Goal: Communication & Community: Answer question/provide support

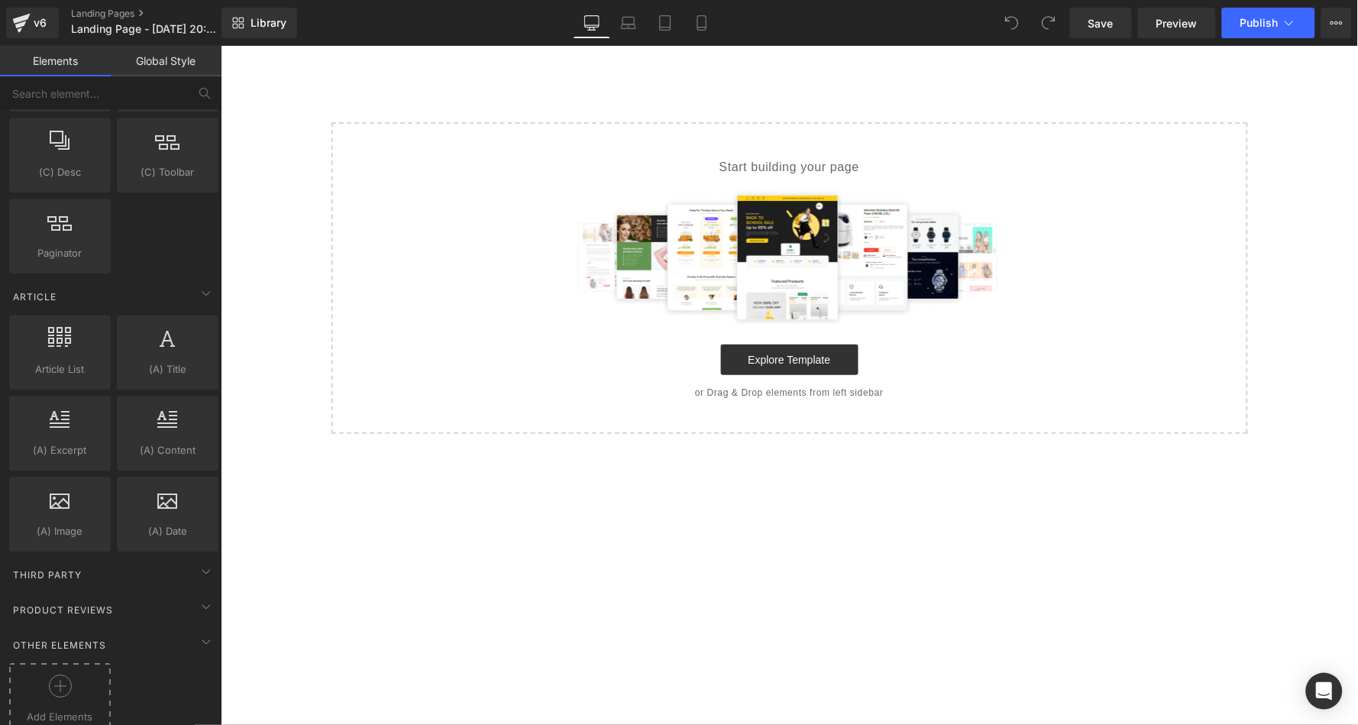
click at [34, 674] on div at bounding box center [60, 691] width 94 height 34
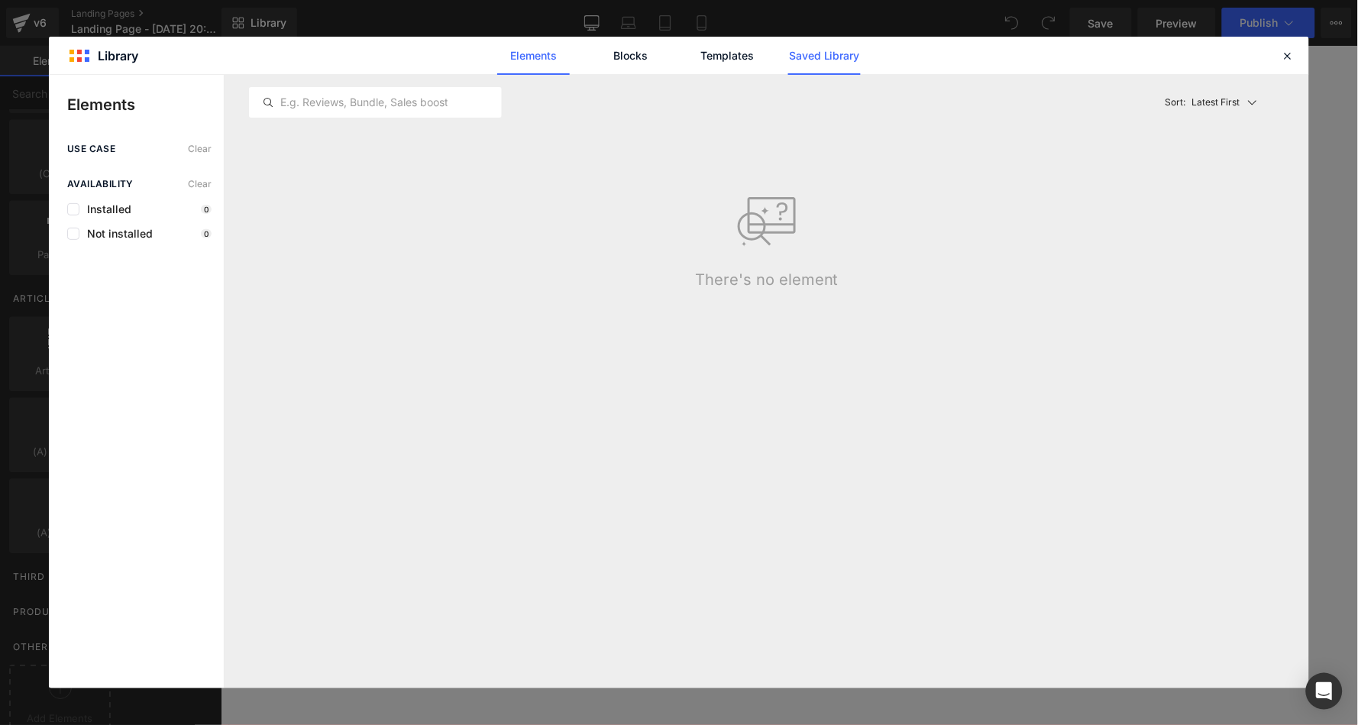
click at [836, 52] on link "Saved Library" at bounding box center [824, 56] width 73 height 38
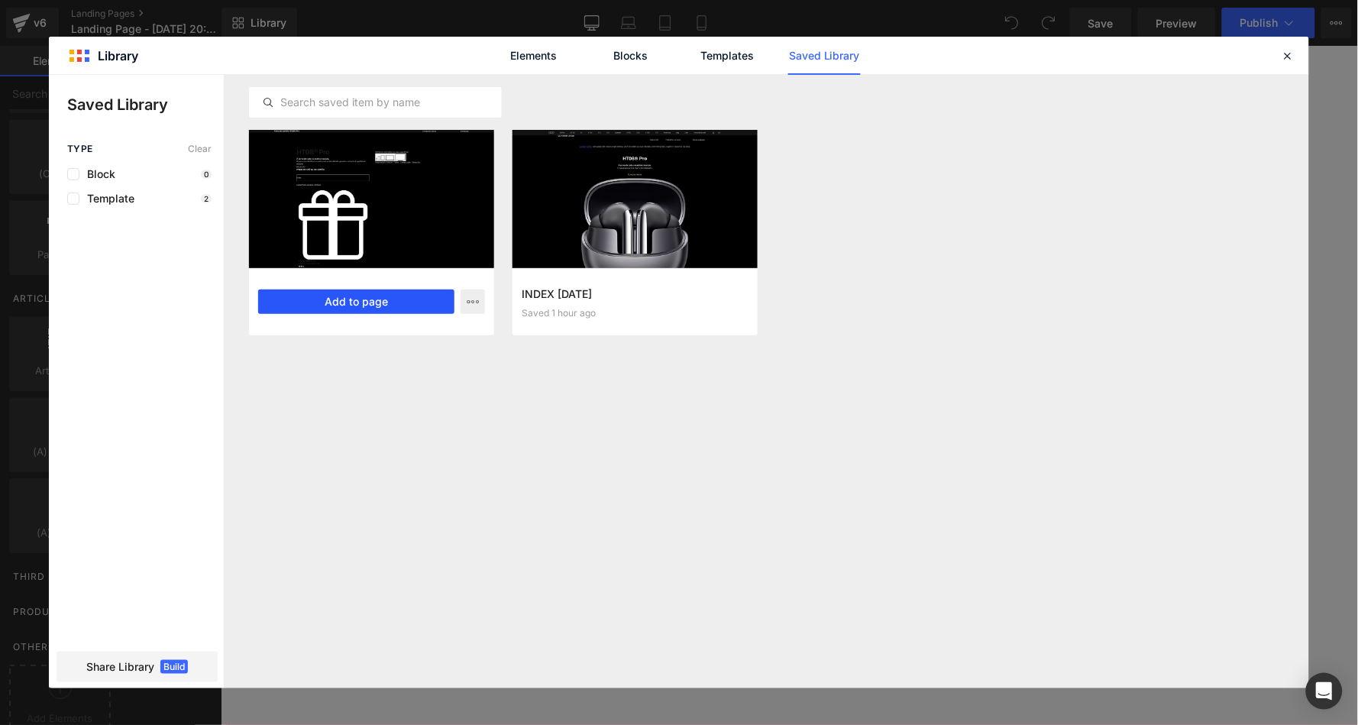
click at [380, 299] on button "Add to page" at bounding box center [356, 301] width 196 height 24
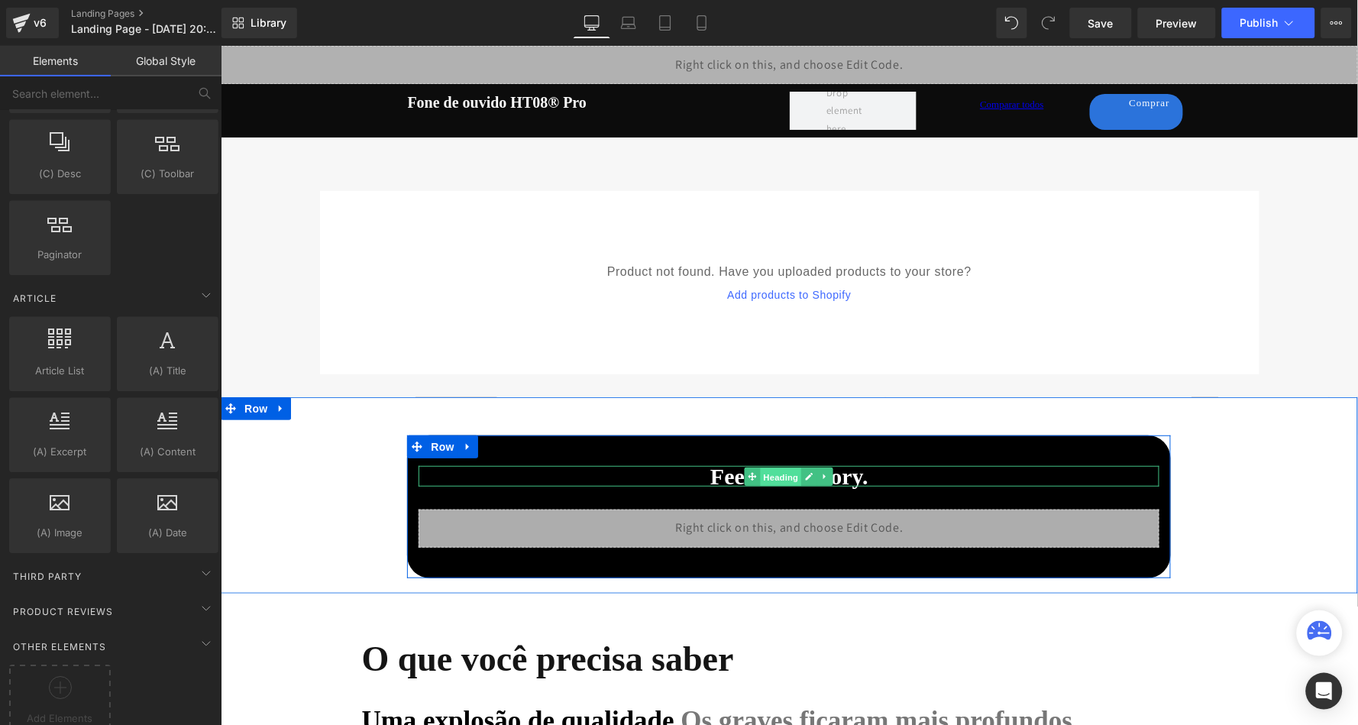
click at [783, 475] on span "Heading" at bounding box center [780, 476] width 41 height 18
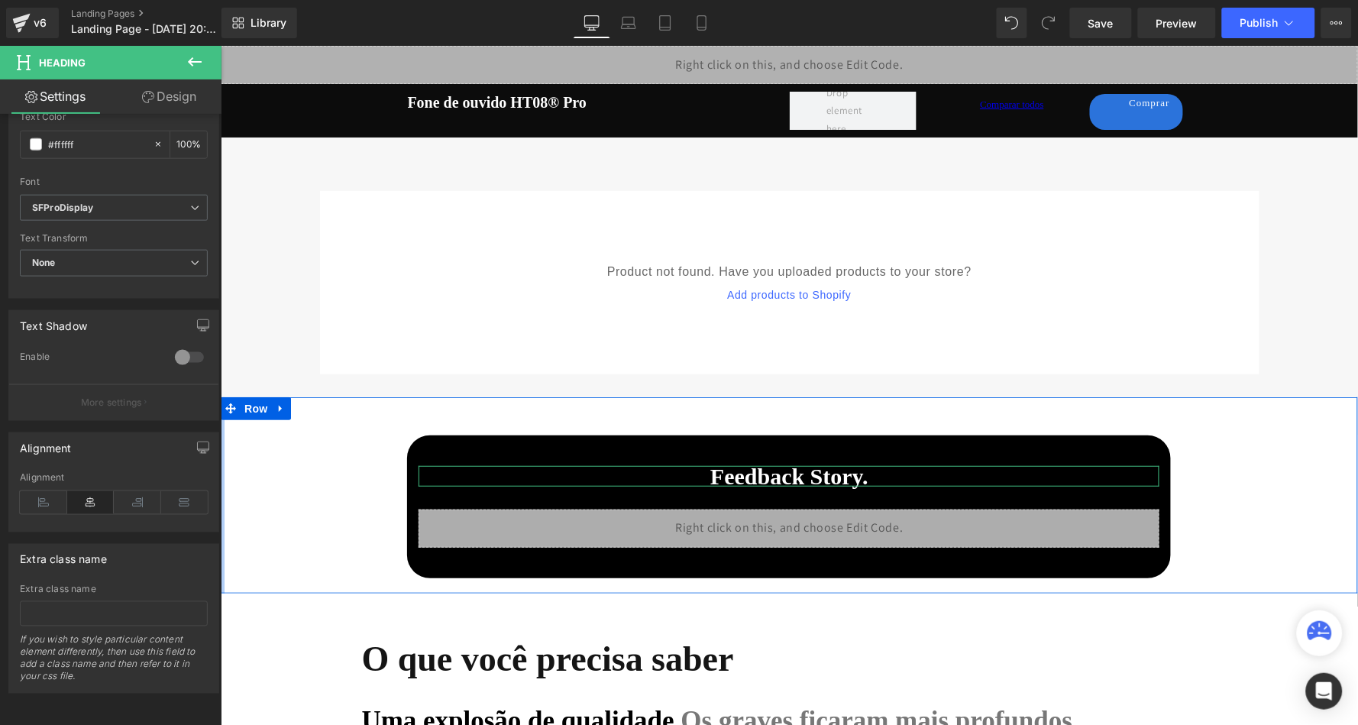
scroll to position [462, 0]
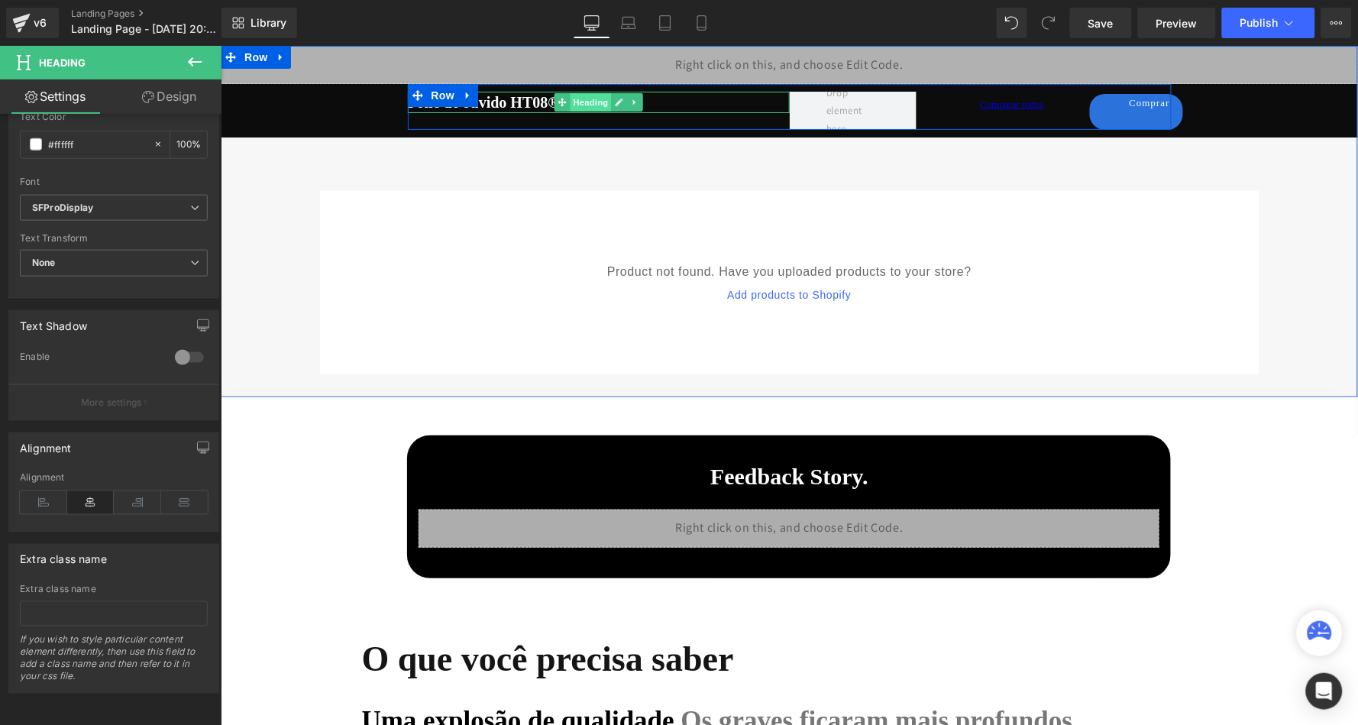
click at [574, 102] on span "Heading" at bounding box center [589, 101] width 41 height 18
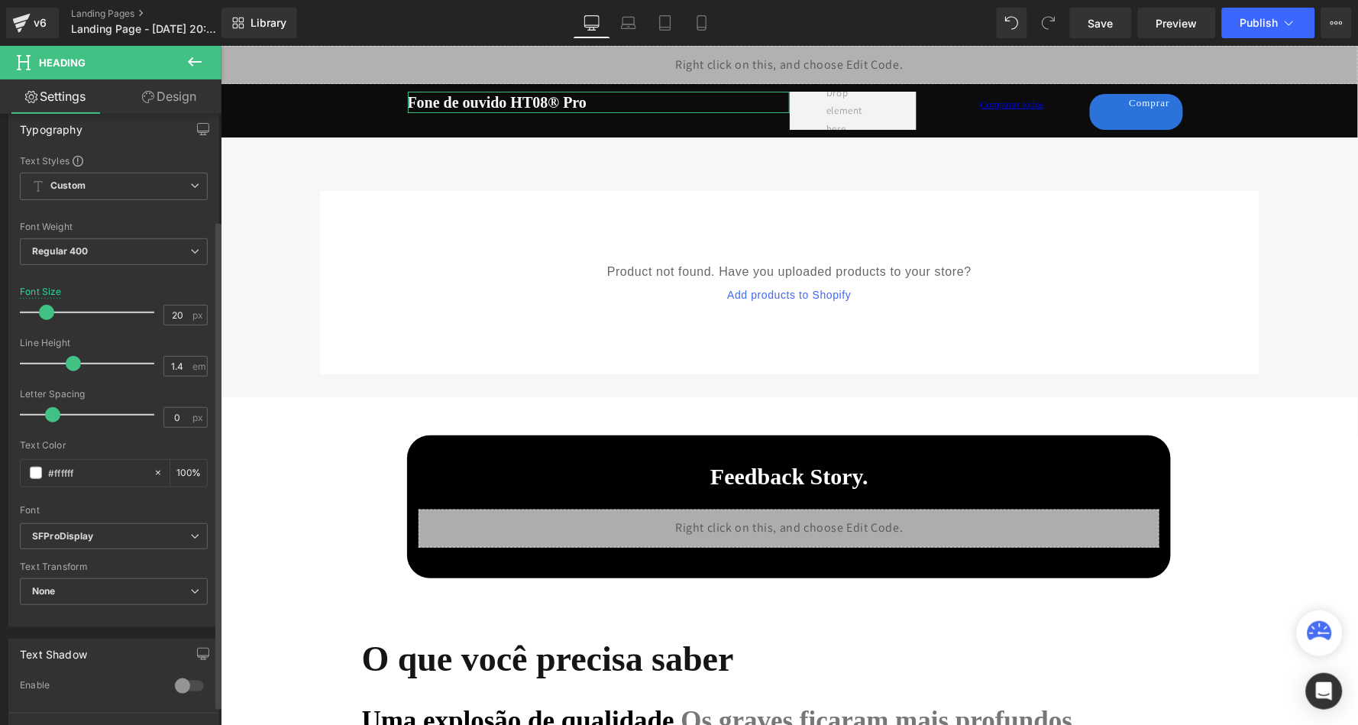
scroll to position [169, 0]
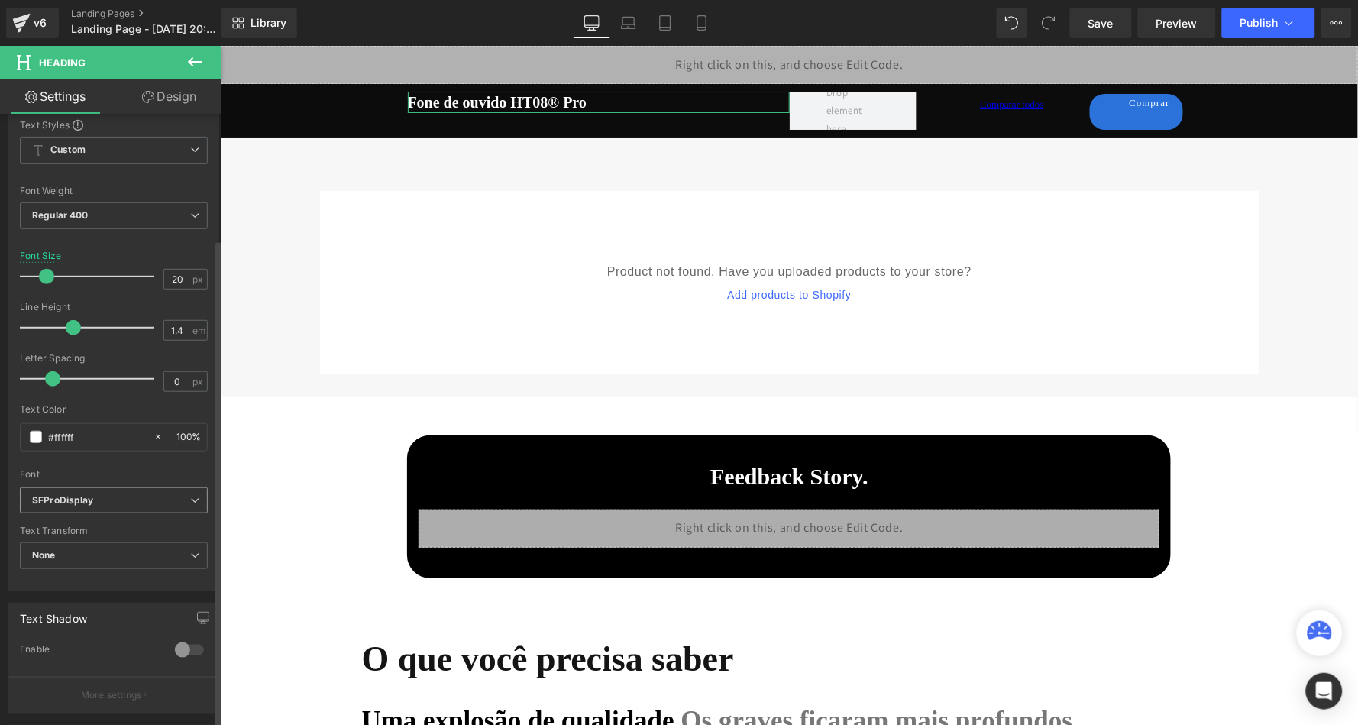
click at [102, 496] on b "SFProDisplay" at bounding box center [111, 500] width 158 height 13
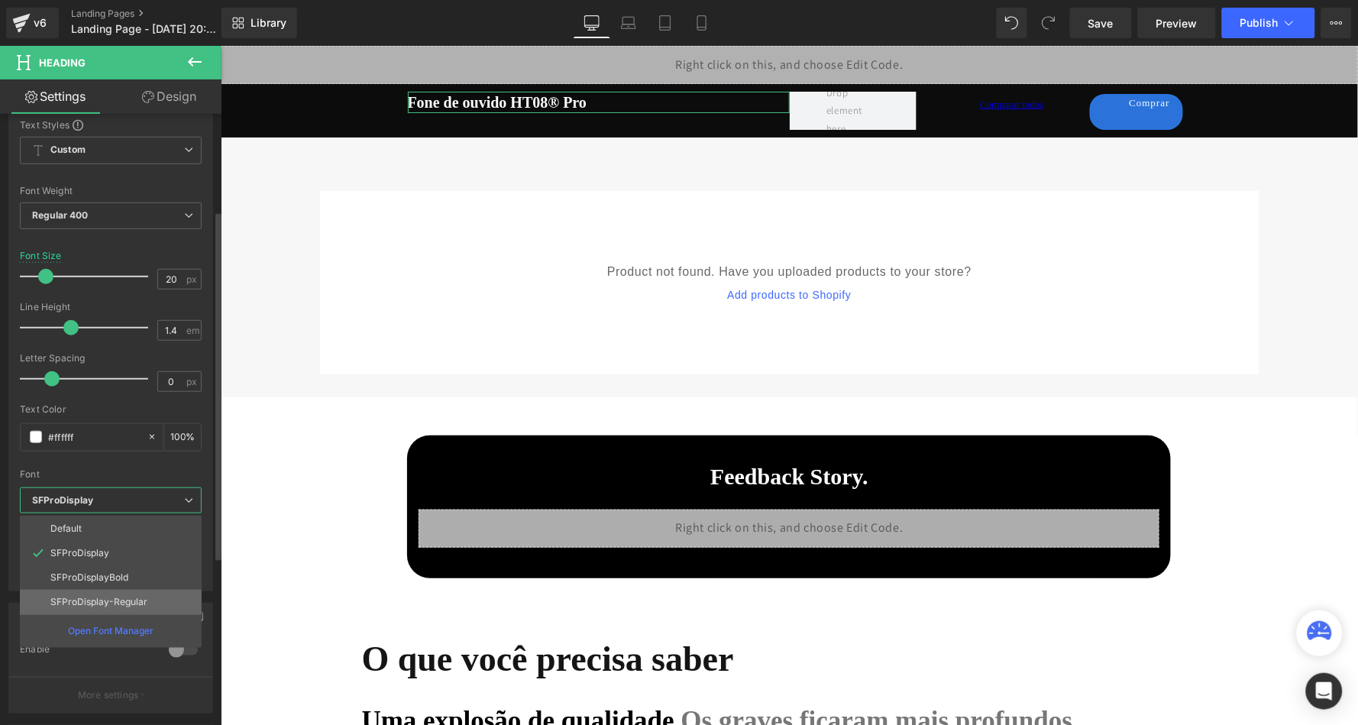
click at [118, 596] on p "SFProDisplay-Regular" at bounding box center [98, 601] width 97 height 11
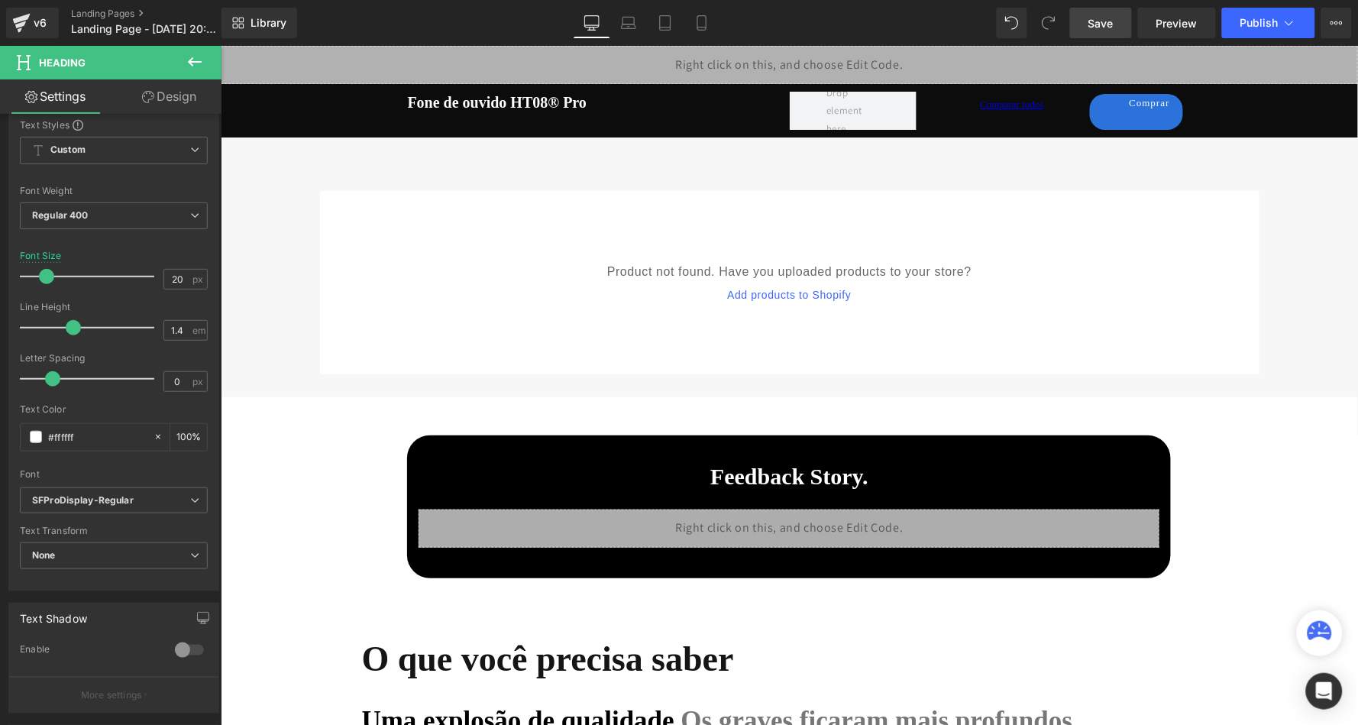
click at [1116, 30] on link "Save" at bounding box center [1101, 23] width 62 height 31
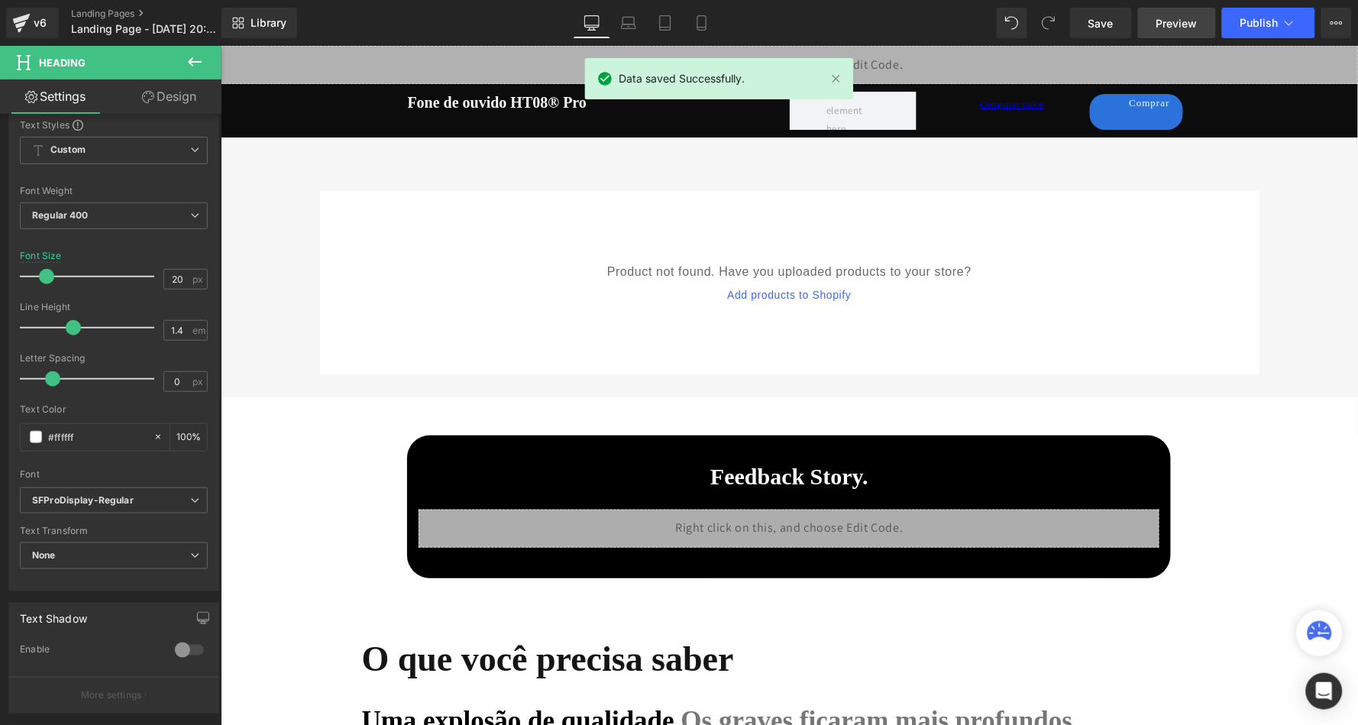
click at [1166, 19] on span "Preview" at bounding box center [1176, 23] width 41 height 16
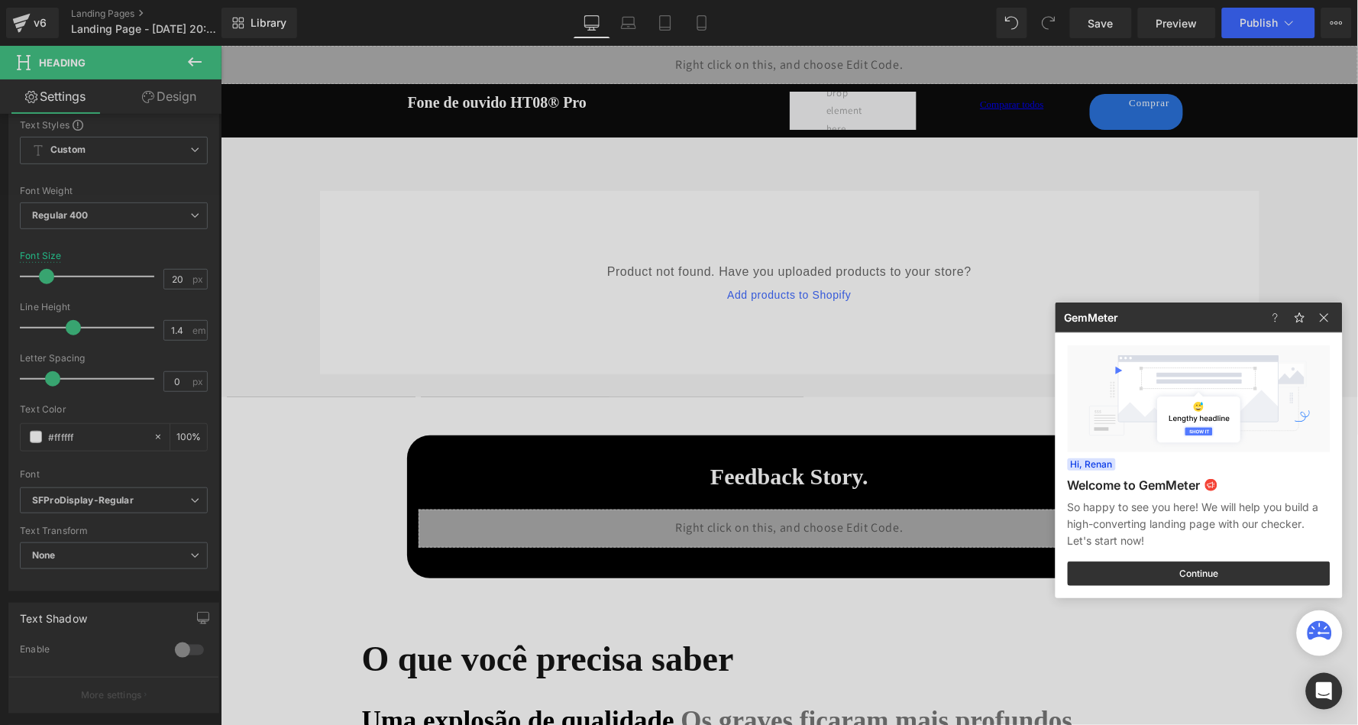
click at [538, 99] on div at bounding box center [679, 362] width 1358 height 725
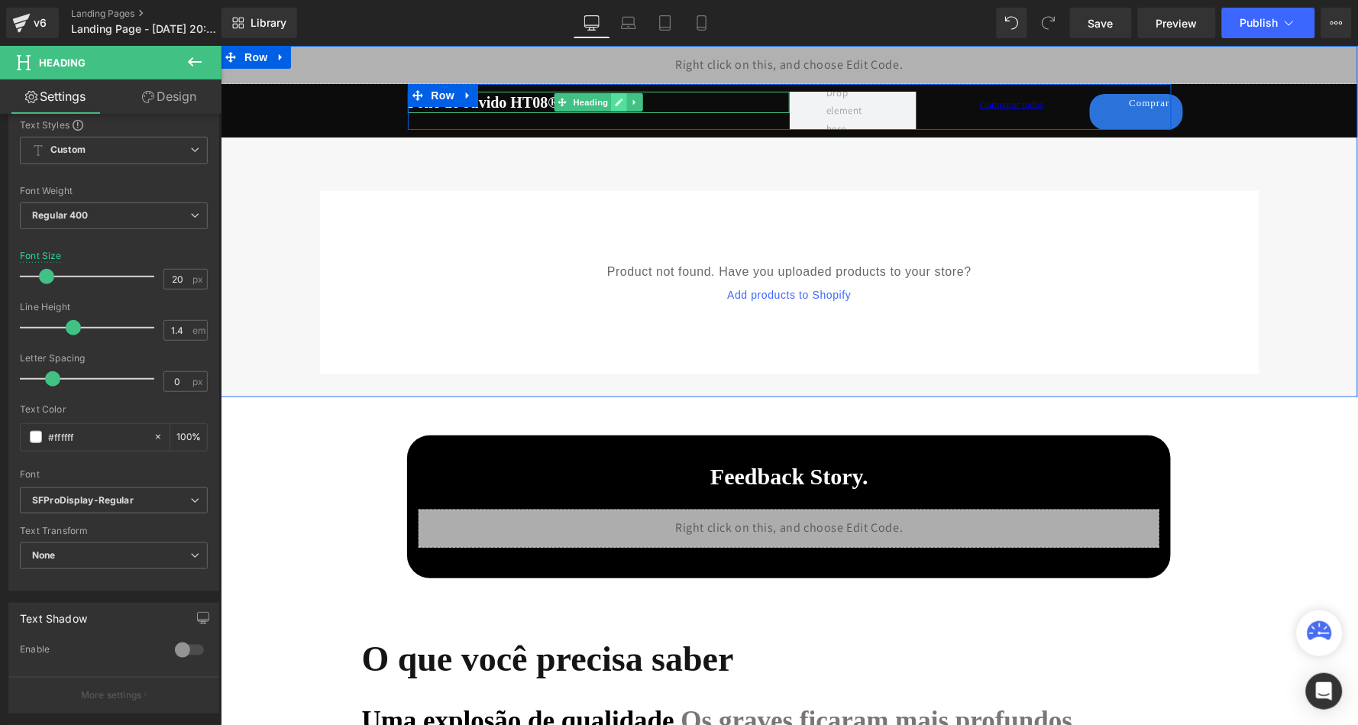
click at [616, 98] on icon at bounding box center [619, 102] width 8 height 8
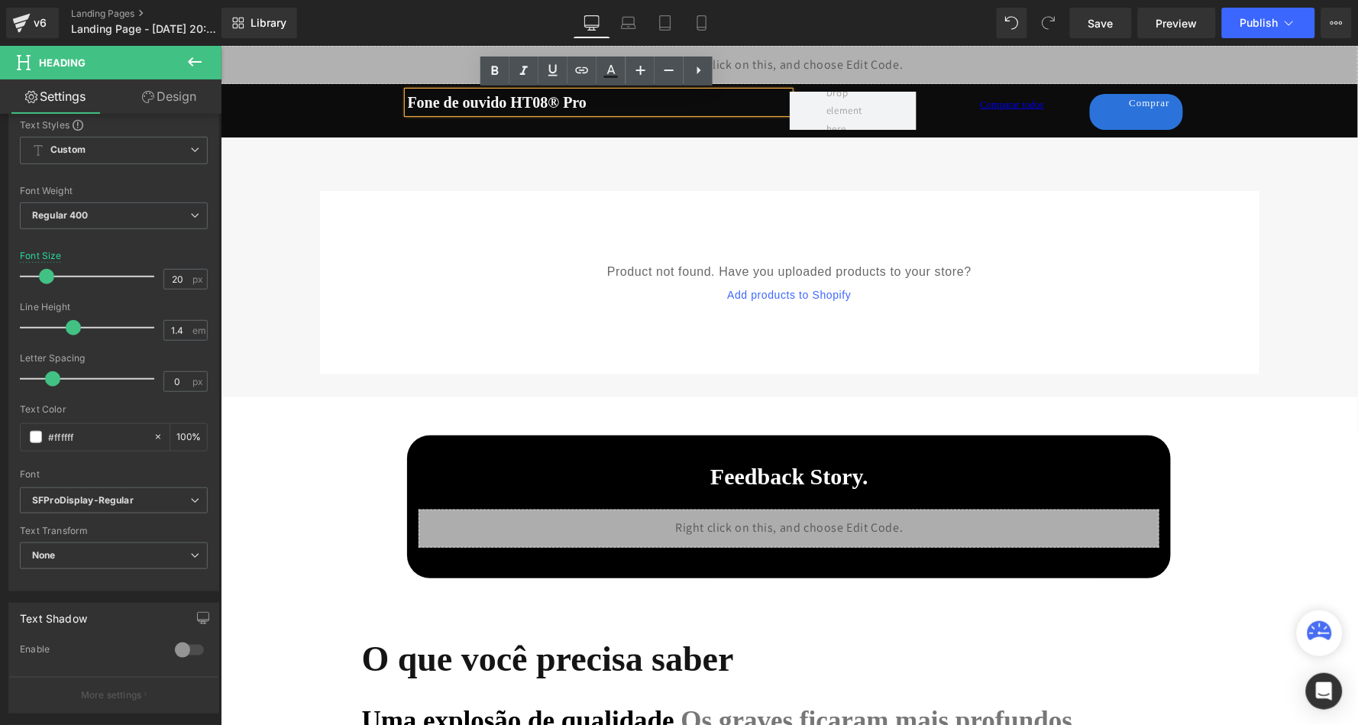
click at [616, 99] on h1 "Fone de ouvido HT08® Pro" at bounding box center [598, 101] width 382 height 21
drag, startPoint x: 616, startPoint y: 99, endPoint x: 406, endPoint y: 105, distance: 210.1
click at [407, 105] on h1 "Fone de ouvido HT08® Pro" at bounding box center [598, 101] width 382 height 21
click at [494, 67] on icon at bounding box center [495, 70] width 7 height 9
click at [583, 144] on div "Liquid Fone de ouvido HT08® Pro Heading Comparar todos Text Block Comprar Butto…" at bounding box center [788, 220] width 1137 height 351
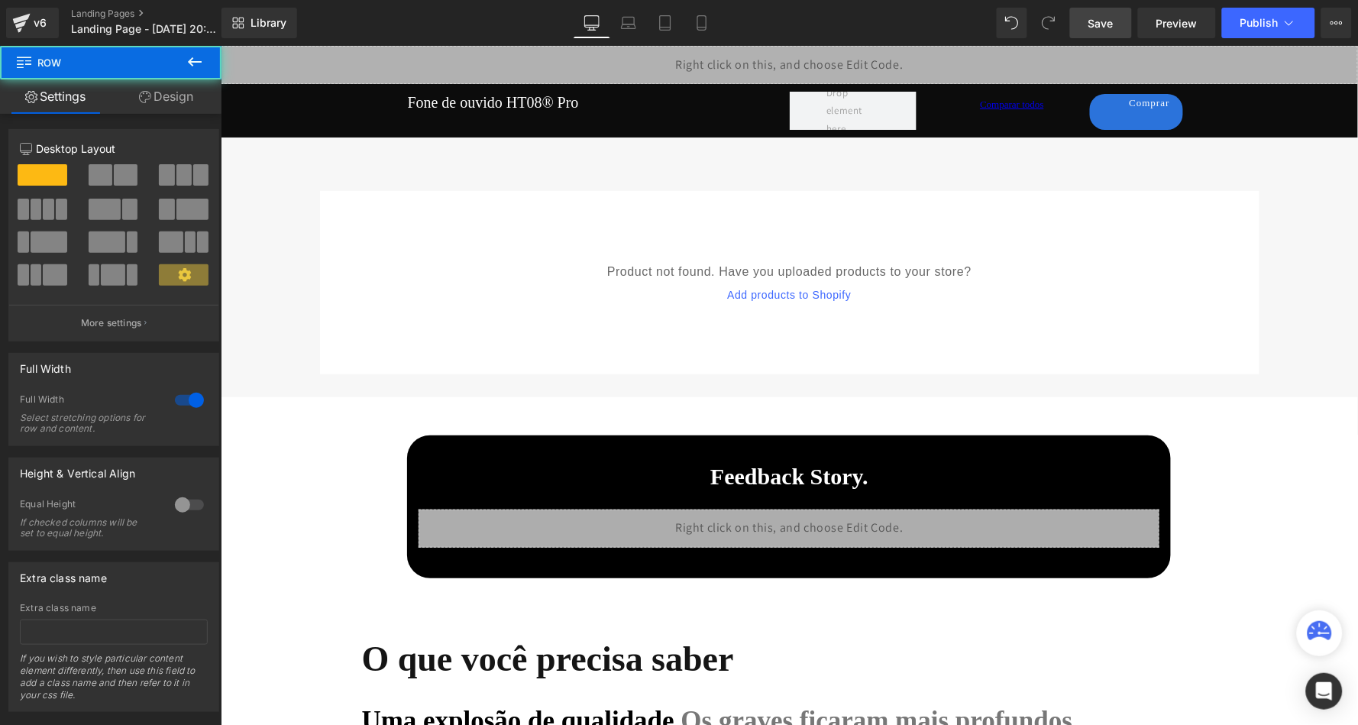
click at [1123, 30] on link "Save" at bounding box center [1101, 23] width 62 height 31
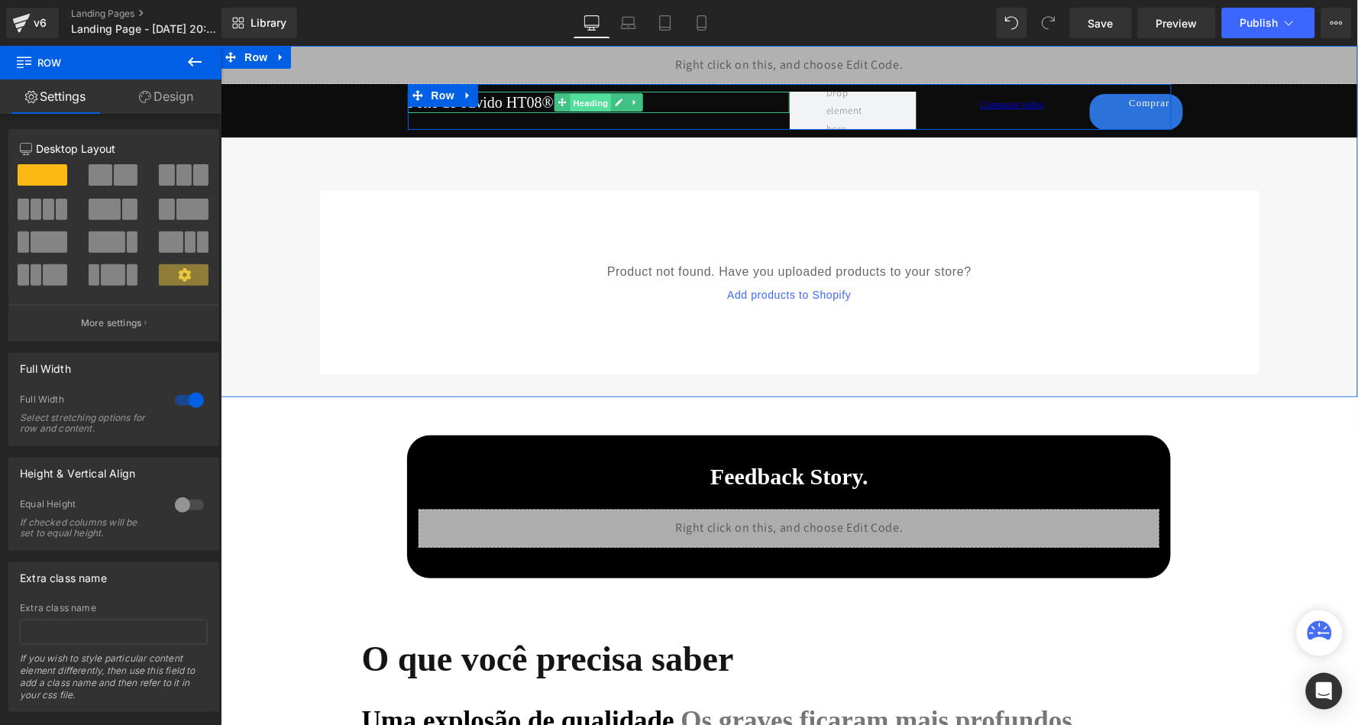
click at [577, 100] on span "Heading" at bounding box center [589, 102] width 41 height 18
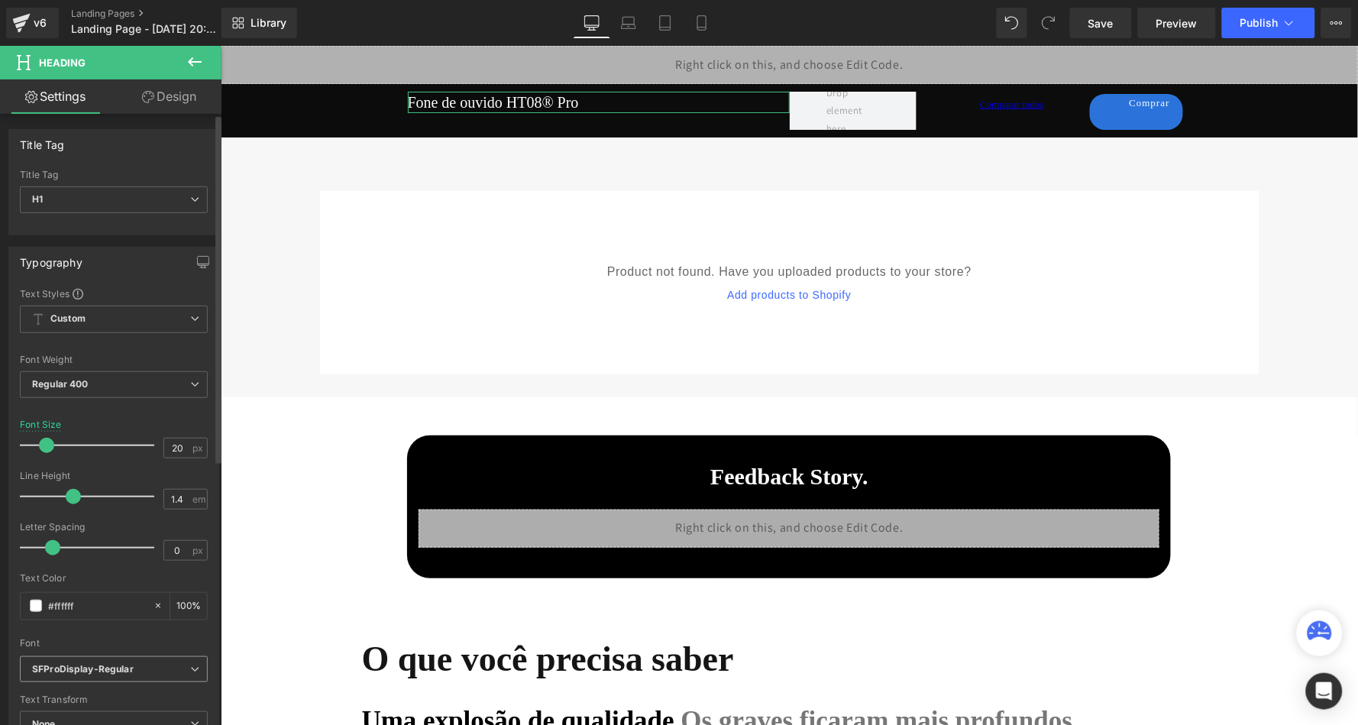
click at [118, 665] on icon "SFProDisplay-Regular" at bounding box center [83, 669] width 102 height 13
click at [102, 710] on li "SFProDisplay" at bounding box center [111, 722] width 182 height 24
click at [1097, 15] on span "Save" at bounding box center [1100, 23] width 25 height 16
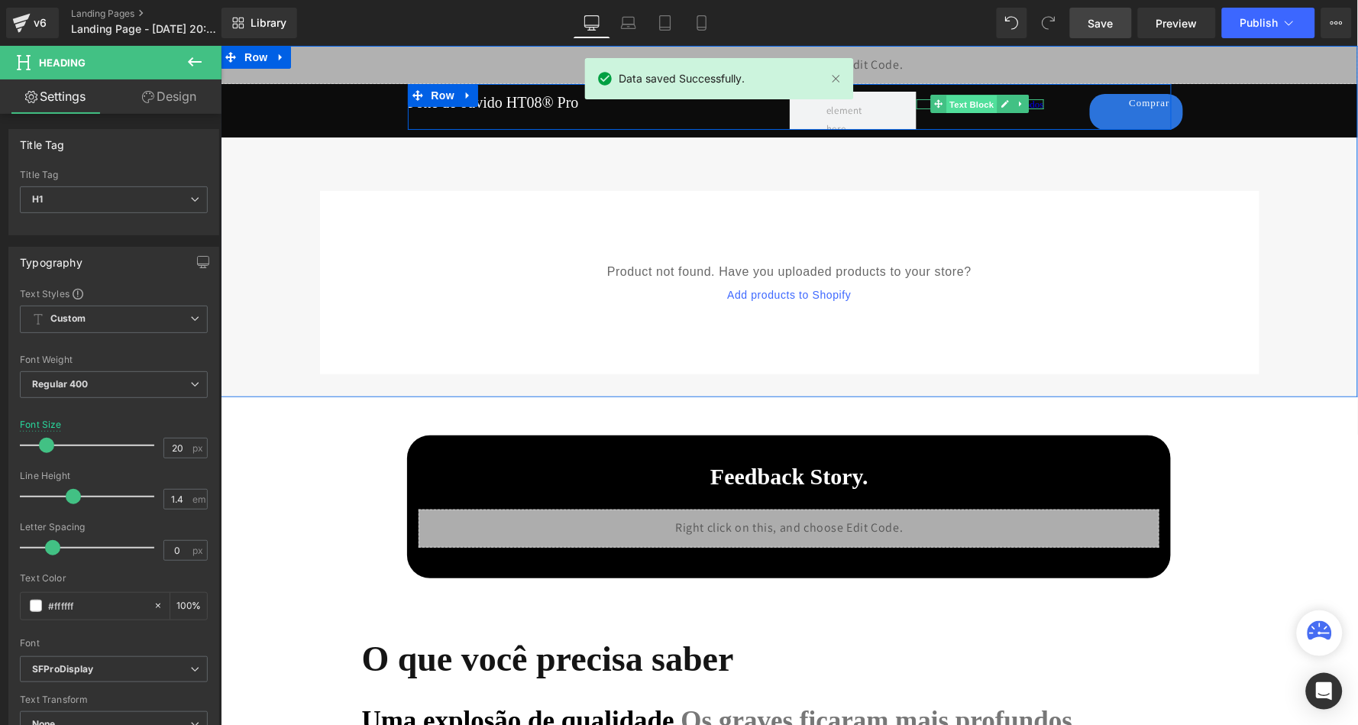
click at [971, 98] on span "Text Block" at bounding box center [971, 104] width 50 height 18
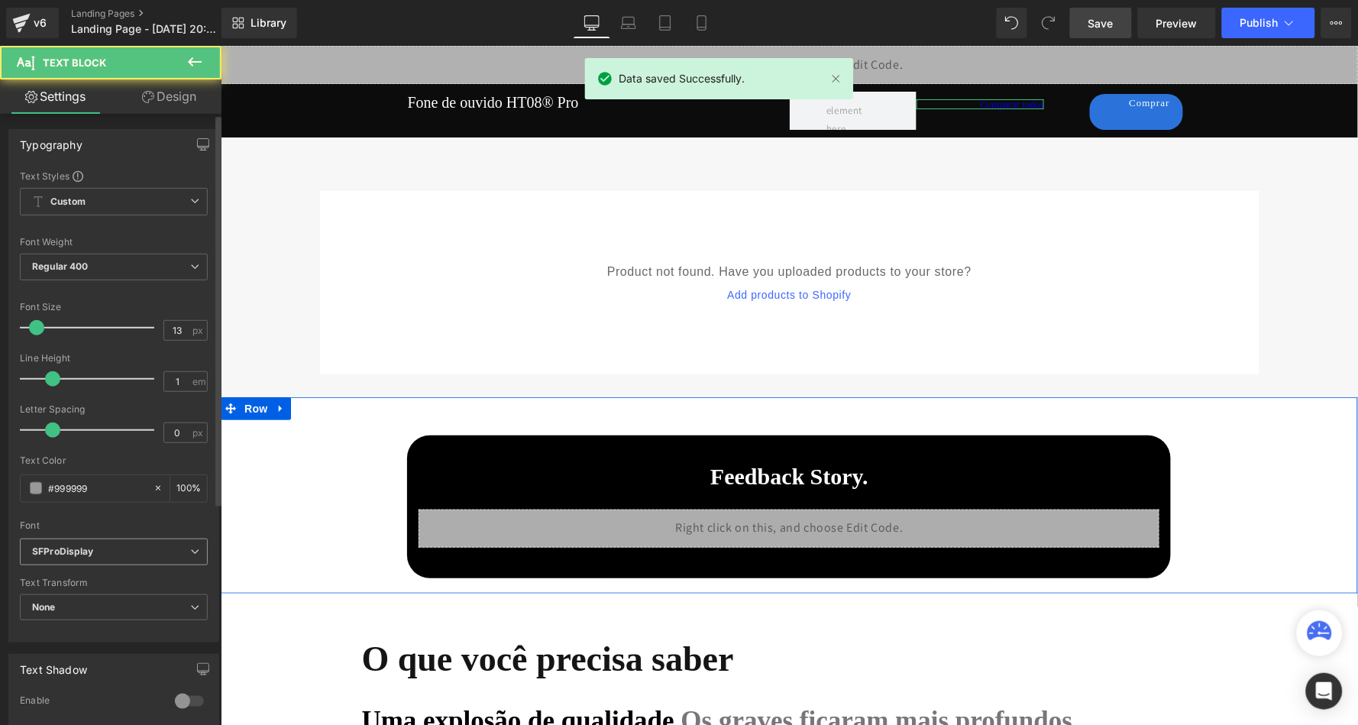
click at [110, 545] on b "SFProDisplay" at bounding box center [111, 551] width 158 height 13
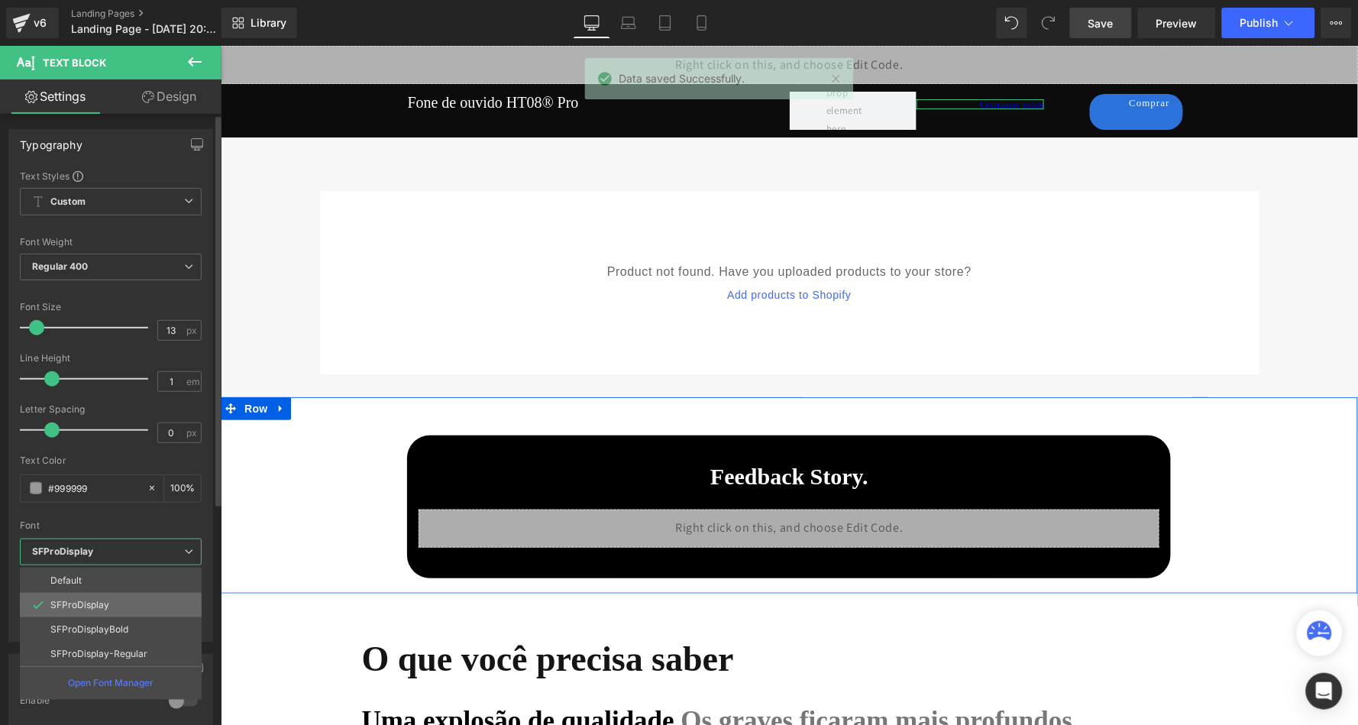
click at [112, 599] on li "SFProDisplay" at bounding box center [111, 605] width 182 height 24
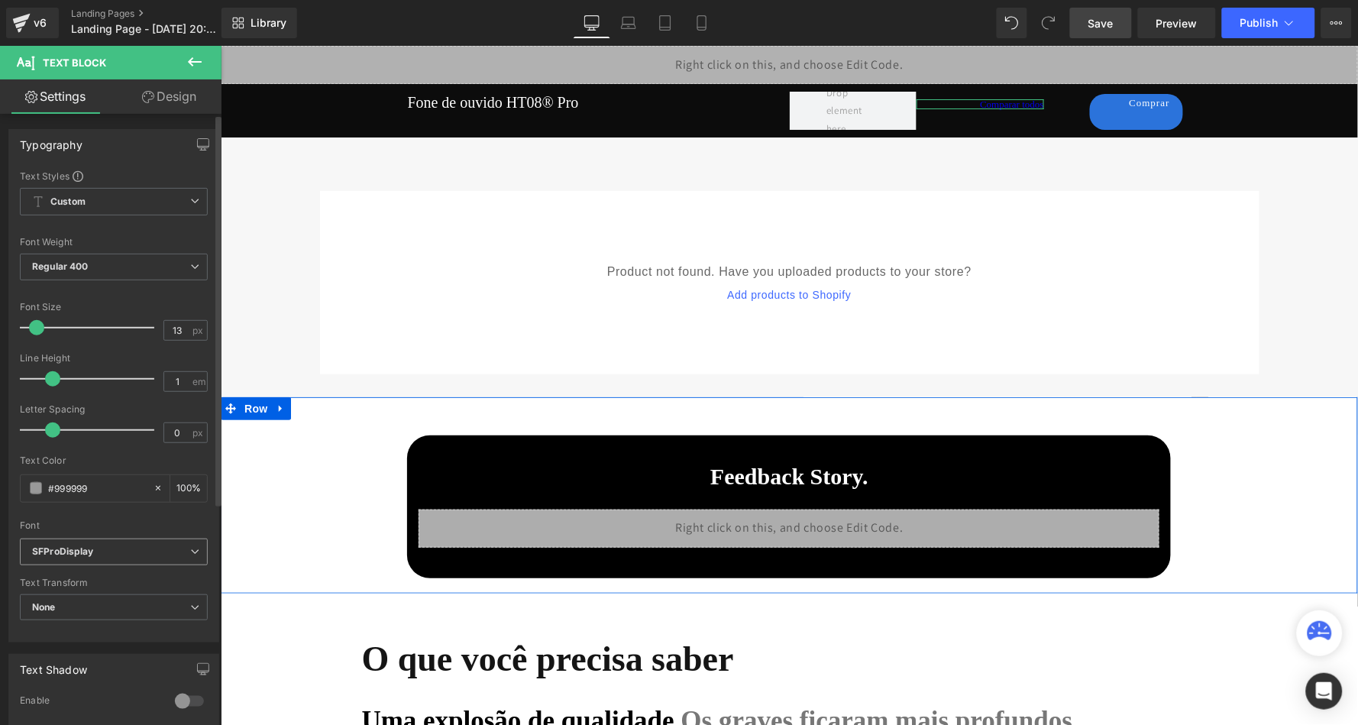
click at [128, 546] on b "SFProDisplay" at bounding box center [111, 551] width 158 height 13
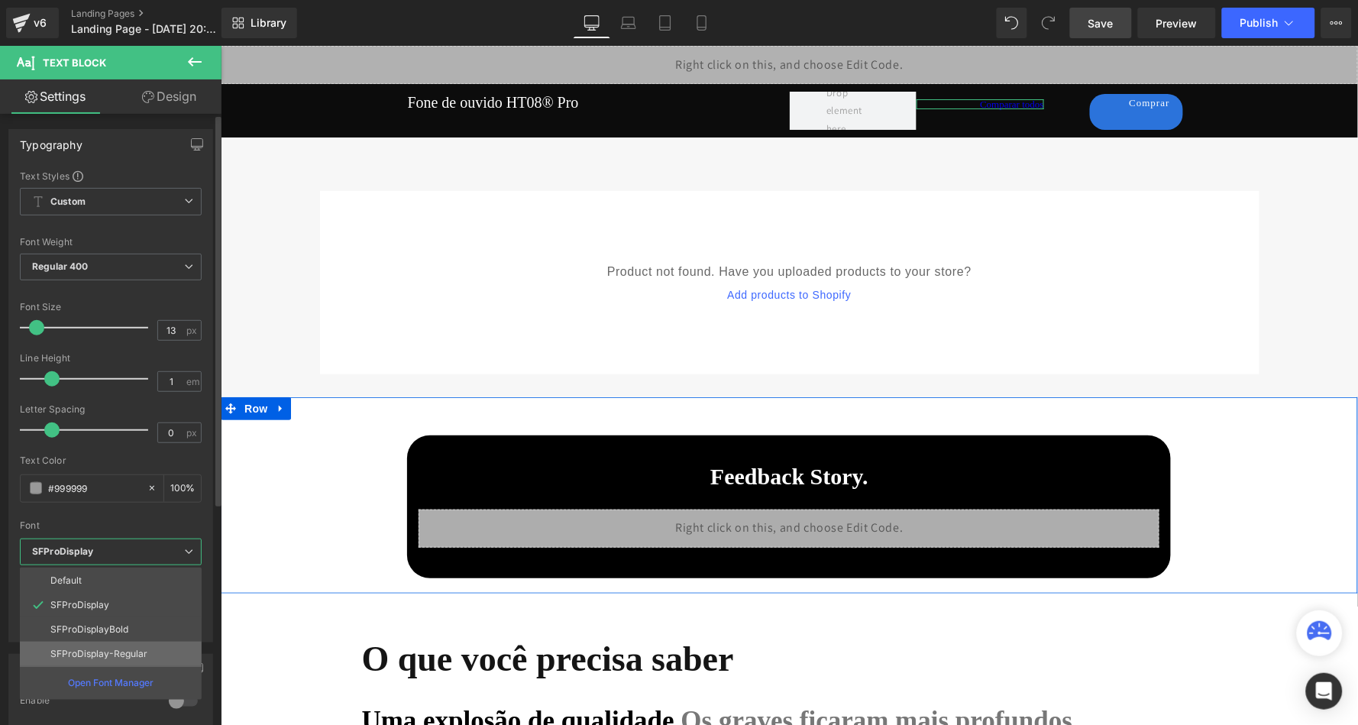
click at [102, 648] on p "SFProDisplay-Regular" at bounding box center [98, 653] width 97 height 11
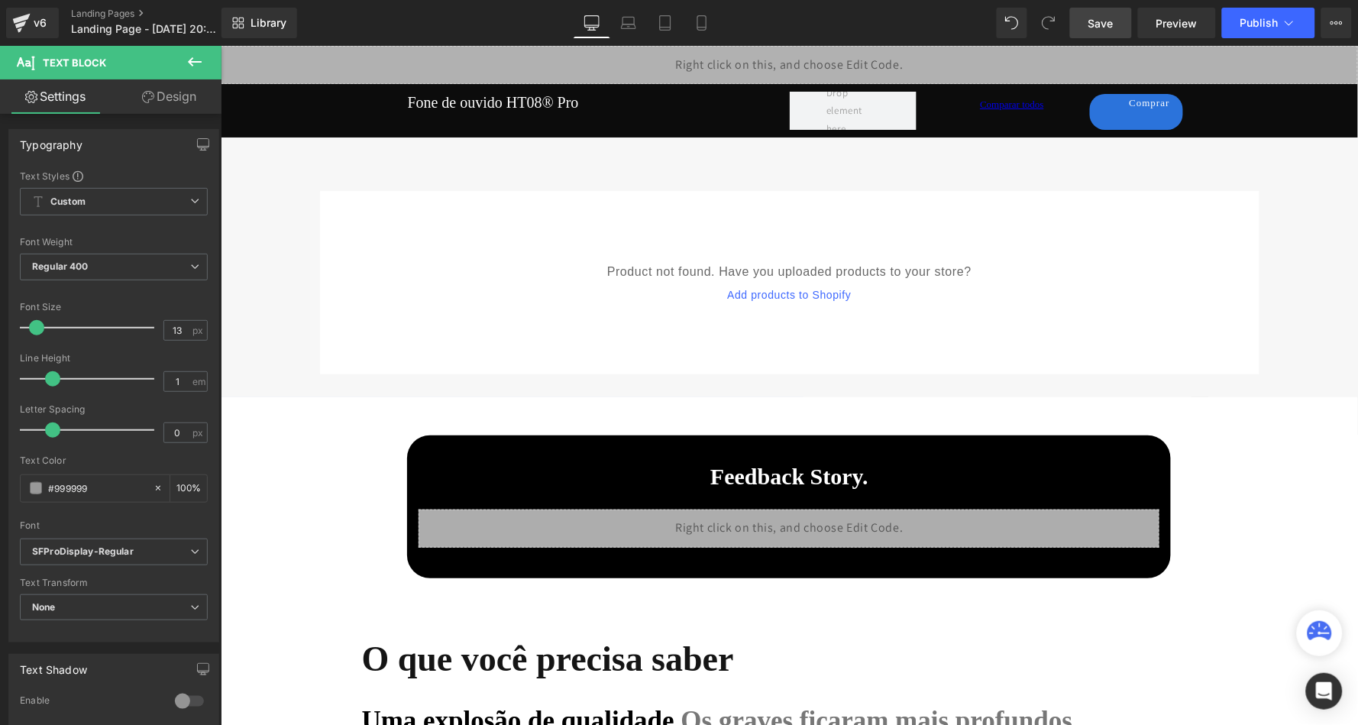
click at [1105, 13] on link "Save" at bounding box center [1101, 23] width 62 height 31
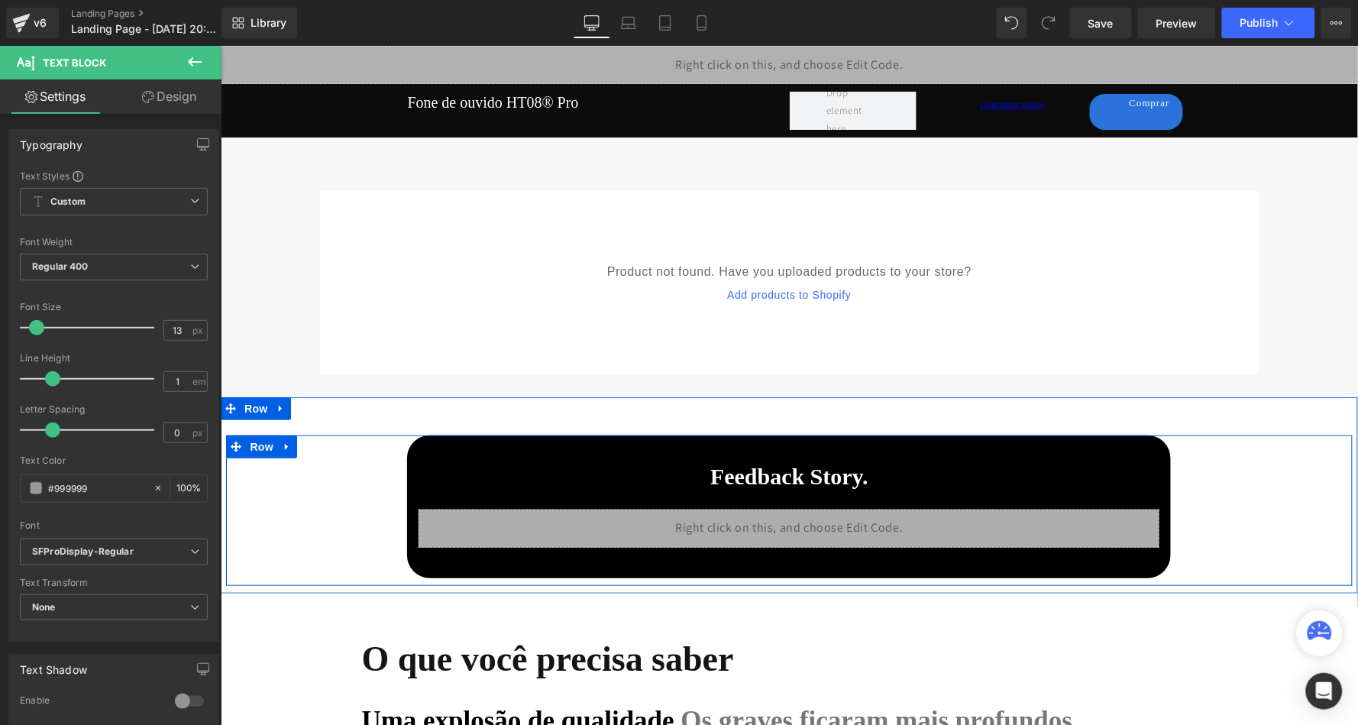
scroll to position [421, 0]
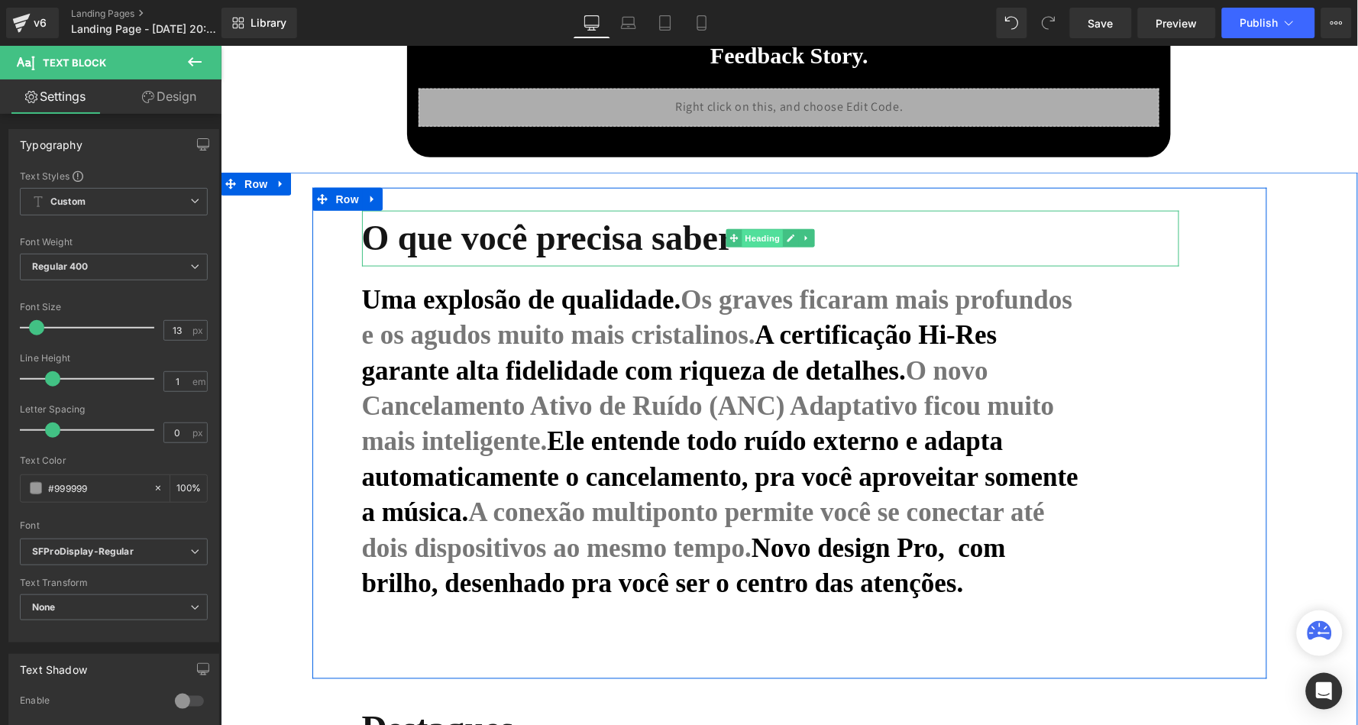
click at [751, 241] on span "Heading" at bounding box center [761, 238] width 41 height 18
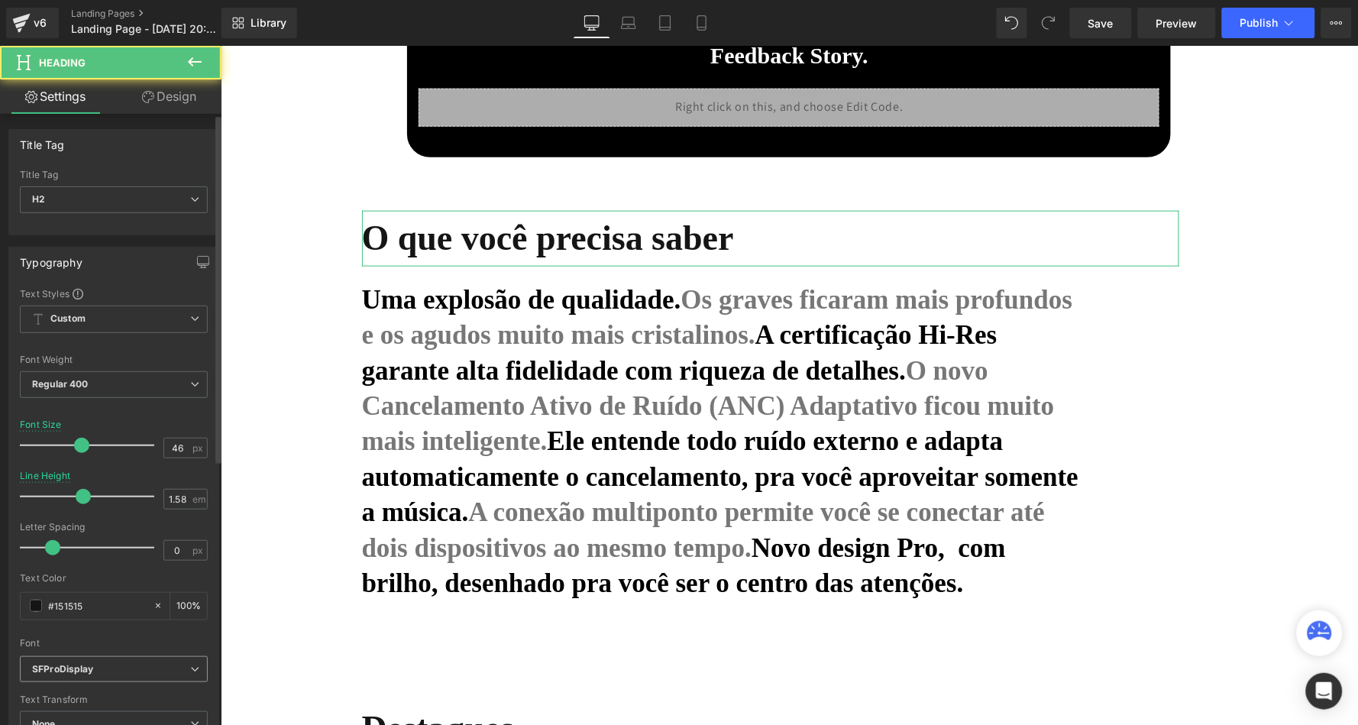
click at [82, 666] on icon "SFProDisplay" at bounding box center [63, 669] width 62 height 13
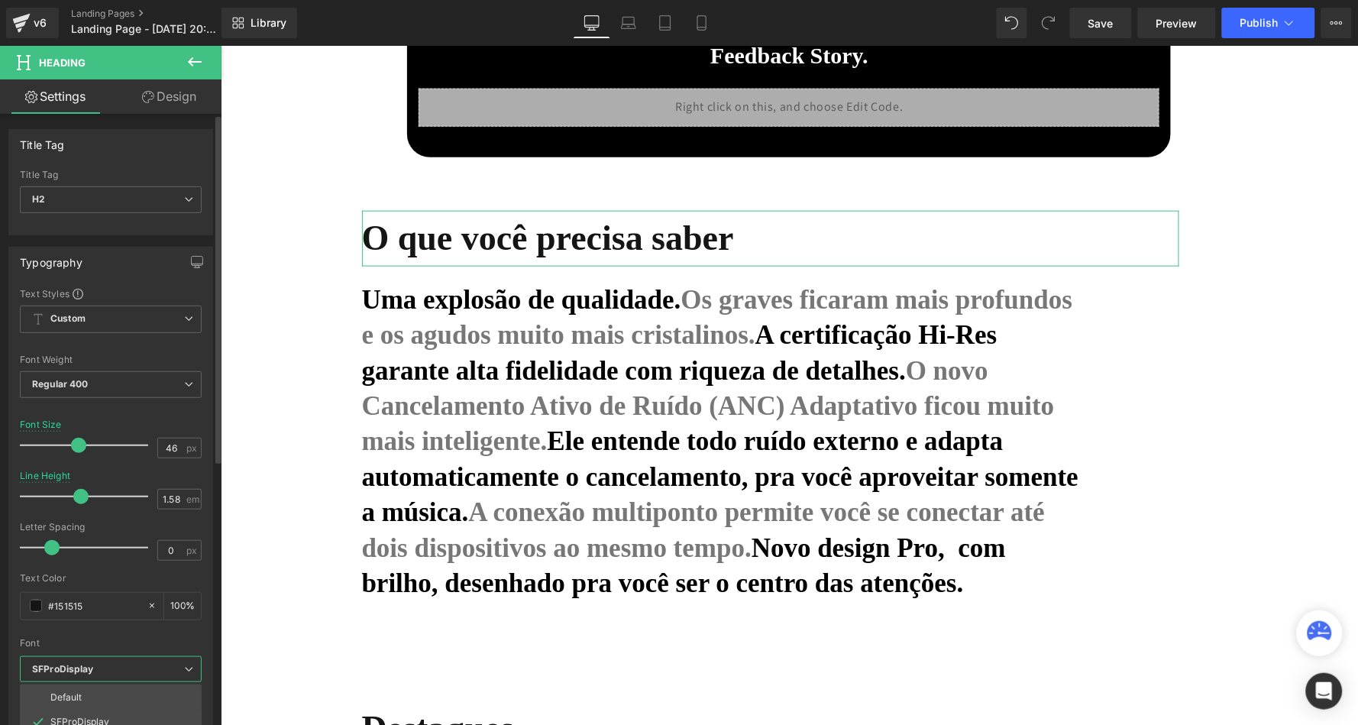
click at [124, 628] on div at bounding box center [111, 633] width 182 height 10
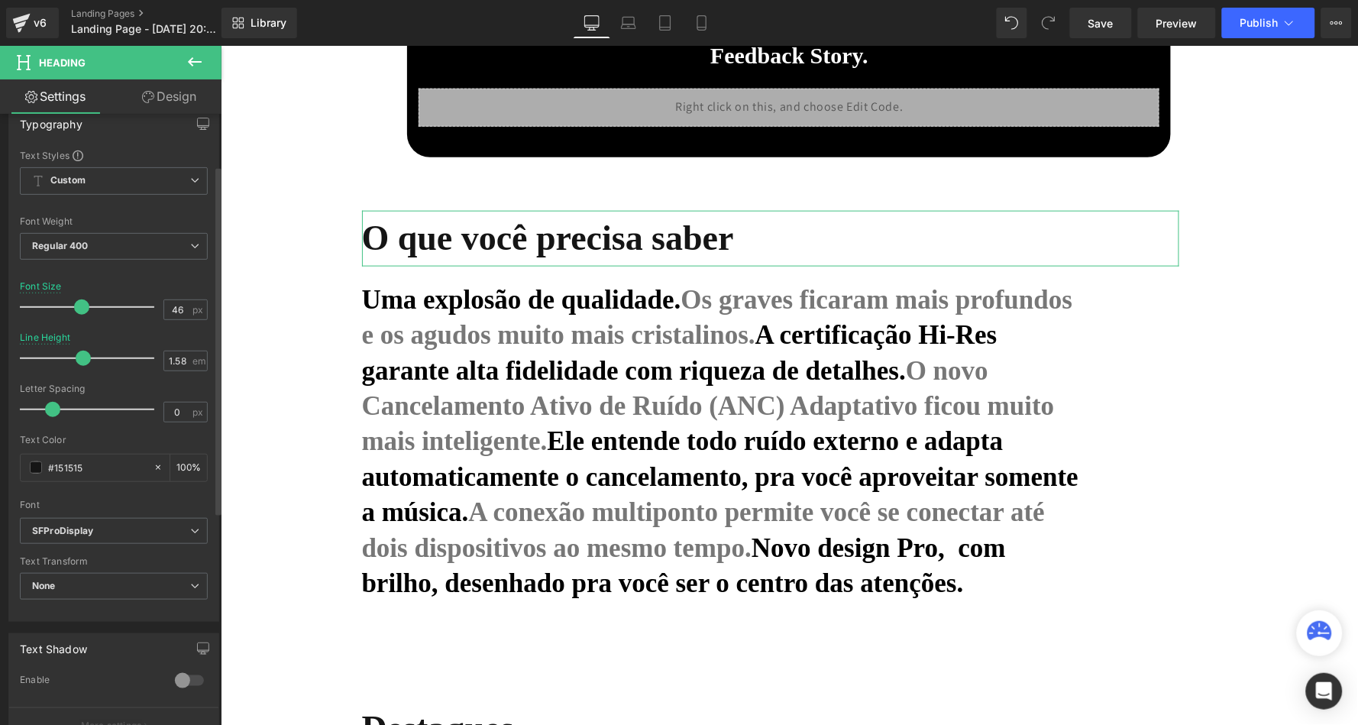
scroll to position [156, 0]
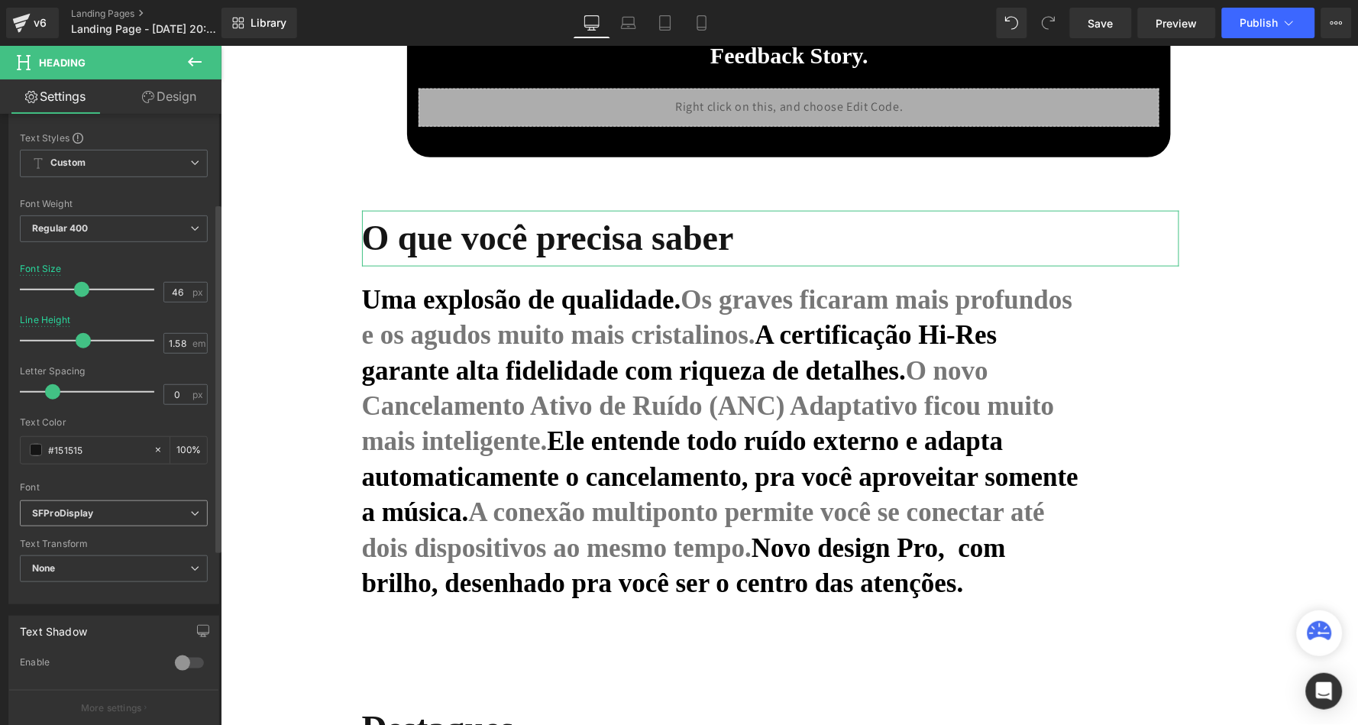
click at [124, 508] on b "SFProDisplay" at bounding box center [111, 513] width 158 height 13
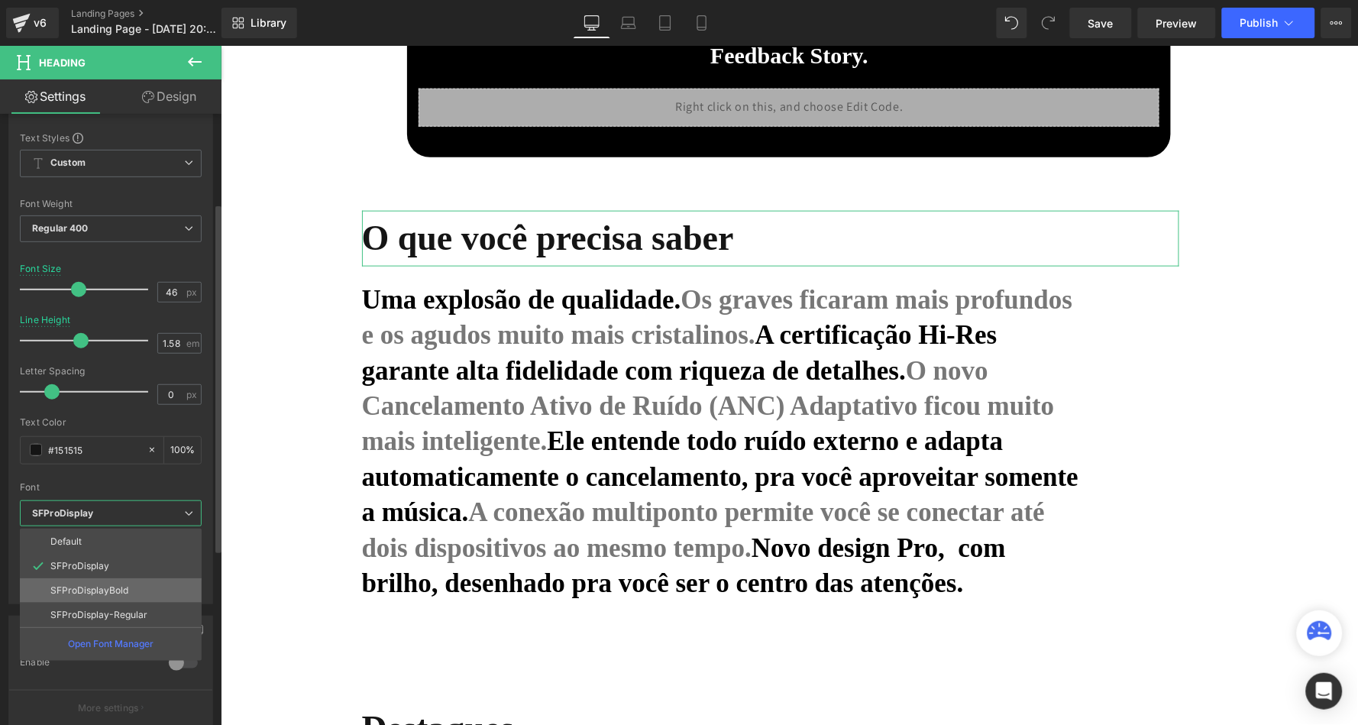
click at [128, 578] on li "SFProDisplayBold" at bounding box center [111, 590] width 182 height 24
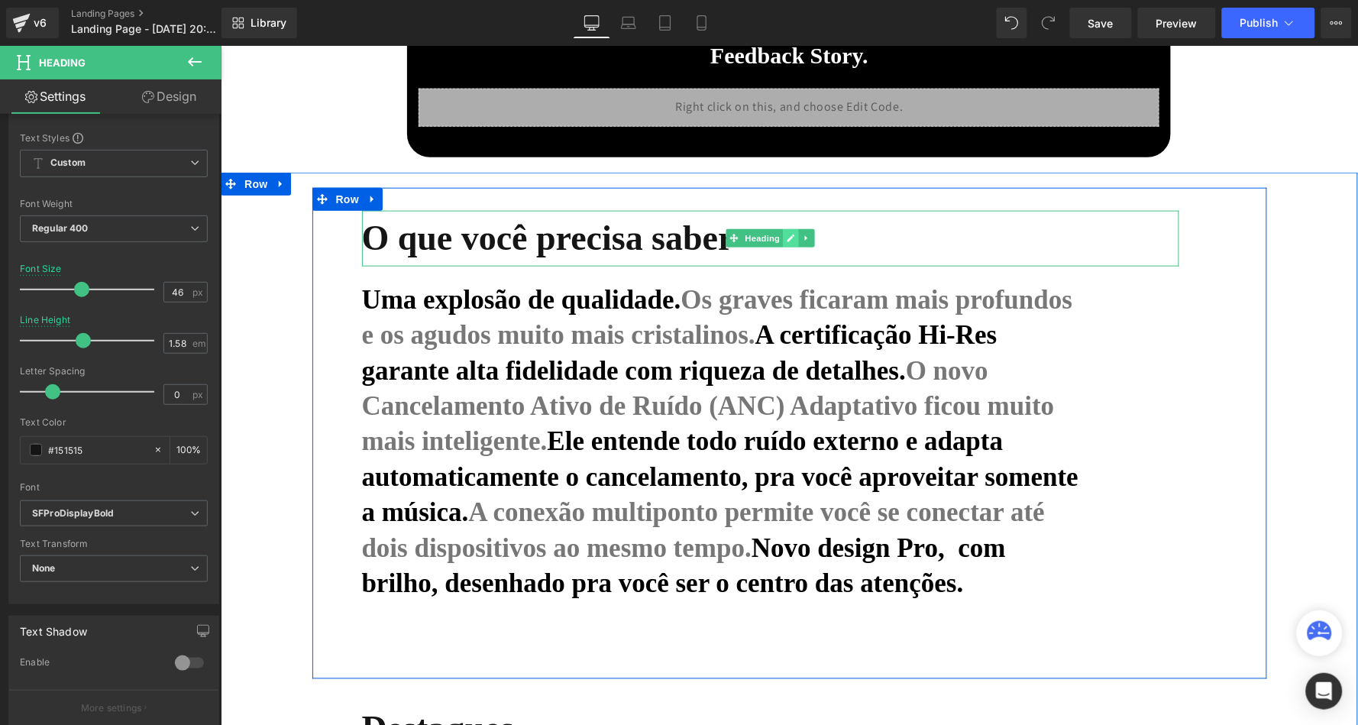
click at [790, 234] on icon at bounding box center [790, 237] width 8 height 9
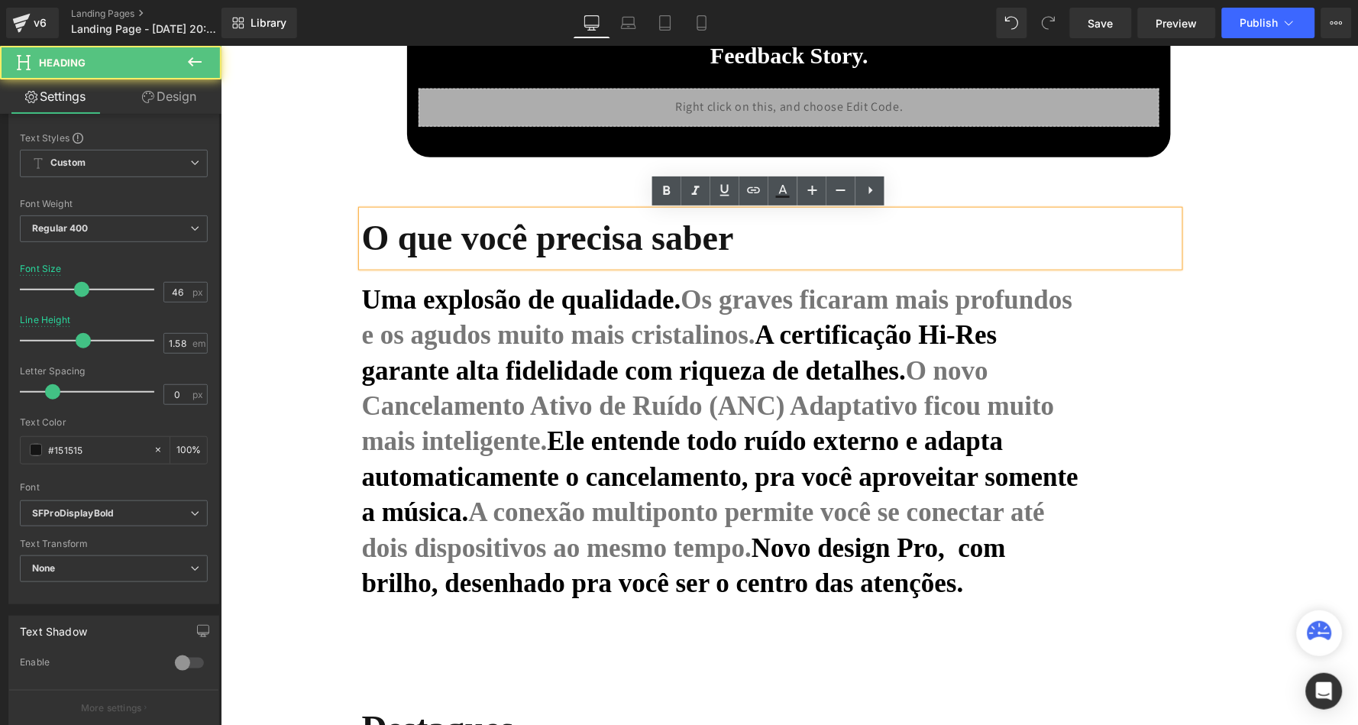
click at [745, 234] on h2 "O que você precisa saber" at bounding box center [769, 238] width 817 height 56
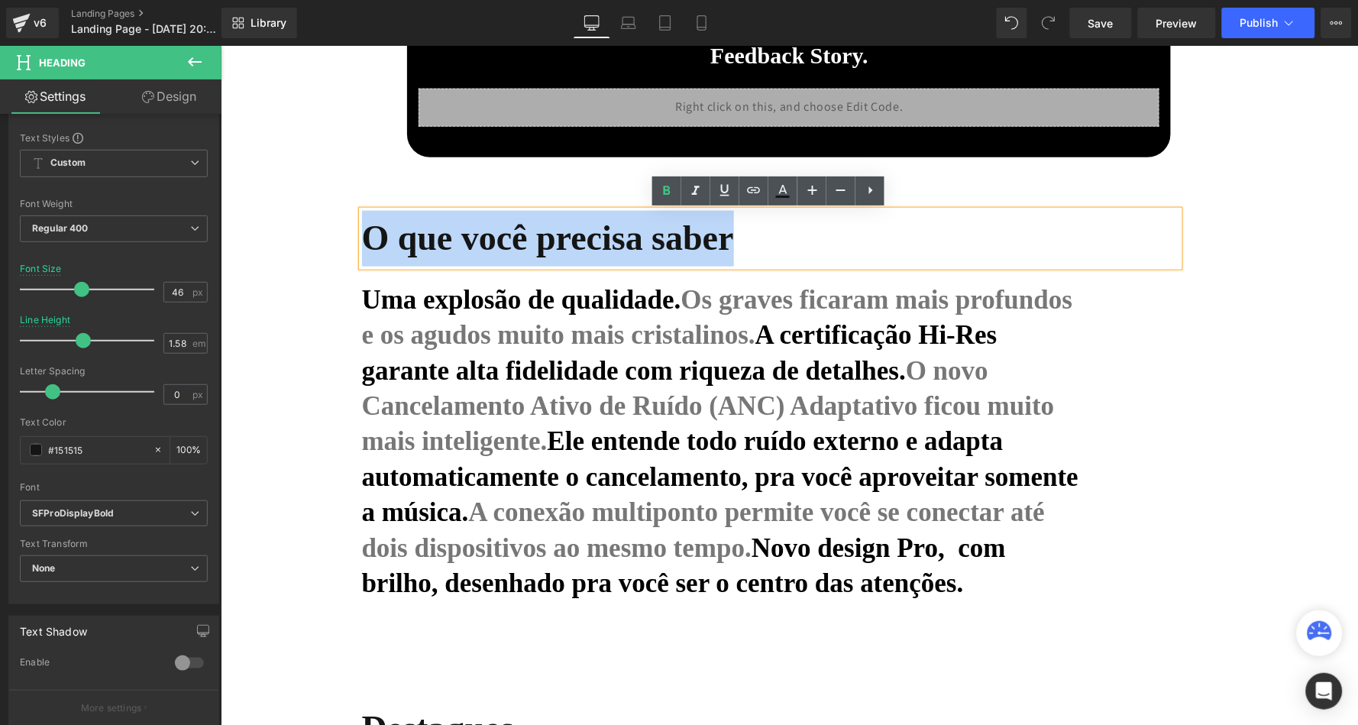
drag, startPoint x: 742, startPoint y: 239, endPoint x: 344, endPoint y: 239, distance: 397.9
click at [344, 239] on div "O que você precisa saber Heading Uma explosão de qualidade. Os graves ficaram m…" at bounding box center [789, 432] width 955 height 491
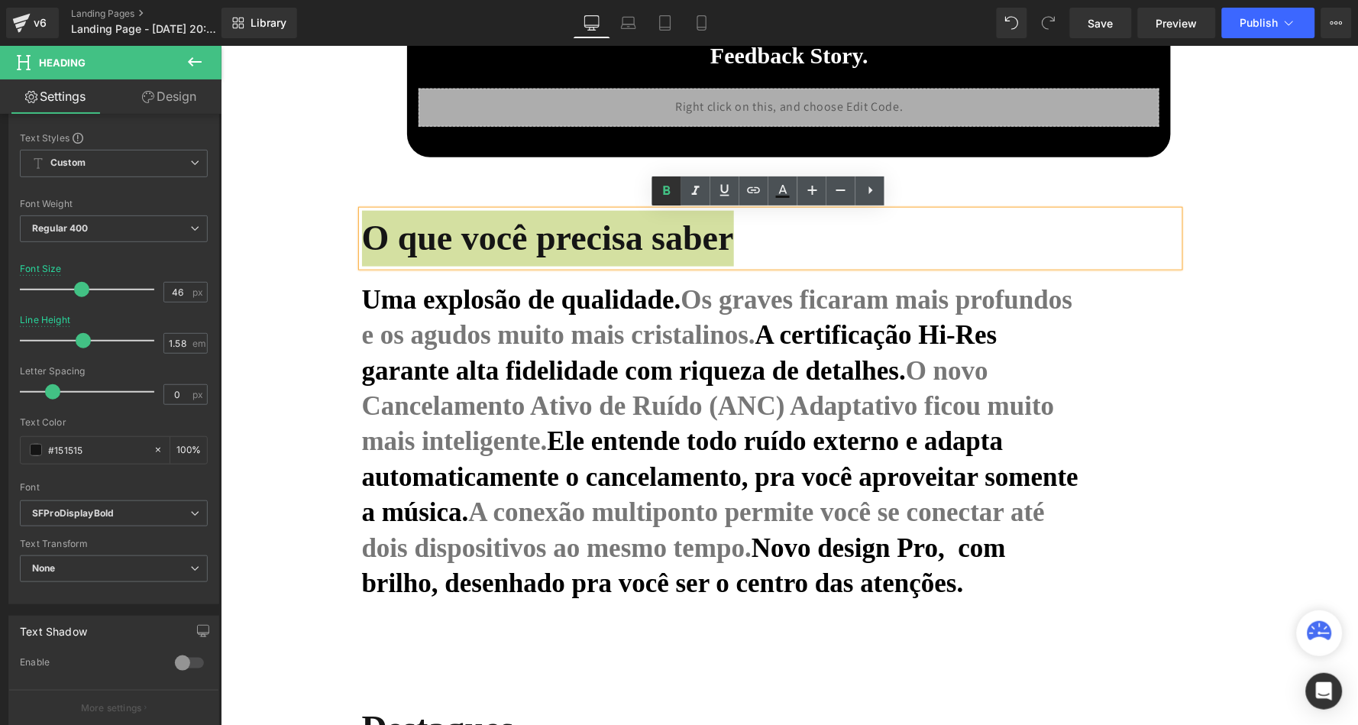
click at [670, 189] on icon at bounding box center [667, 191] width 18 height 18
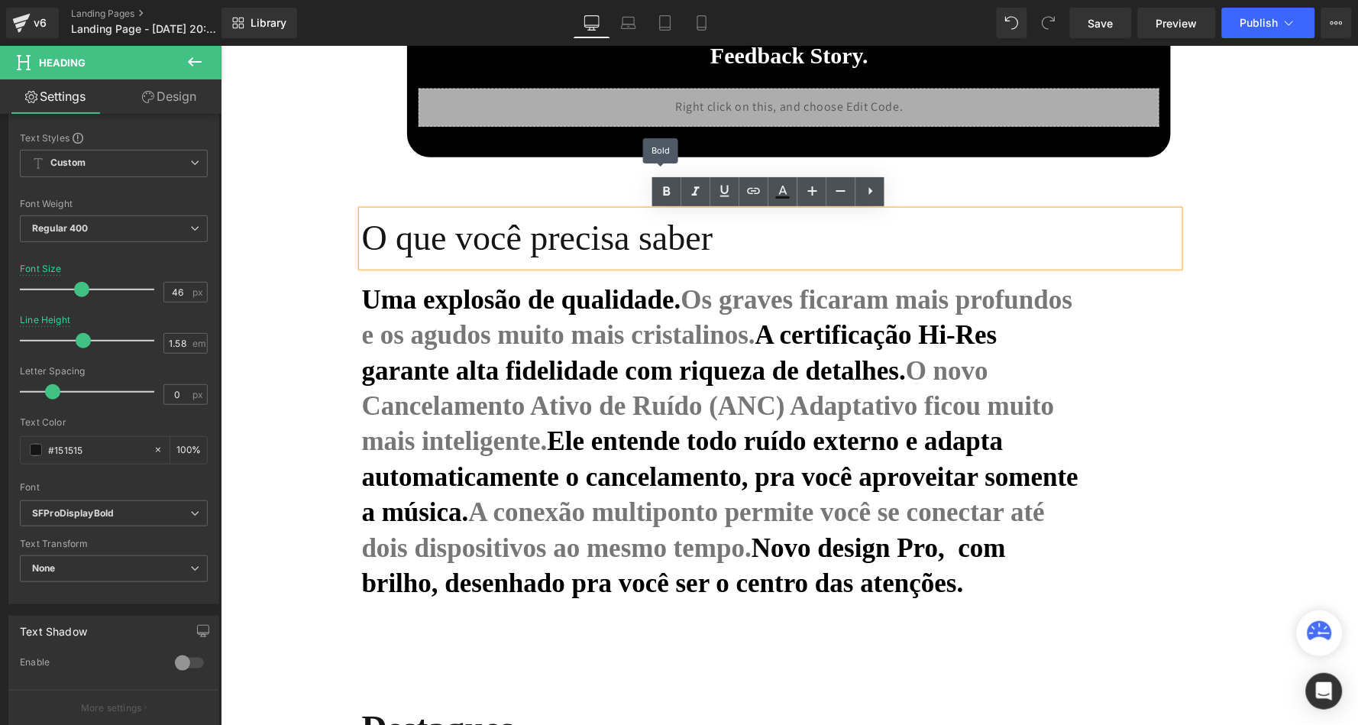
scroll to position [420, 0]
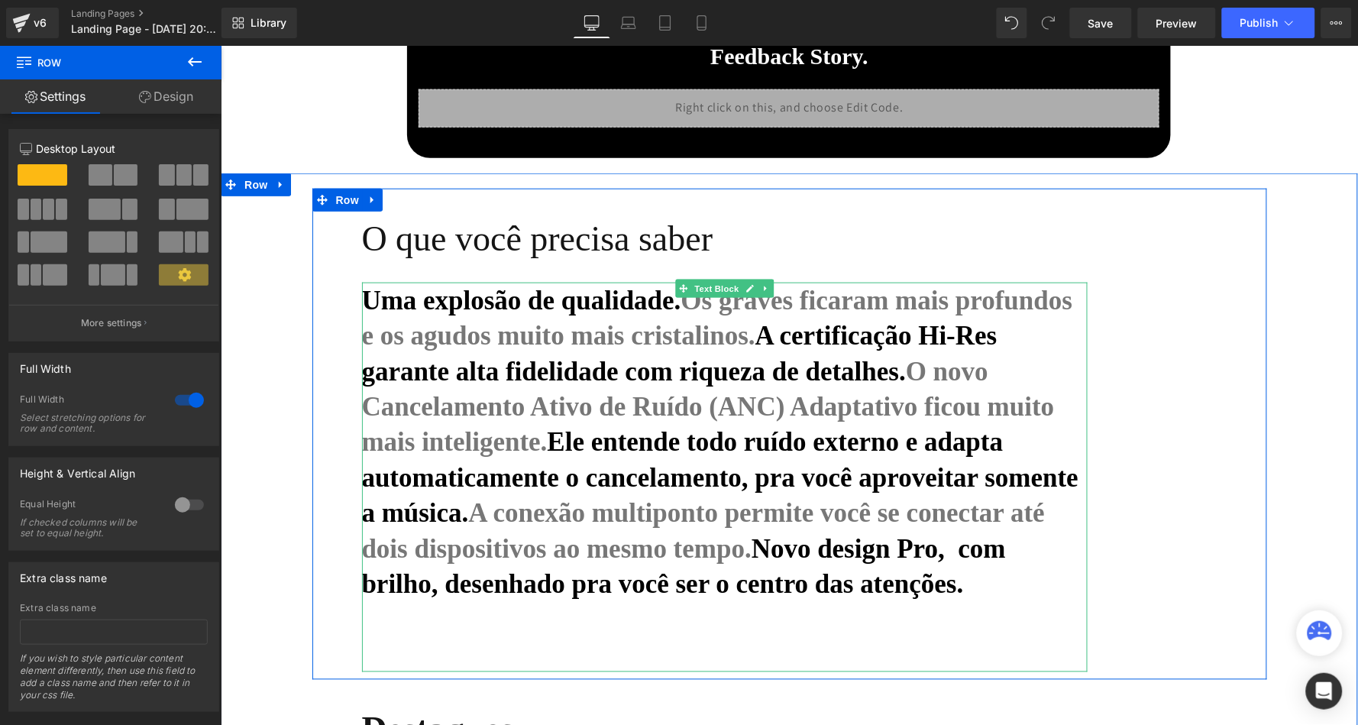
click at [670, 332] on strong "Os graves ficaram mais profundos e os agudos muito mais cristalinos." at bounding box center [716, 318] width 711 height 66
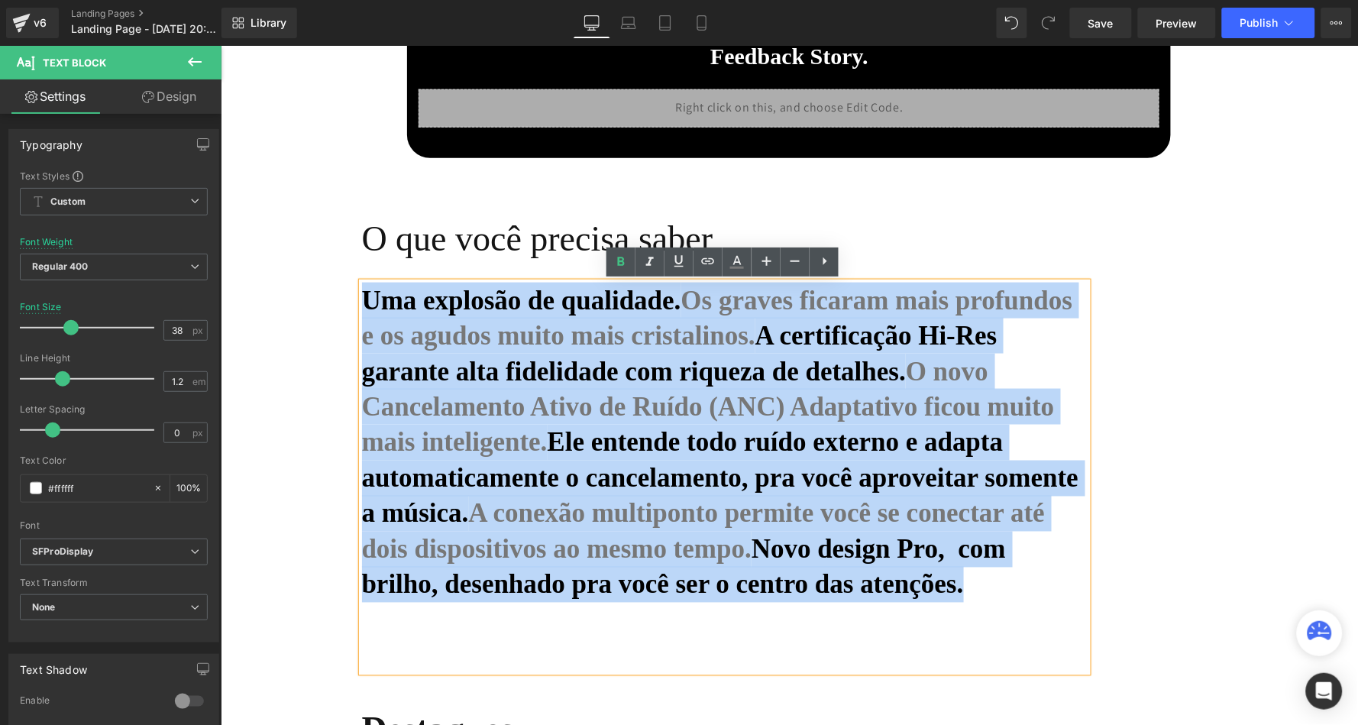
drag, startPoint x: 361, startPoint y: 293, endPoint x: 962, endPoint y: 583, distance: 666.8
click at [962, 583] on p "Uma explosão de qualidade. Os graves ficaram mais profundos e os agudos muito m…" at bounding box center [724, 442] width 726 height 320
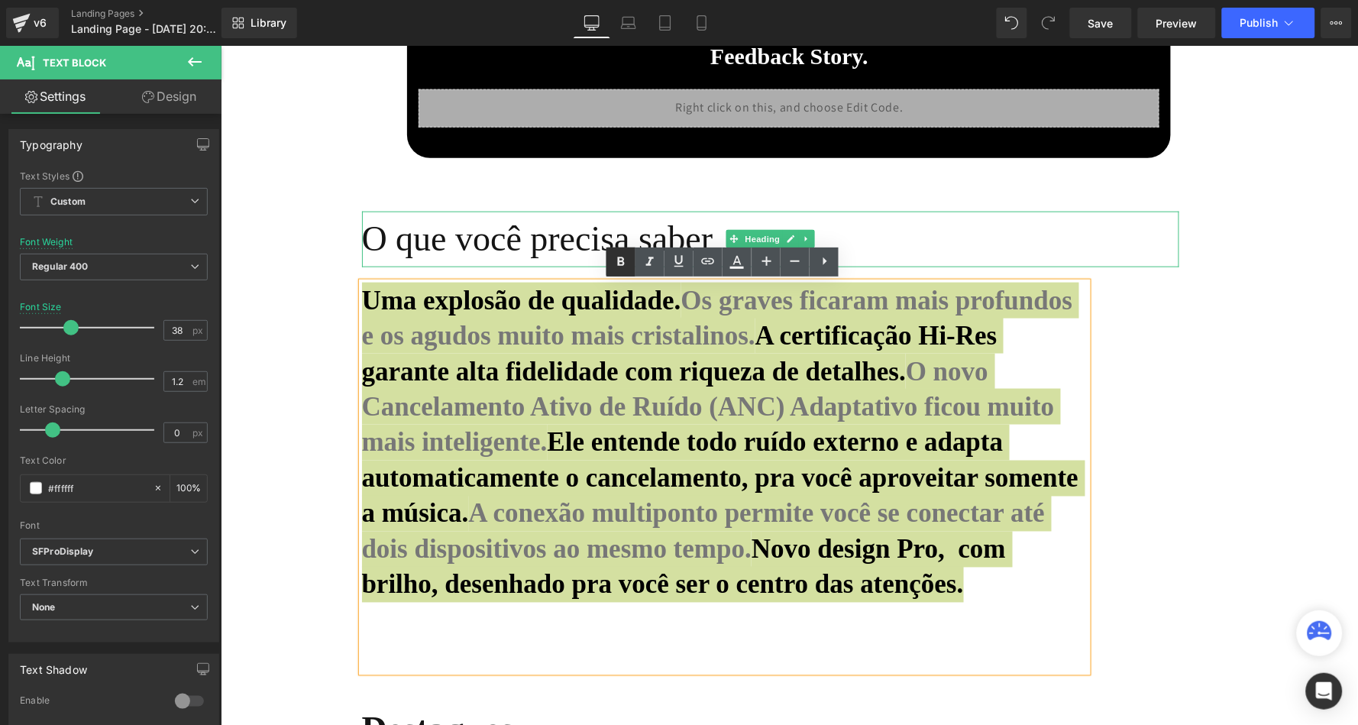
click at [627, 259] on icon at bounding box center [621, 262] width 18 height 18
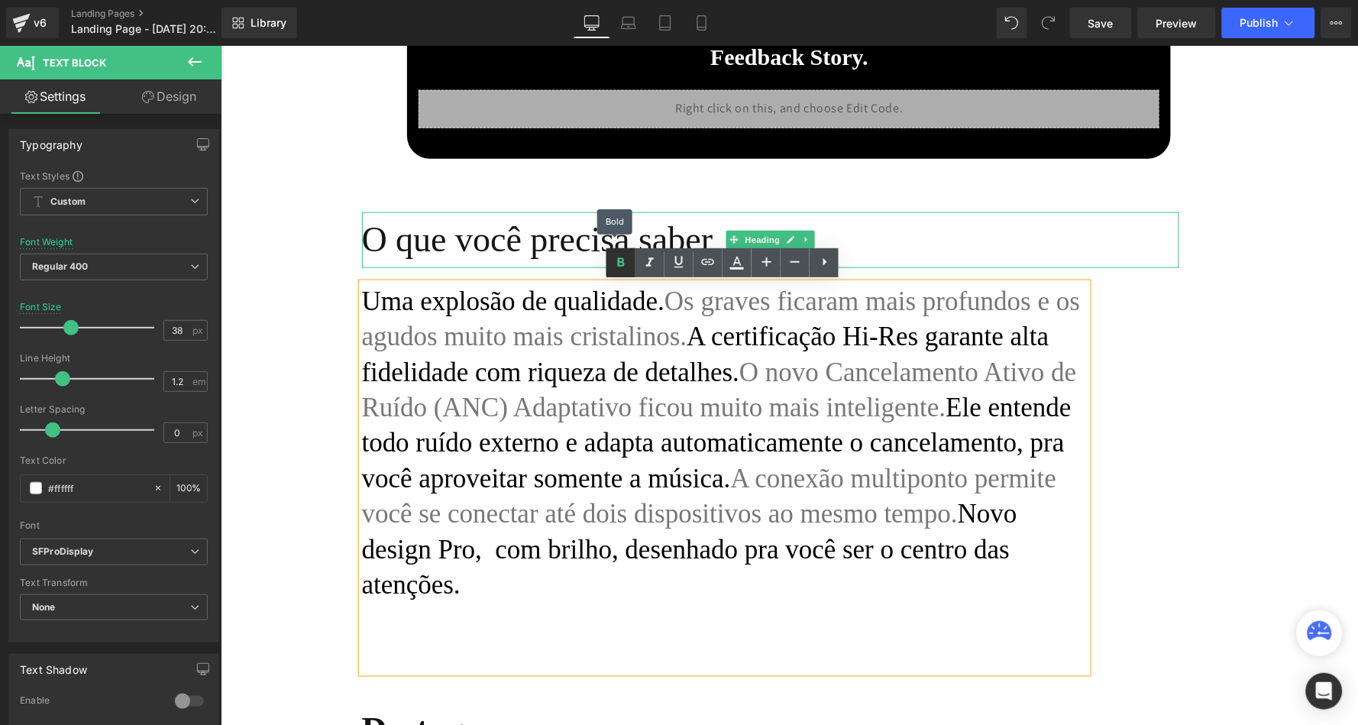
click at [624, 259] on icon at bounding box center [621, 263] width 18 height 18
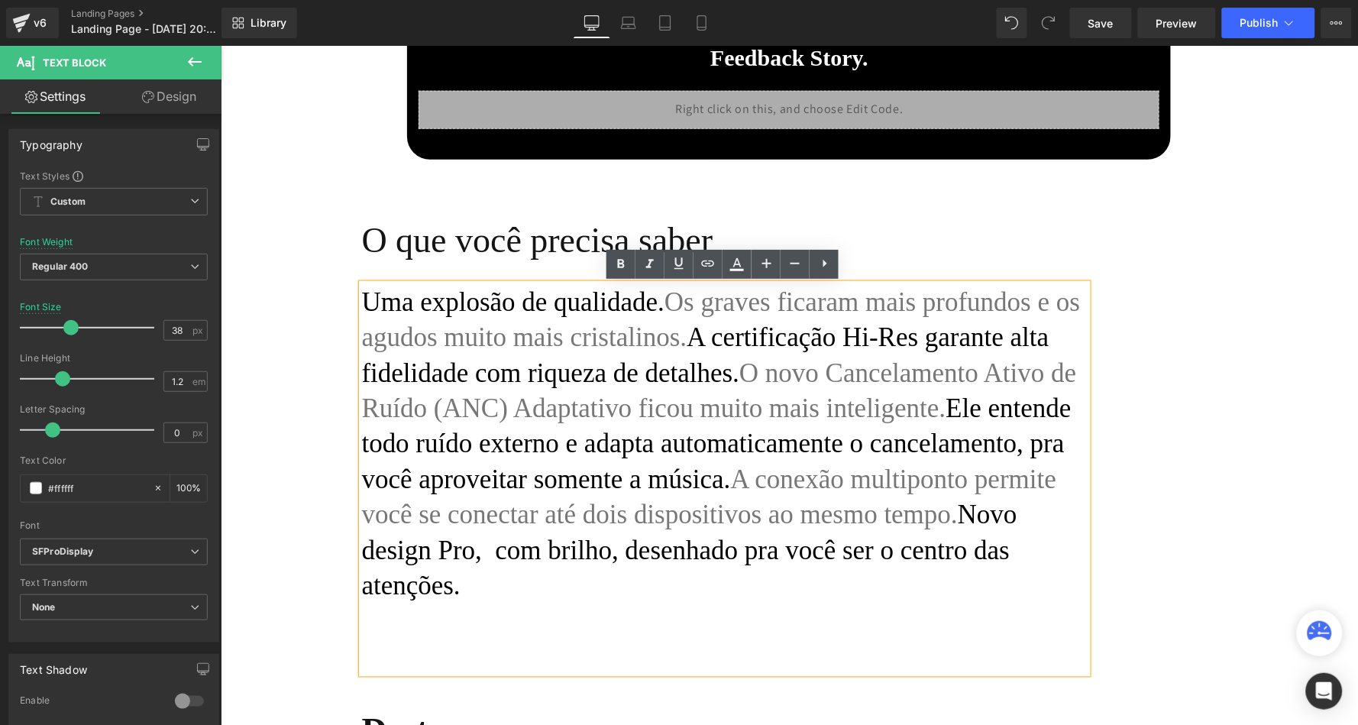
click at [610, 397] on span "O novo Cancelamento Ativo de Ruído (ANC) Adaptativo ficou muito mais inteligent…" at bounding box center [718, 390] width 715 height 66
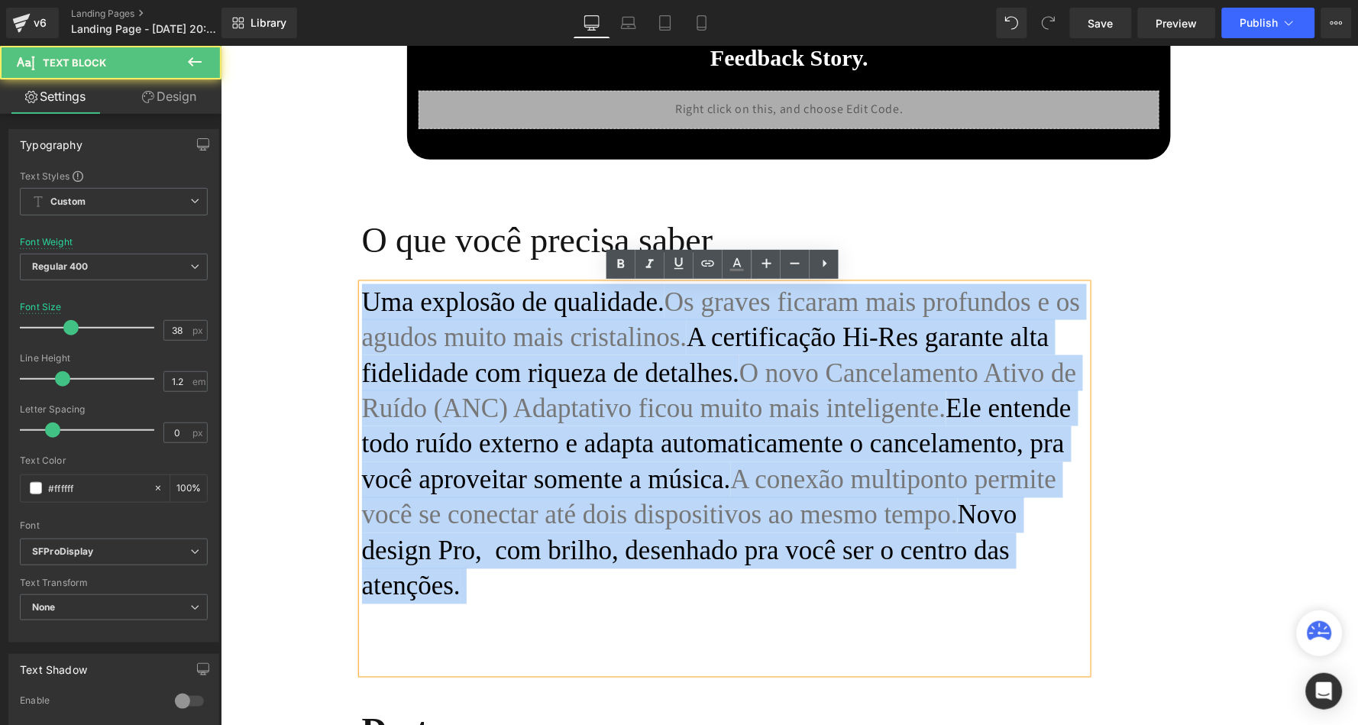
drag, startPoint x: 483, startPoint y: 586, endPoint x: 326, endPoint y: 298, distance: 327.7
click at [326, 298] on div "O que você precisa saber Heading Uma explosão de qualidade. Os graves ficaram m…" at bounding box center [789, 434] width 955 height 491
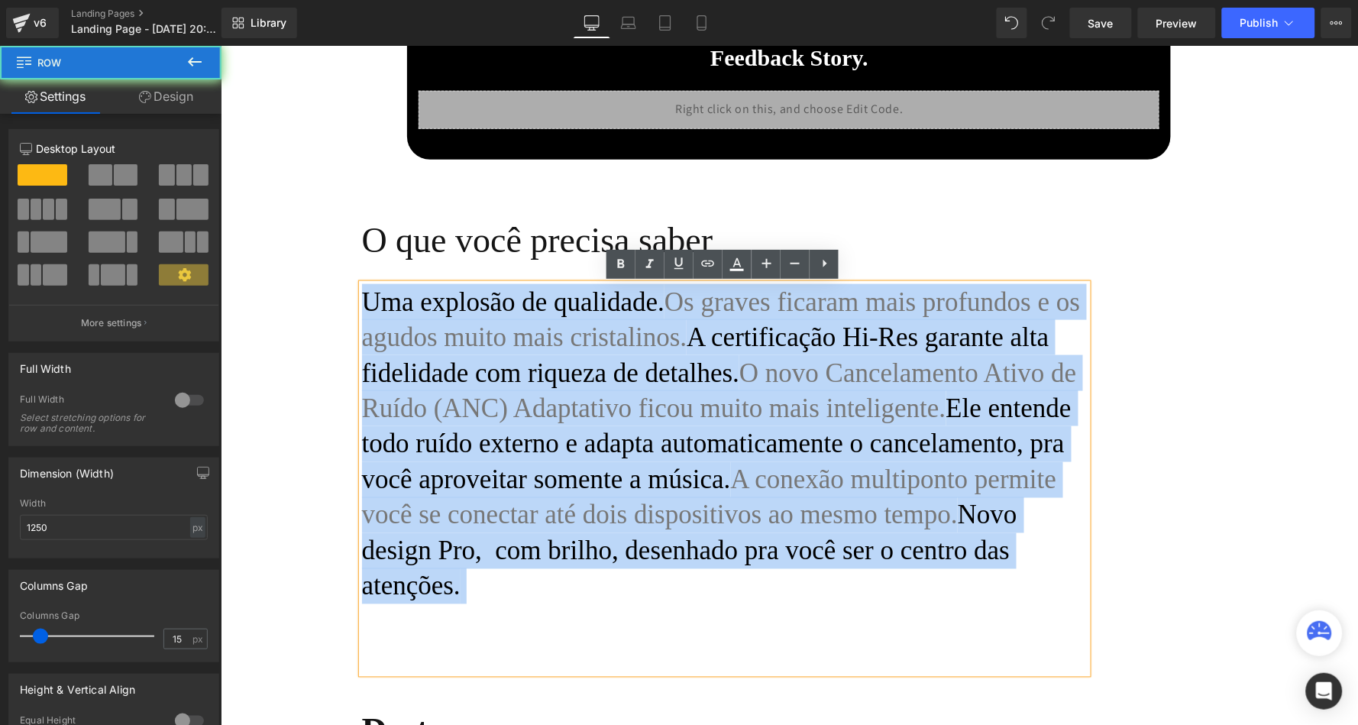
drag, startPoint x: 309, startPoint y: 361, endPoint x: 758, endPoint y: 386, distance: 449.0
click at [312, 362] on div "O que você precisa saber Heading Uma explosão de qualidade. Os graves ficaram m…" at bounding box center [789, 434] width 955 height 491
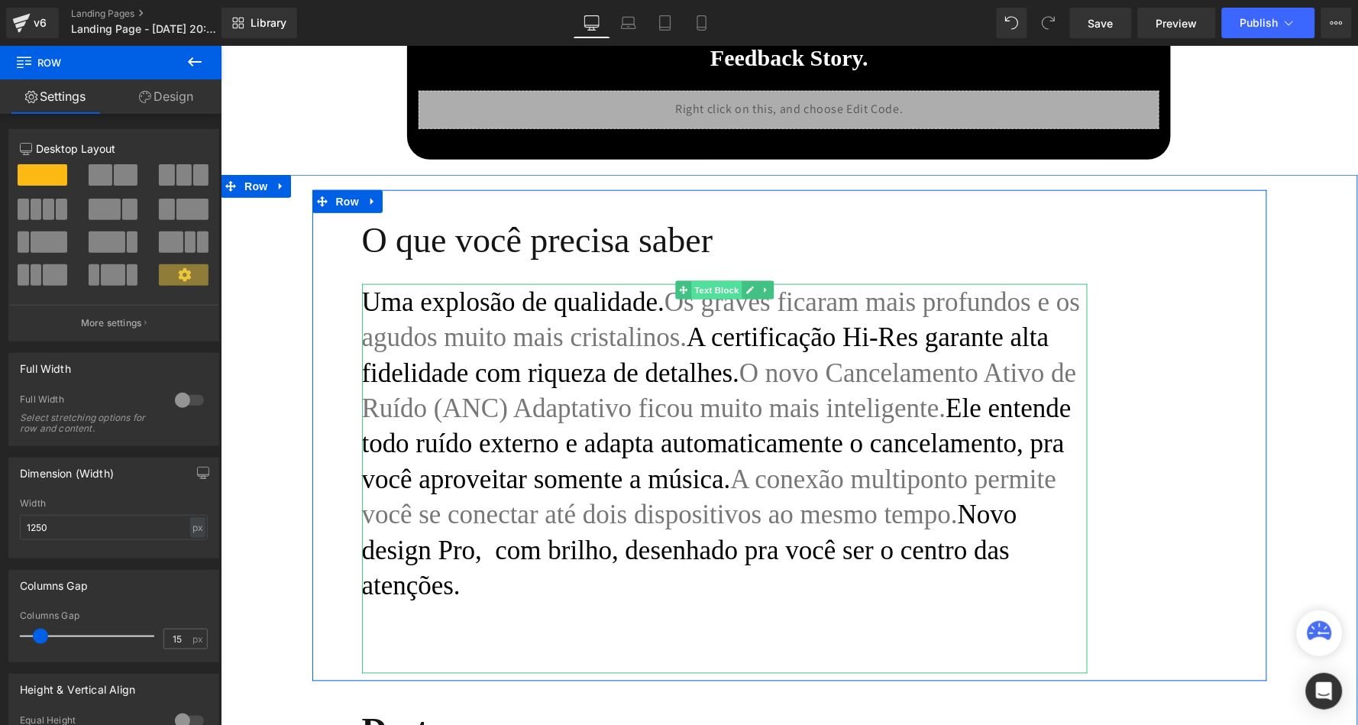
click at [713, 288] on span "Text Block" at bounding box center [715, 289] width 50 height 18
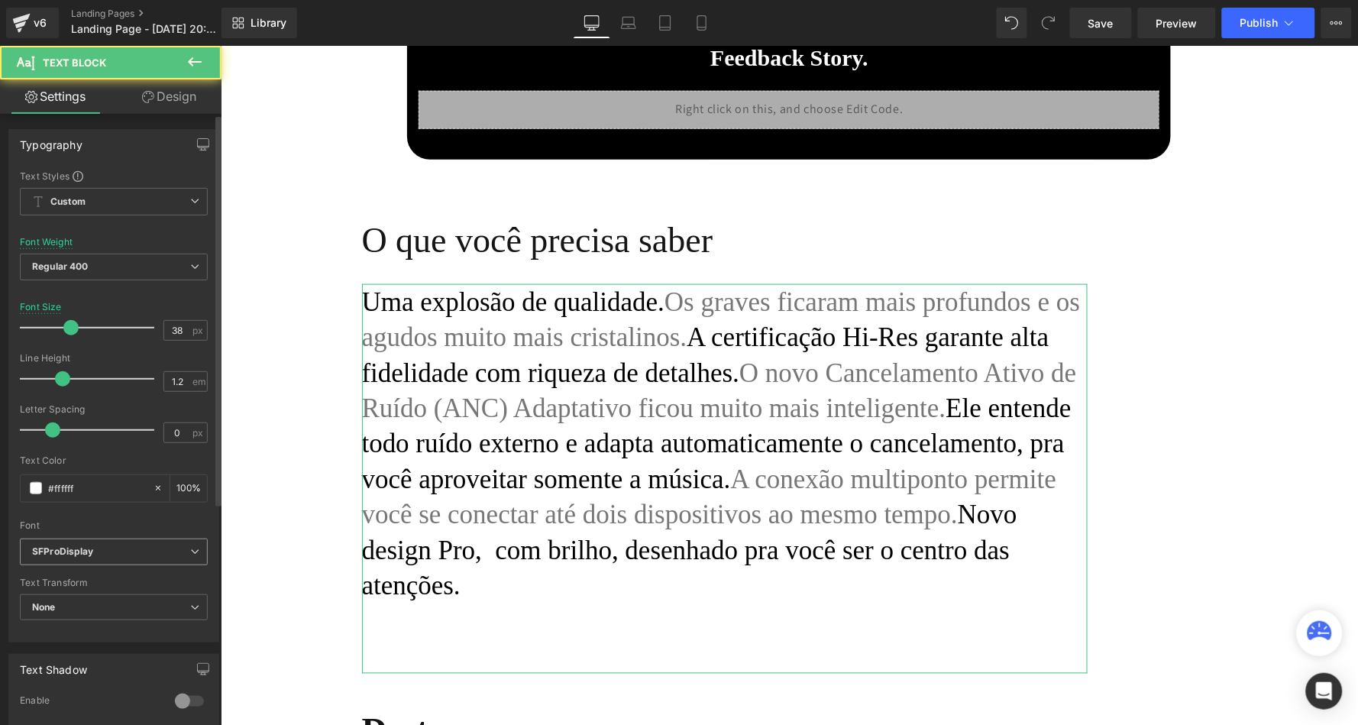
click at [134, 549] on b "SFProDisplay" at bounding box center [111, 551] width 158 height 13
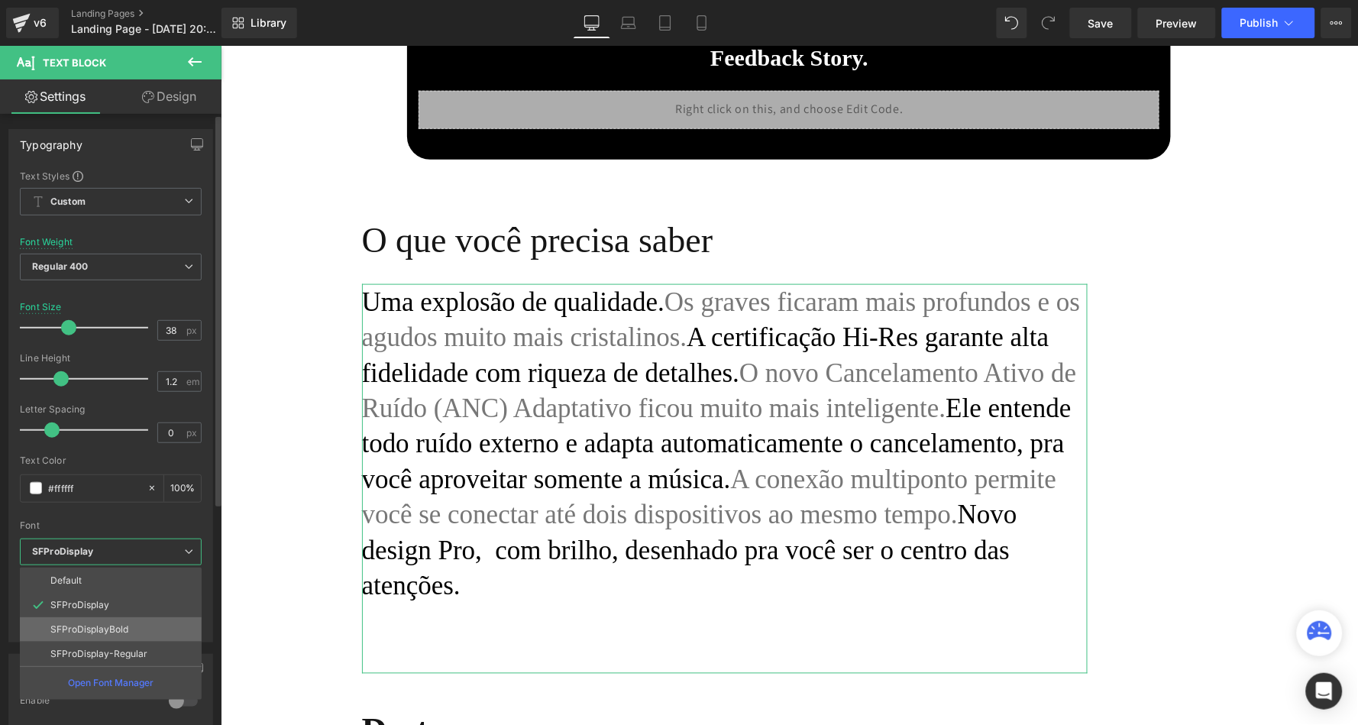
click at [116, 624] on p "SFProDisplayBold" at bounding box center [89, 629] width 78 height 11
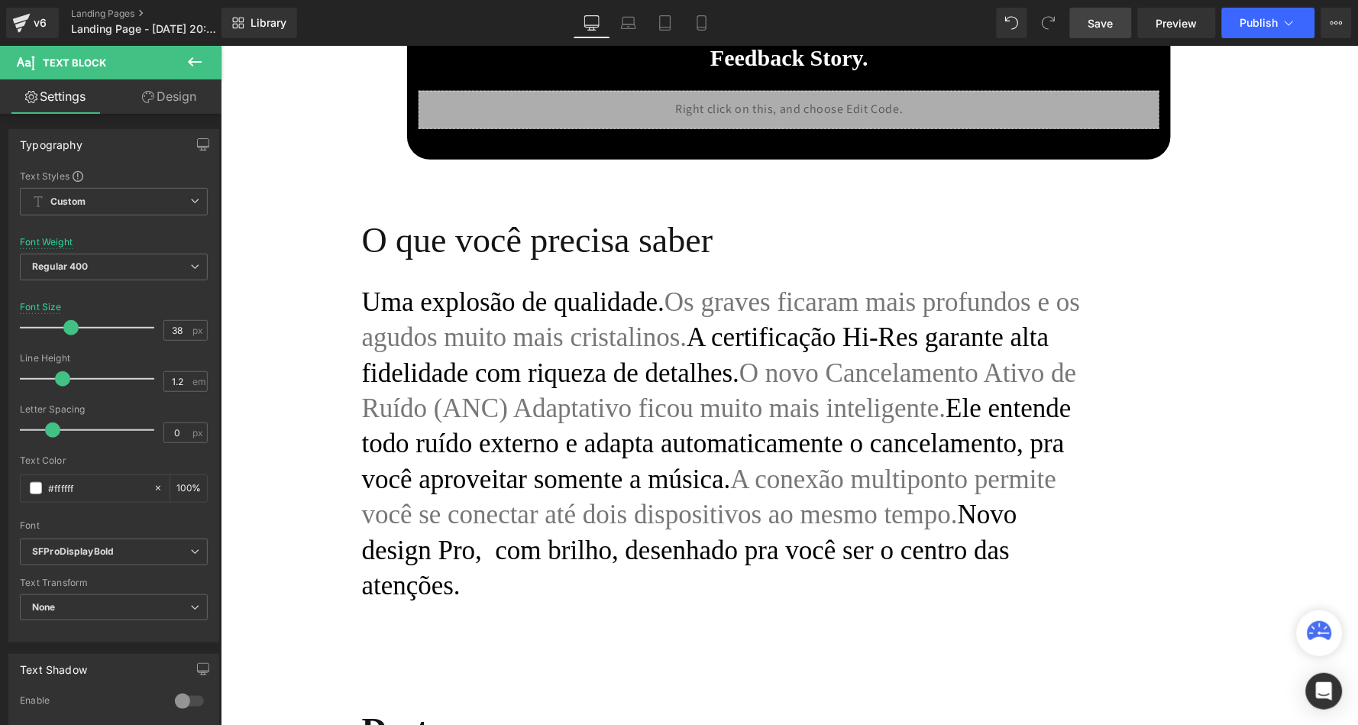
click at [1097, 24] on span "Save" at bounding box center [1100, 23] width 25 height 16
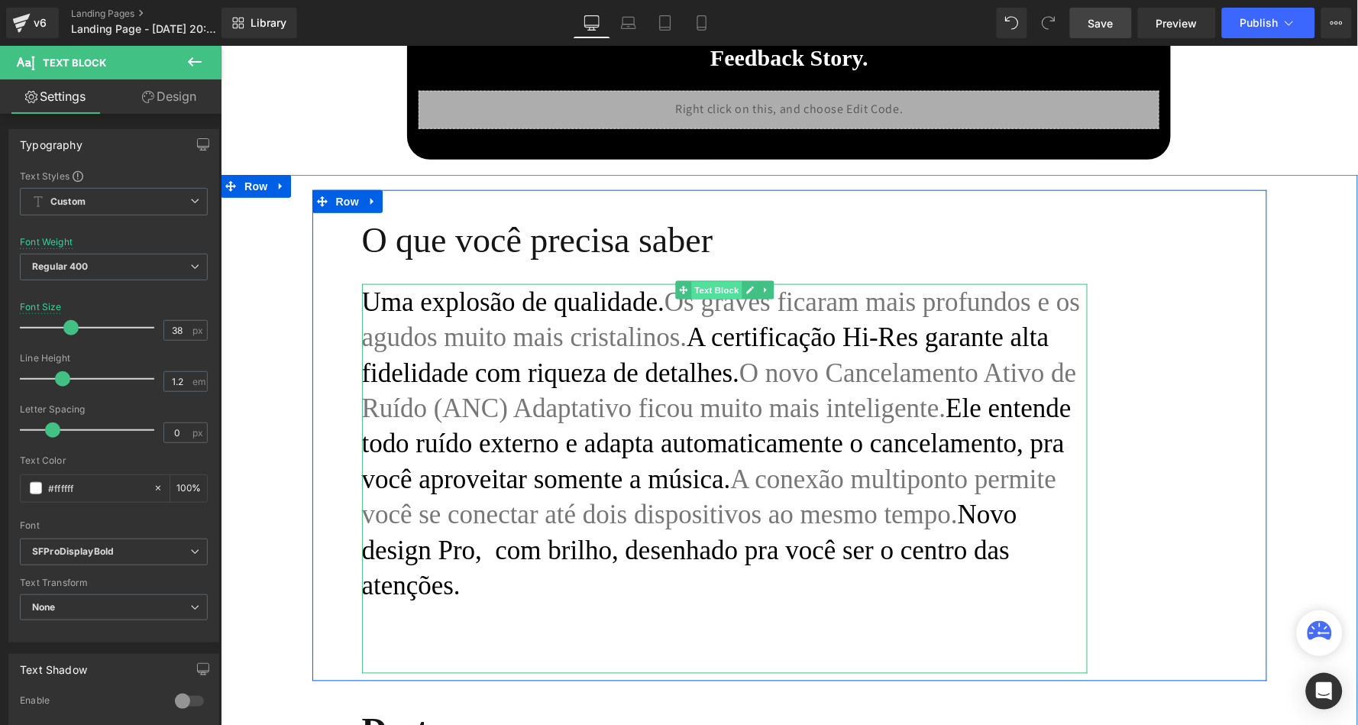
click at [715, 290] on span "Text Block" at bounding box center [715, 289] width 50 height 18
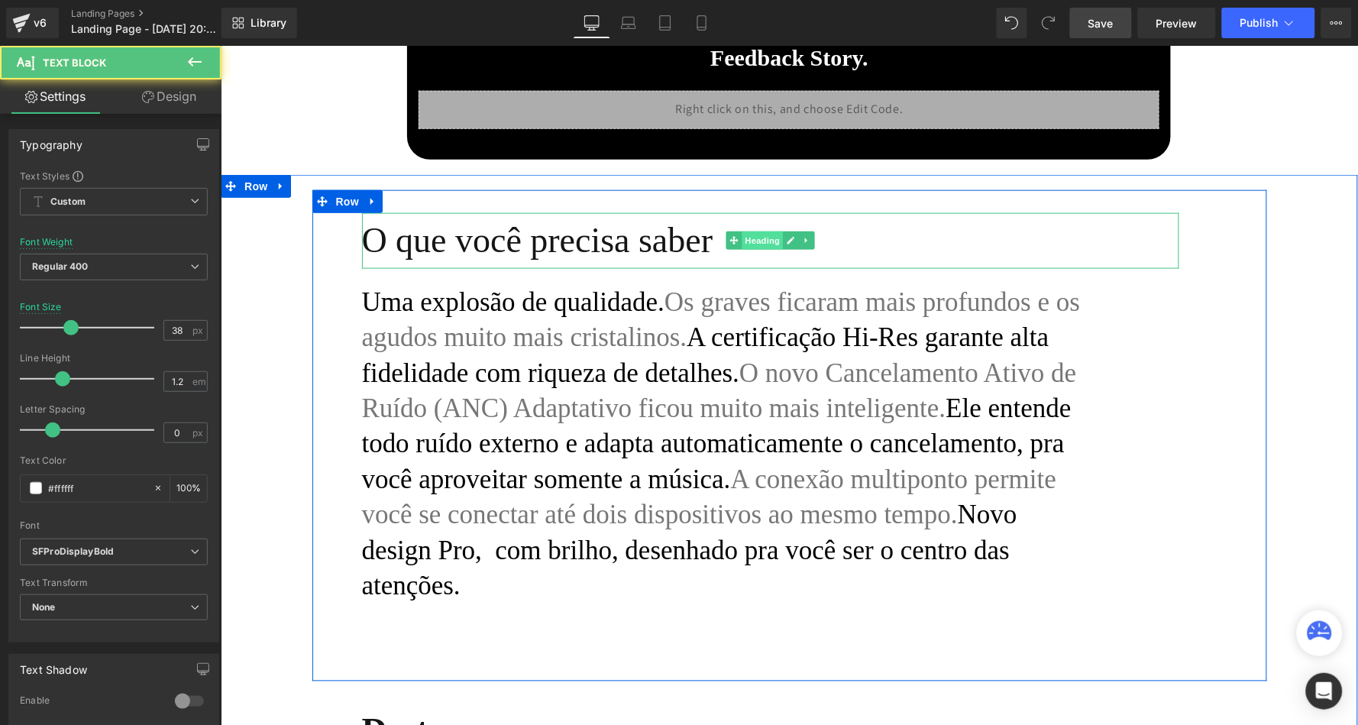
click at [760, 237] on span "Heading" at bounding box center [761, 240] width 41 height 18
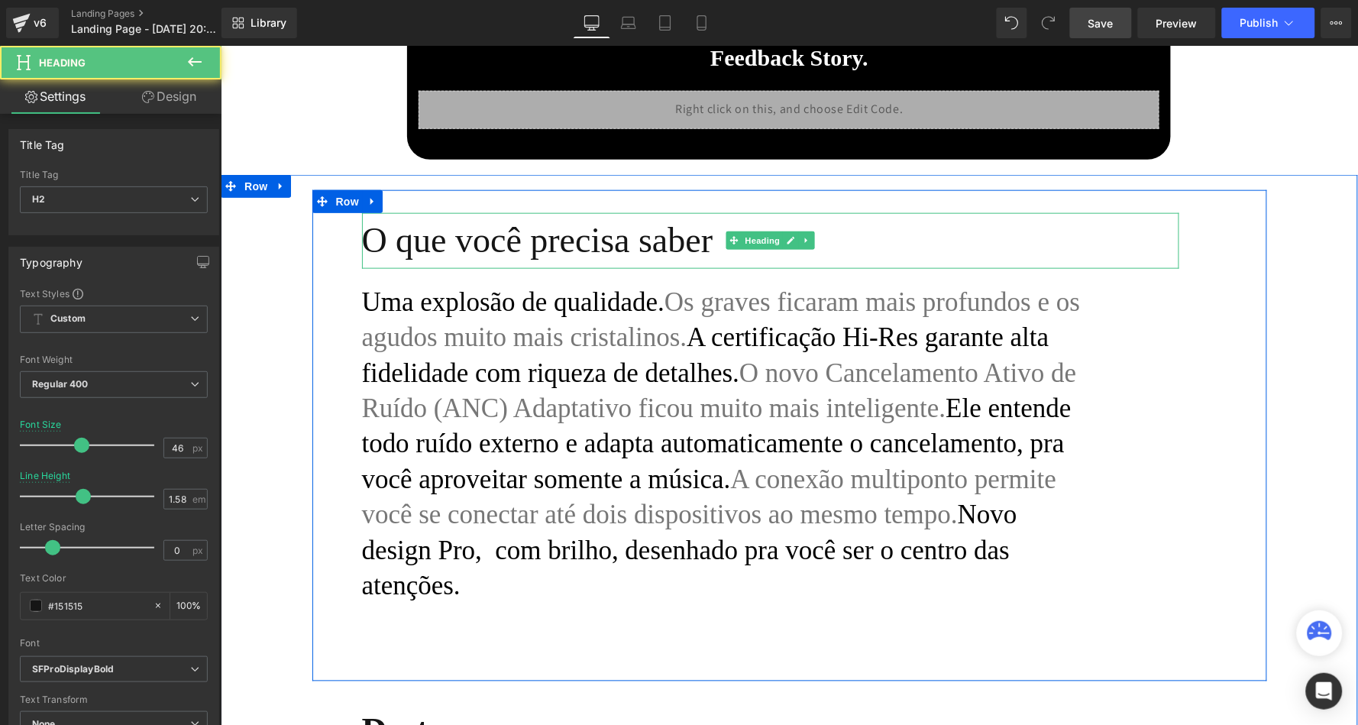
click at [661, 252] on h2 "O que você precisa saber" at bounding box center [769, 240] width 817 height 56
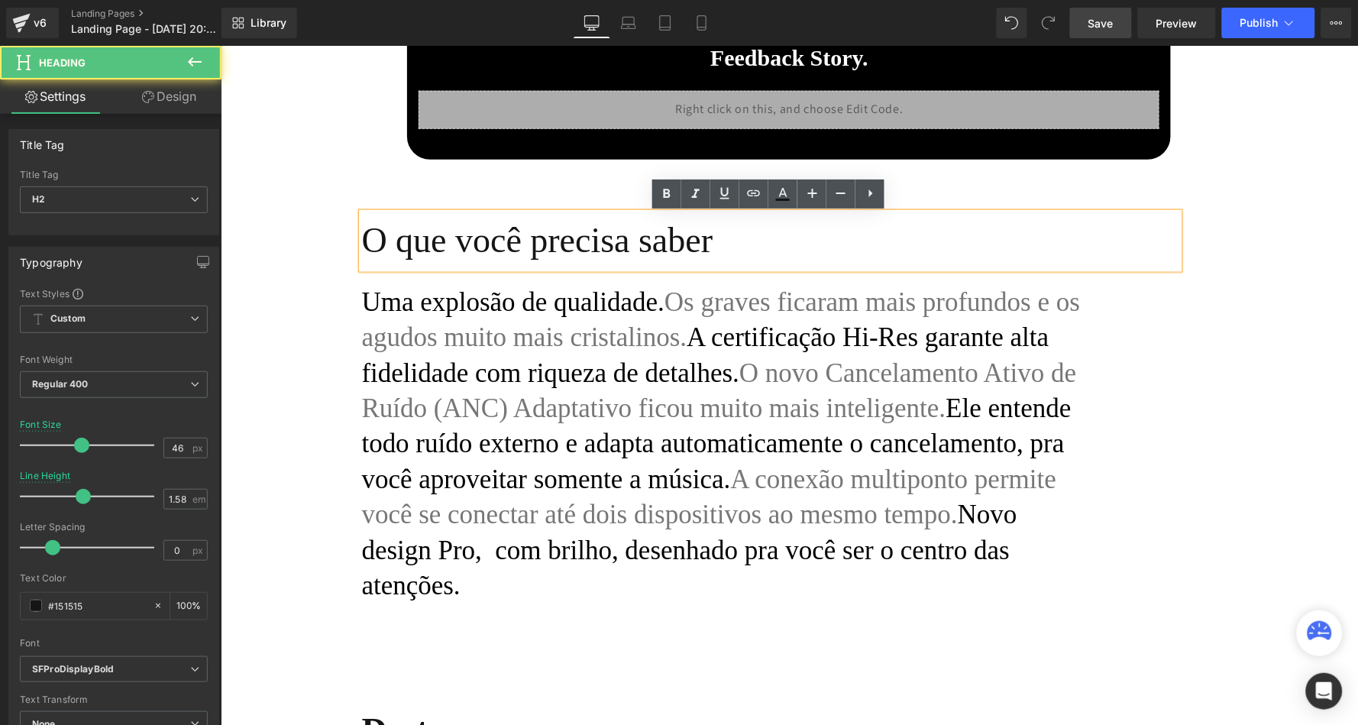
click at [746, 324] on span "A certificação Hi-Res garante alta fidelidade com riqueza de detalhes." at bounding box center [704, 355] width 687 height 66
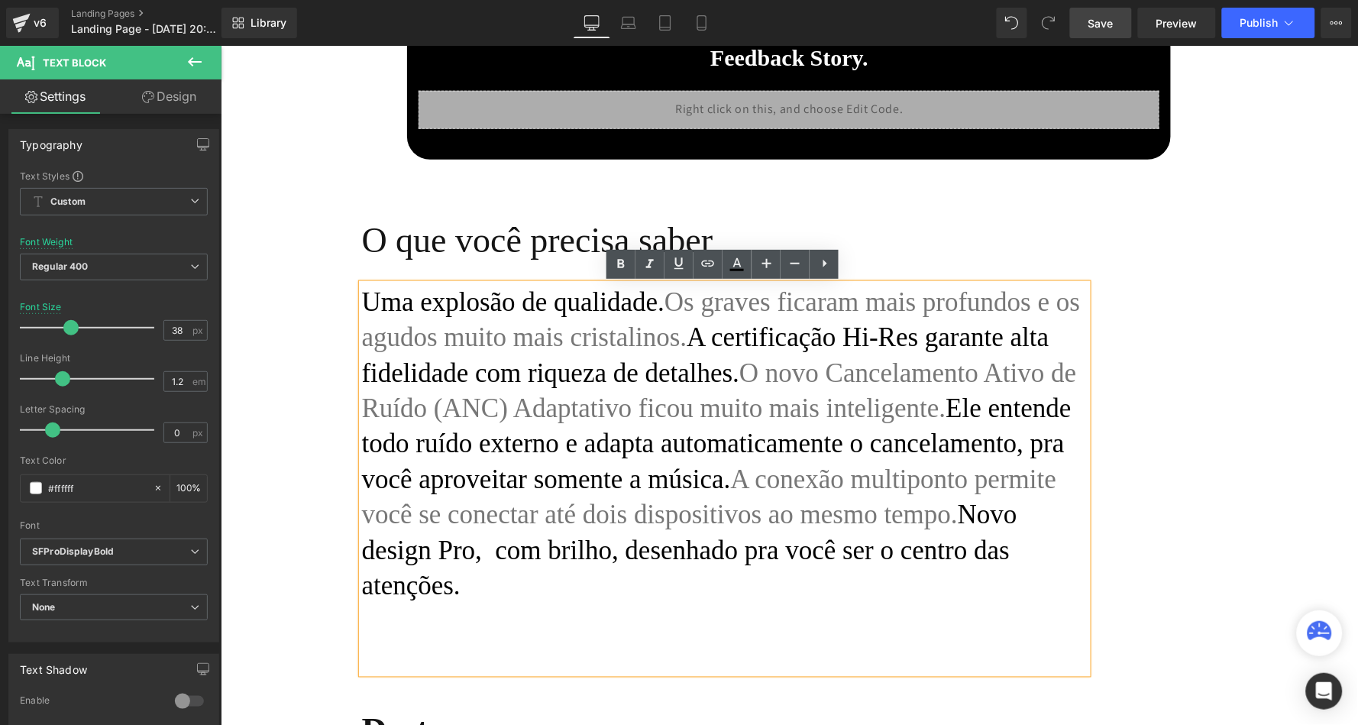
click at [341, 328] on div "O que você precisa saber Heading Uma explosão de qualidade. Os graves ficaram m…" at bounding box center [789, 434] width 955 height 491
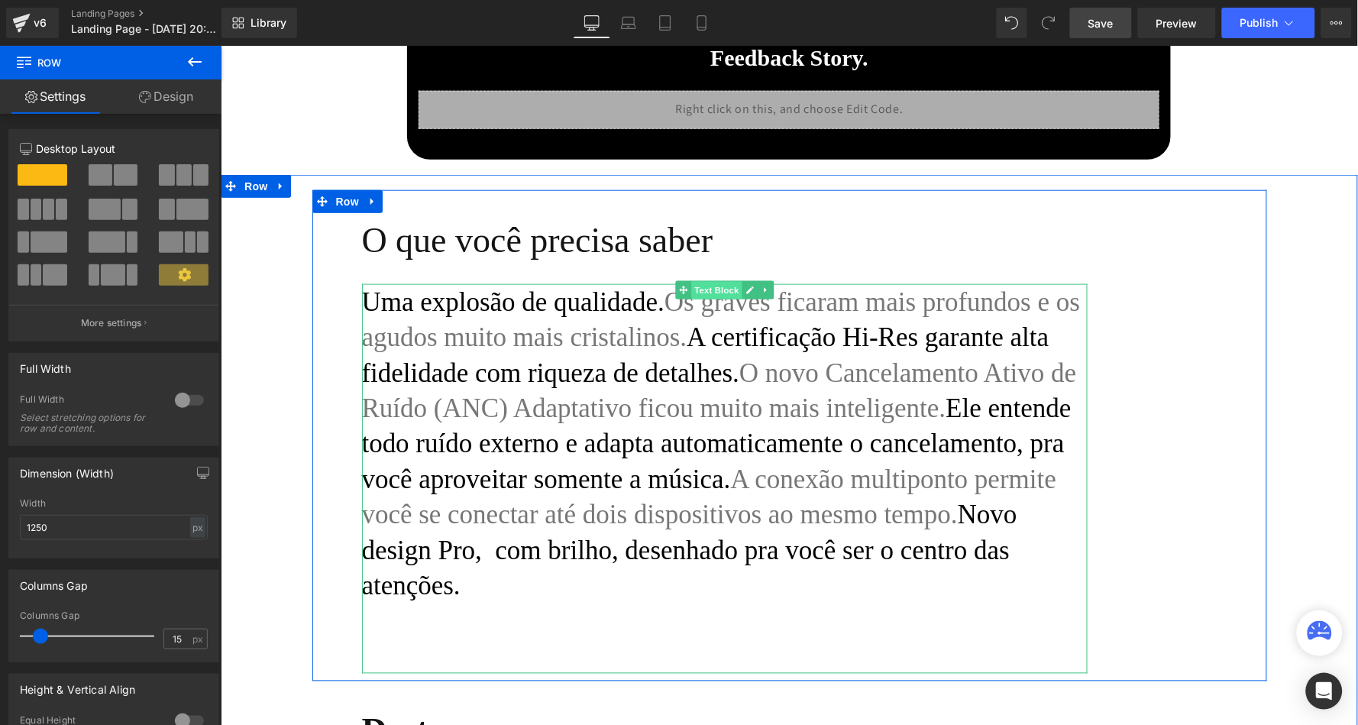
click at [714, 283] on span "Text Block" at bounding box center [715, 289] width 50 height 18
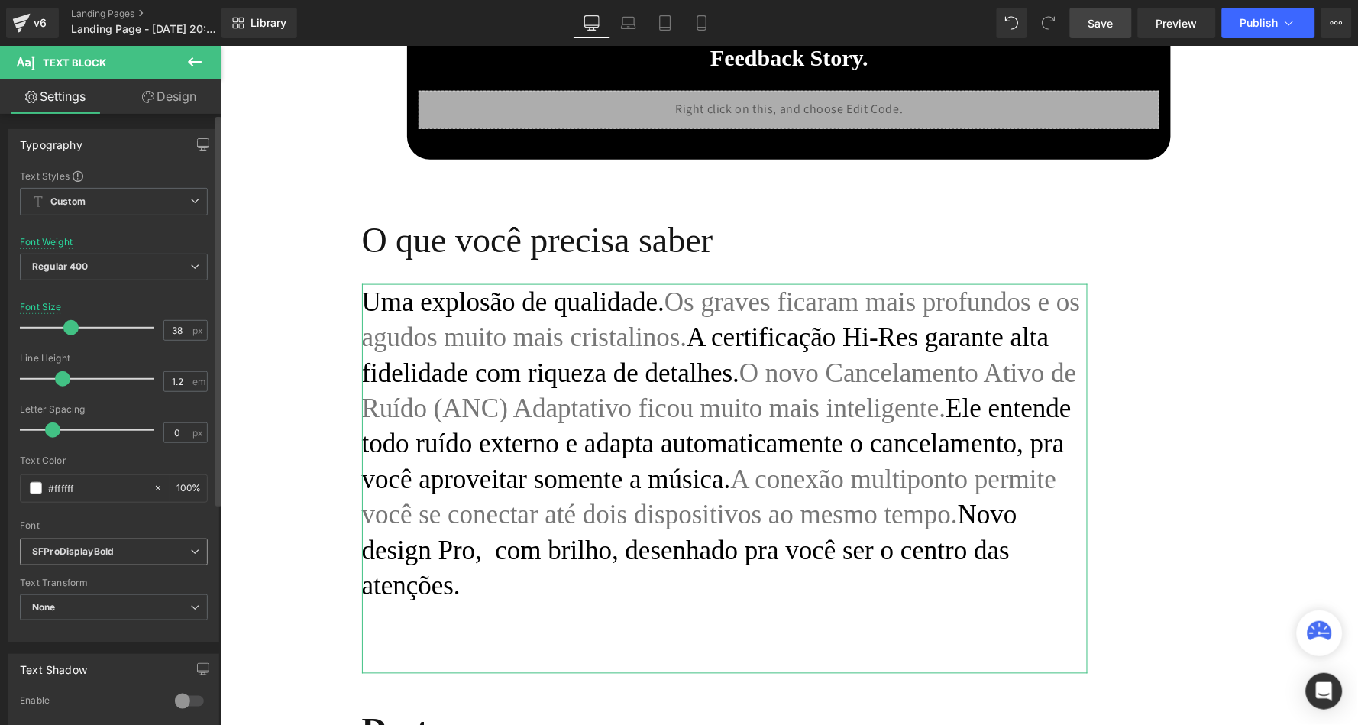
click at [131, 545] on b "SFProDisplayBold" at bounding box center [111, 551] width 158 height 13
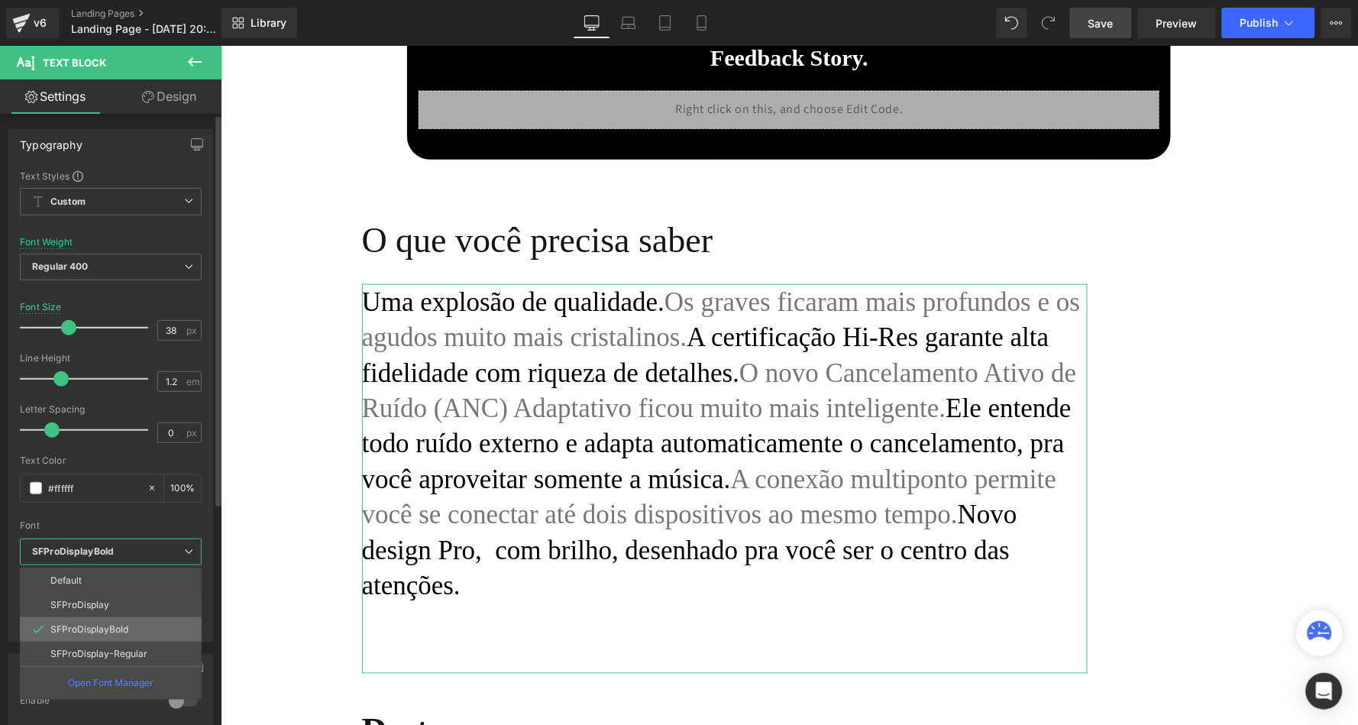
click at [95, 624] on p "SFProDisplayBold" at bounding box center [89, 629] width 78 height 11
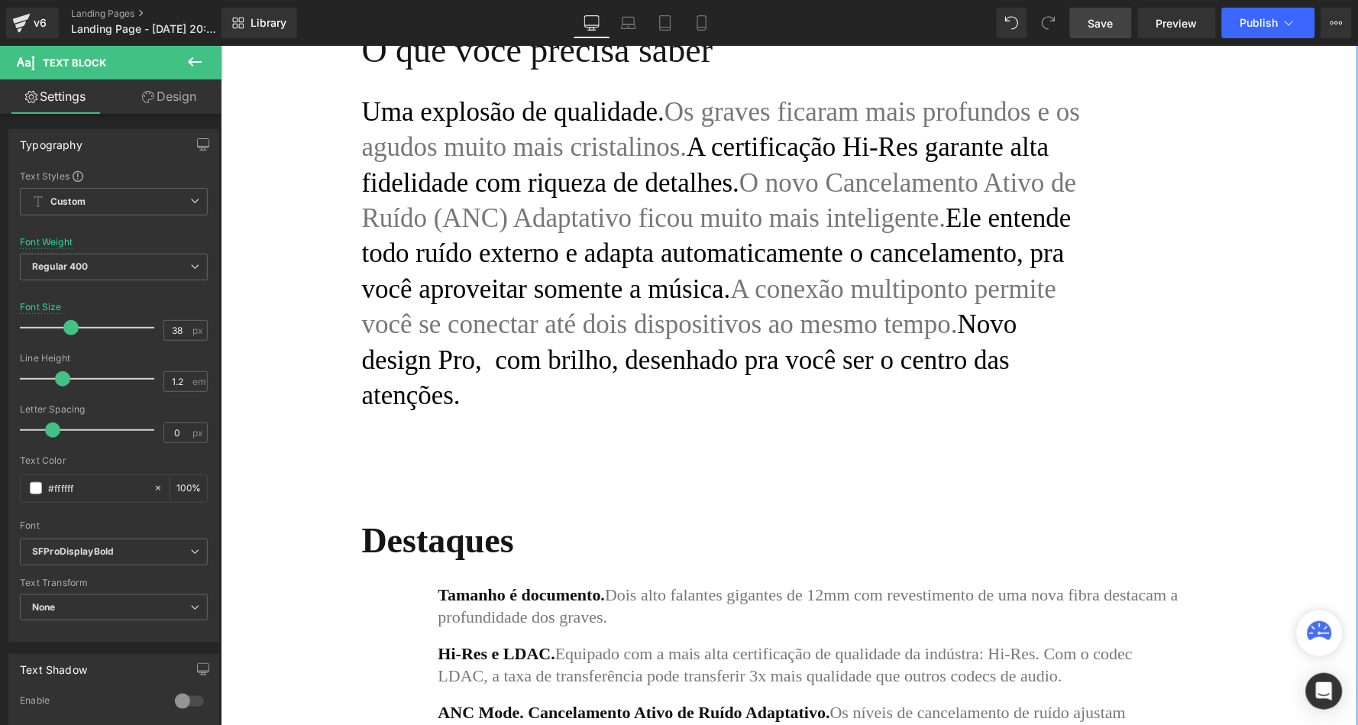
scroll to position [694, 0]
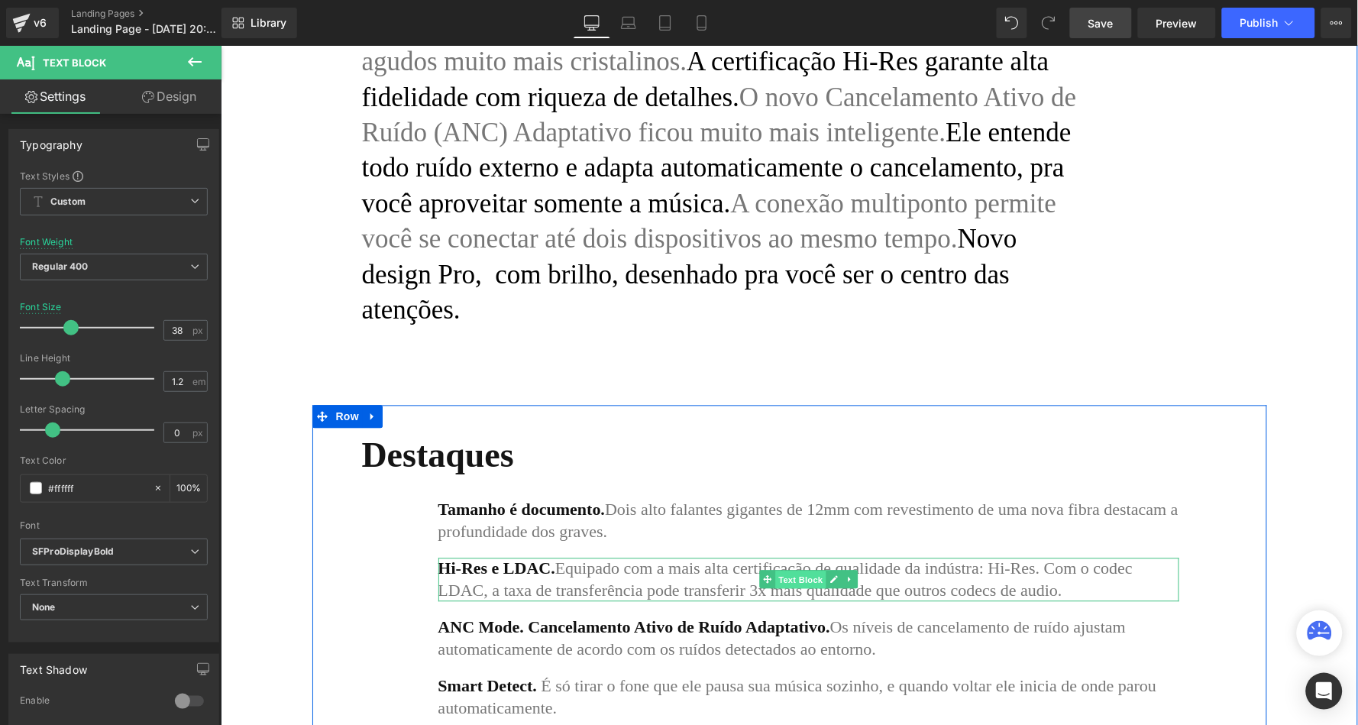
click at [804, 571] on span "Text Block" at bounding box center [799, 580] width 50 height 18
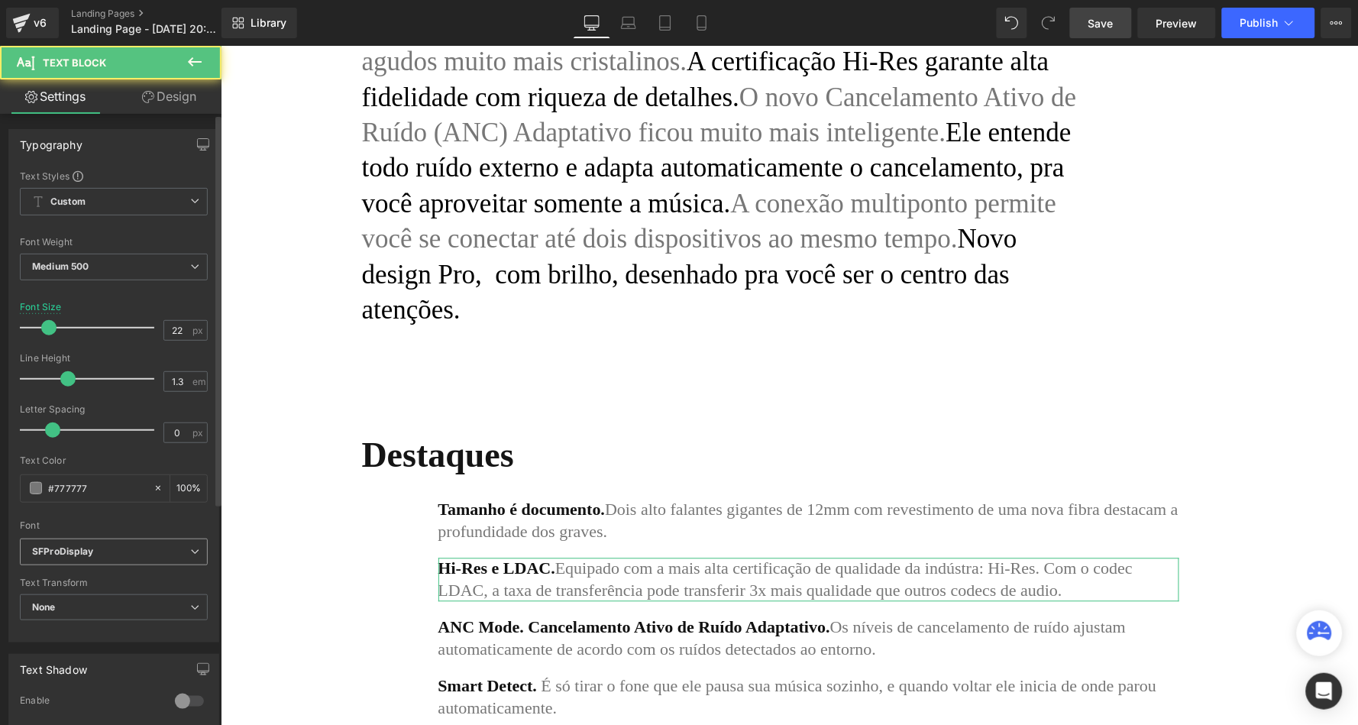
click at [106, 546] on b "SFProDisplay" at bounding box center [111, 551] width 158 height 13
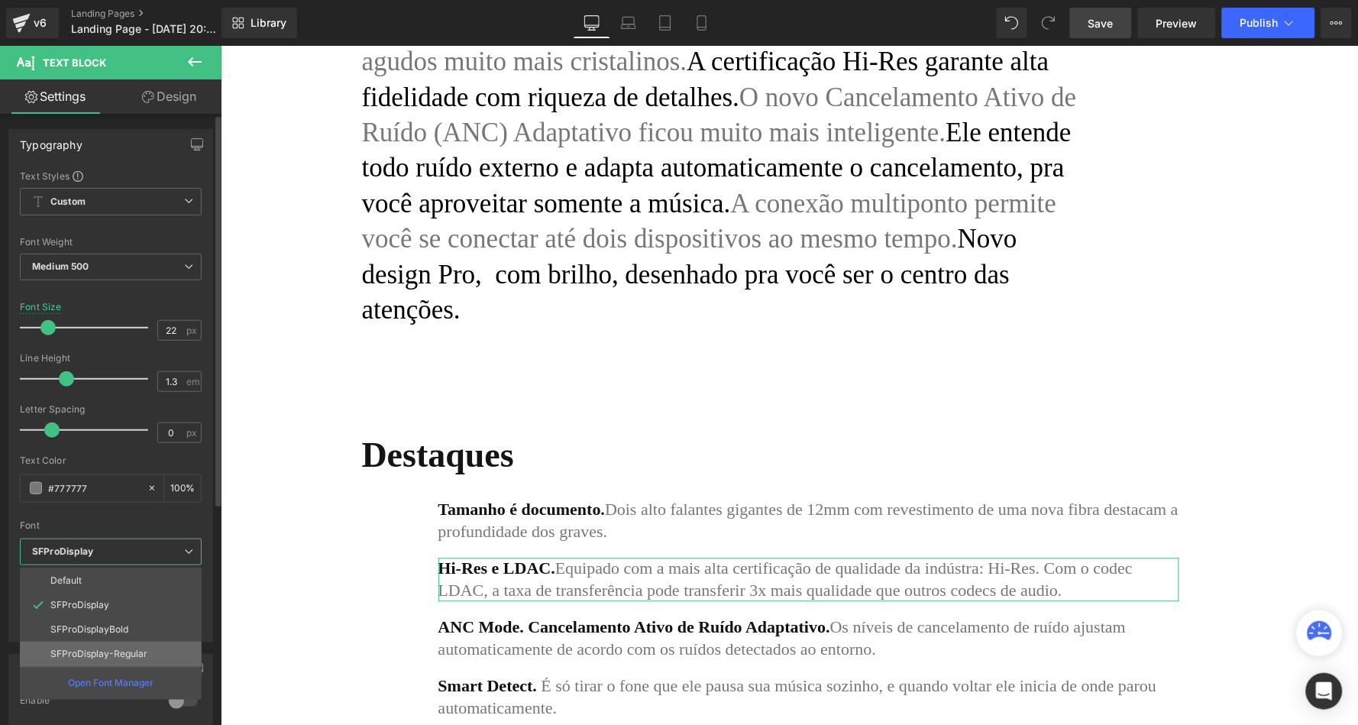
click at [102, 648] on p "SFProDisplay-Regular" at bounding box center [98, 653] width 97 height 11
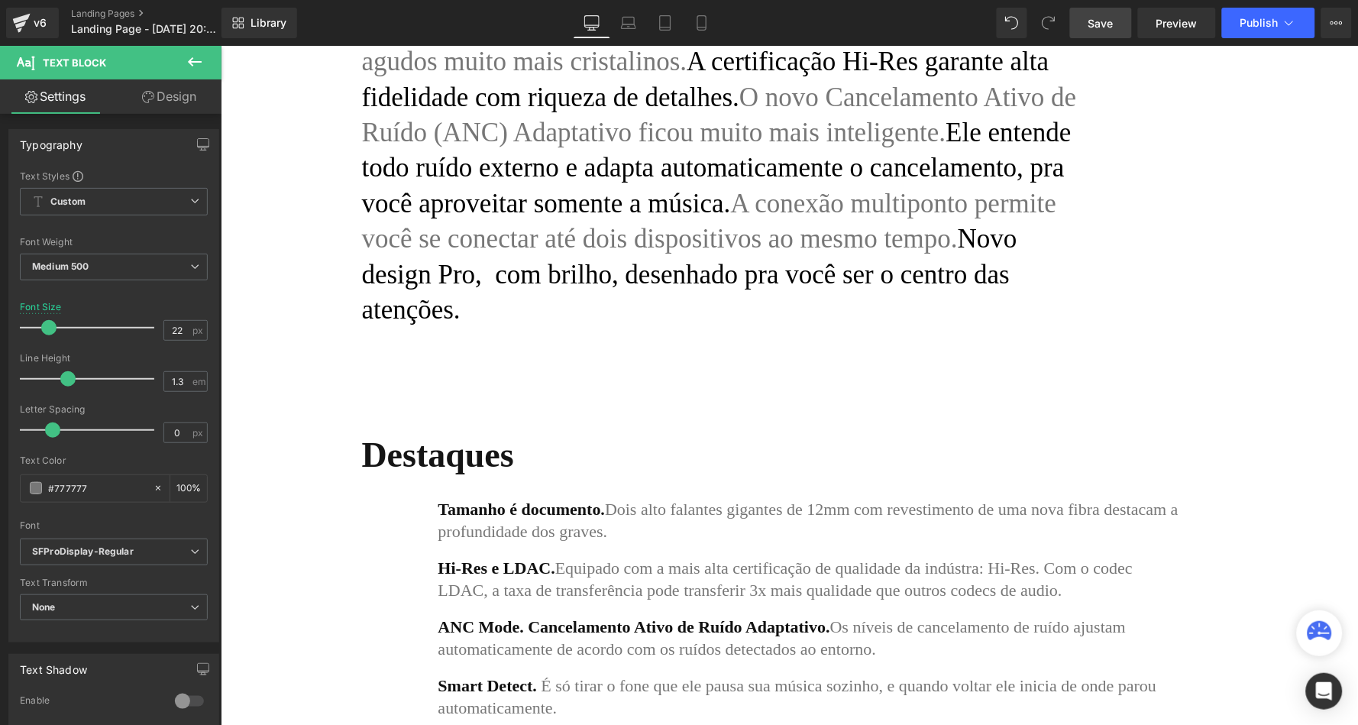
click at [1123, 24] on link "Save" at bounding box center [1101, 23] width 62 height 31
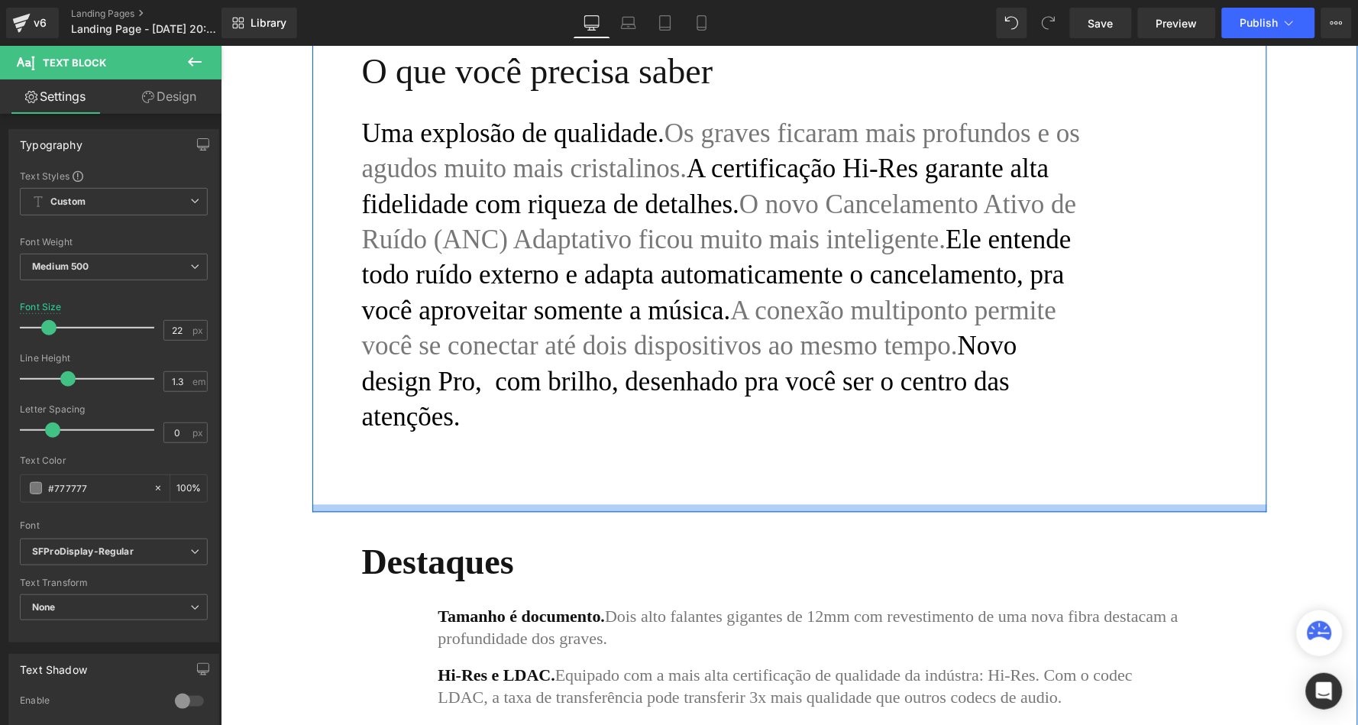
scroll to position [511, 0]
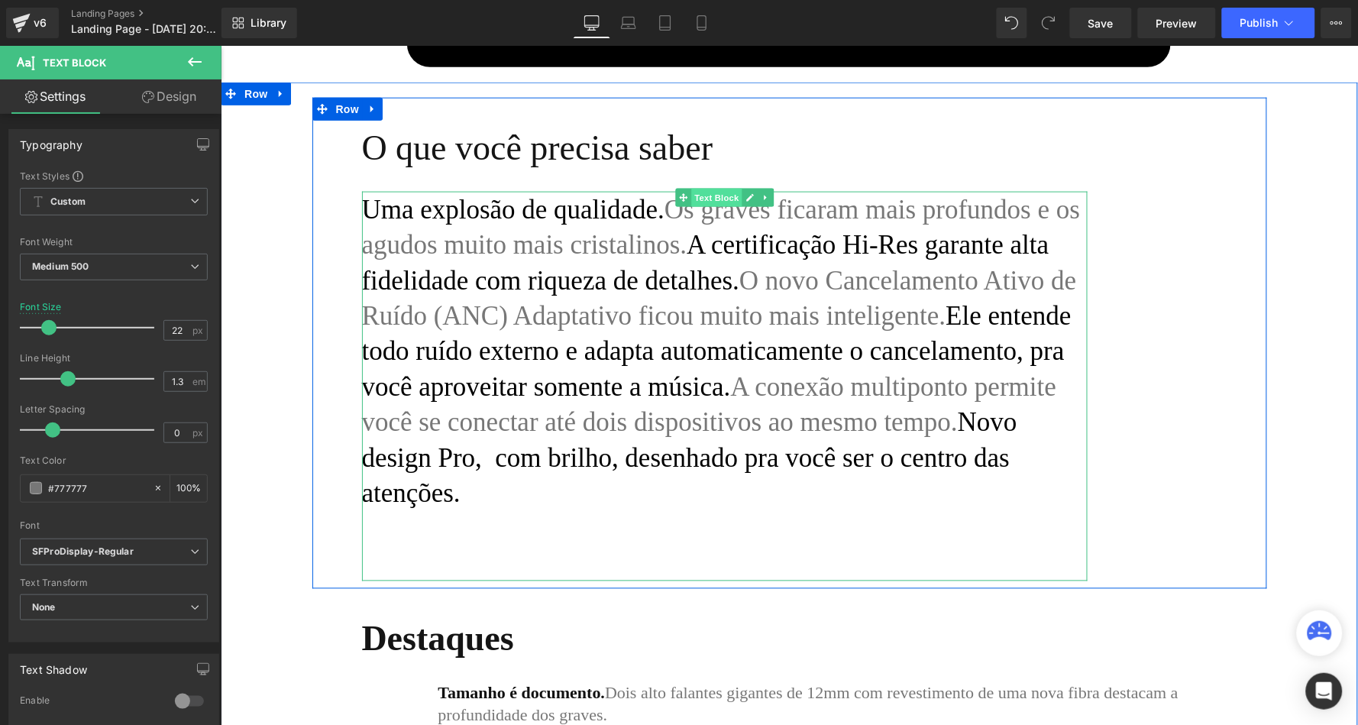
click at [726, 195] on span "Text Block" at bounding box center [715, 197] width 50 height 18
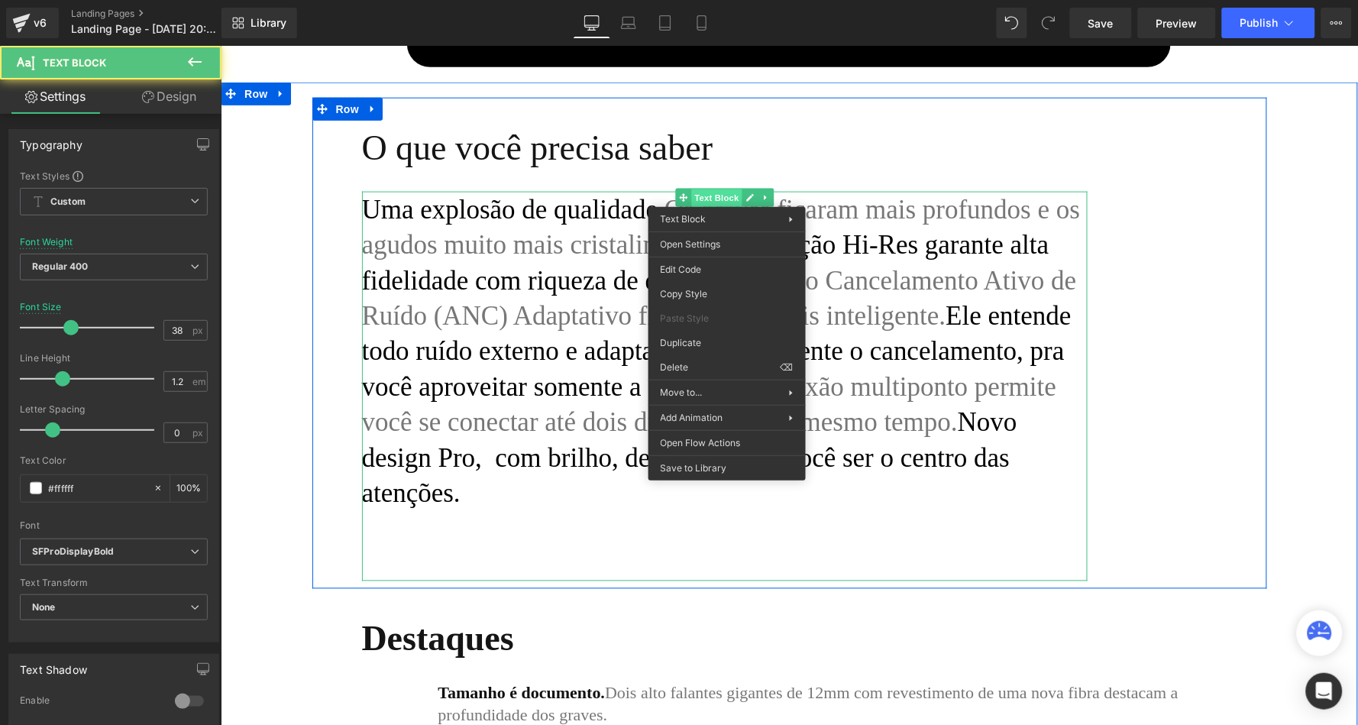
drag, startPoint x: 726, startPoint y: 195, endPoint x: 946, endPoint y: 281, distance: 237.0
click at [721, 0] on div "Text Block You are previewing how the will restyle your page. You can not edit …" at bounding box center [679, 0] width 1358 height 0
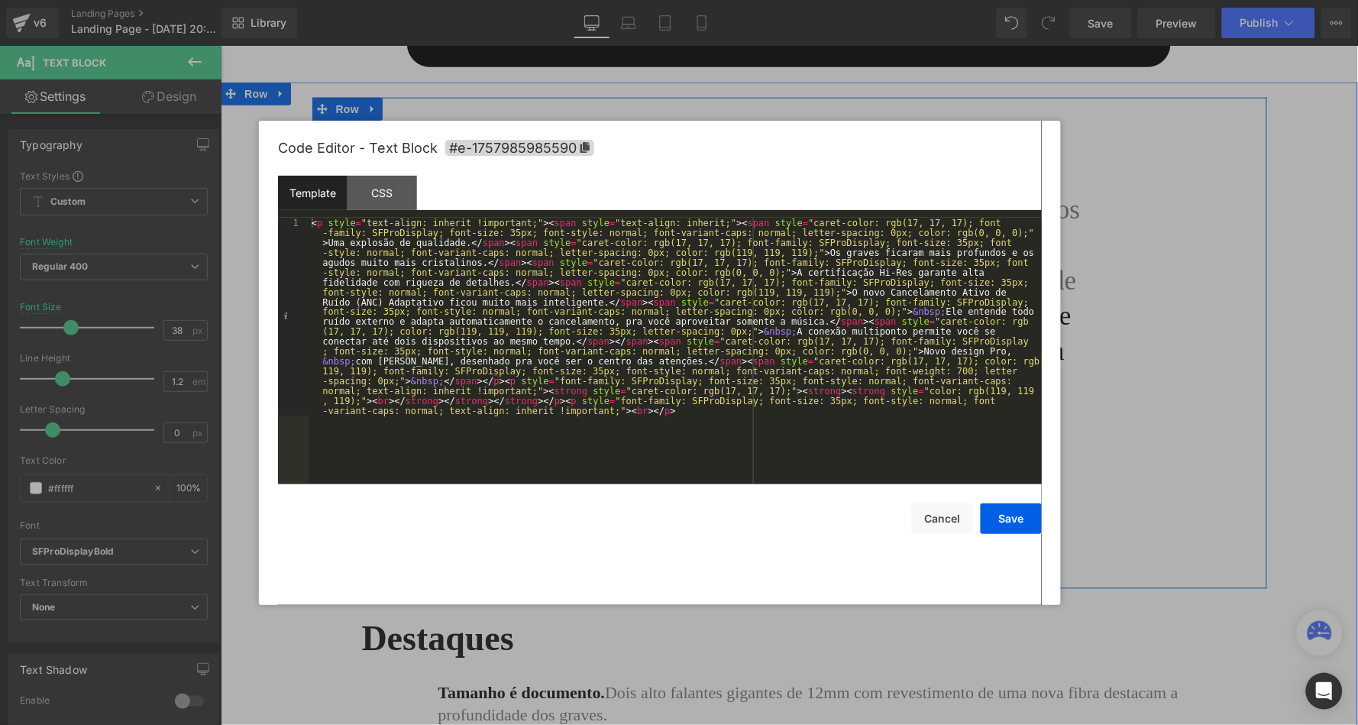
click at [434, 232] on div "< p style = "text-align: inherit !important;" > < span style = "text-align: inh…" at bounding box center [675, 549] width 733 height 662
click at [1004, 516] on button "Save" at bounding box center [1011, 518] width 61 height 31
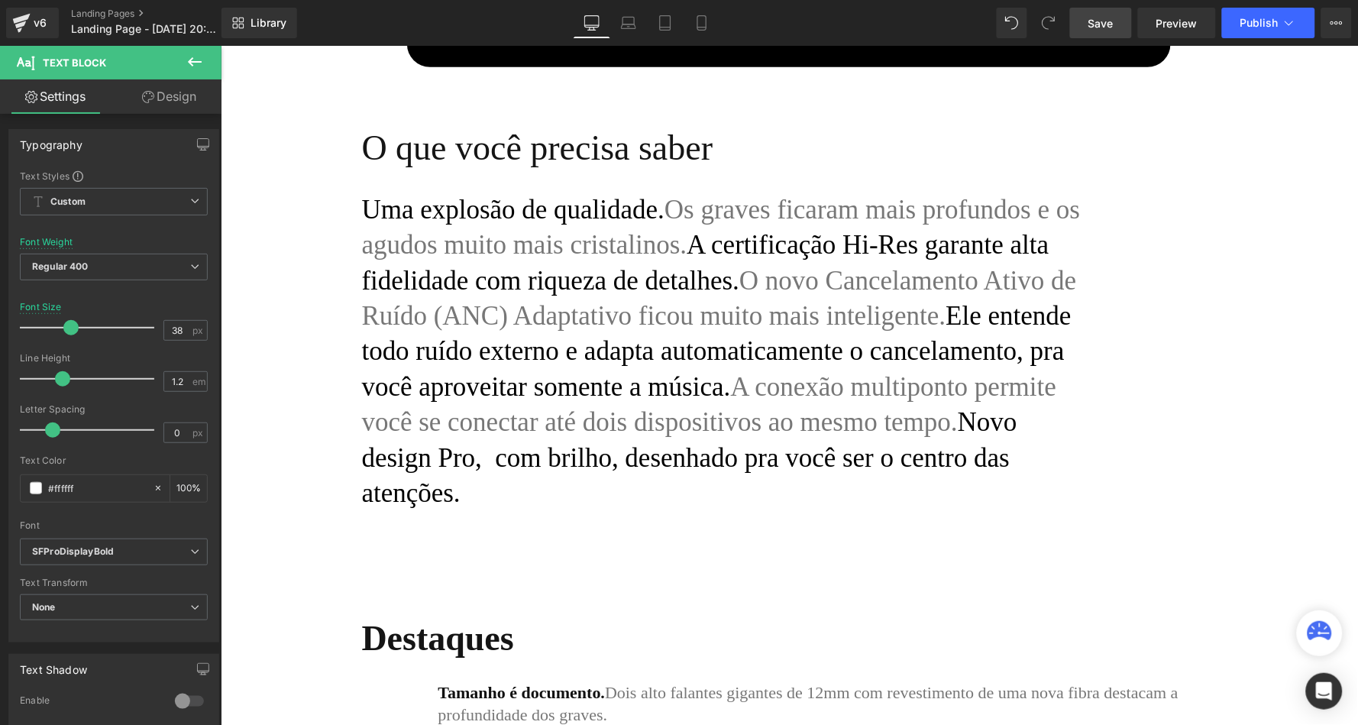
click at [1118, 26] on link "Save" at bounding box center [1101, 23] width 62 height 31
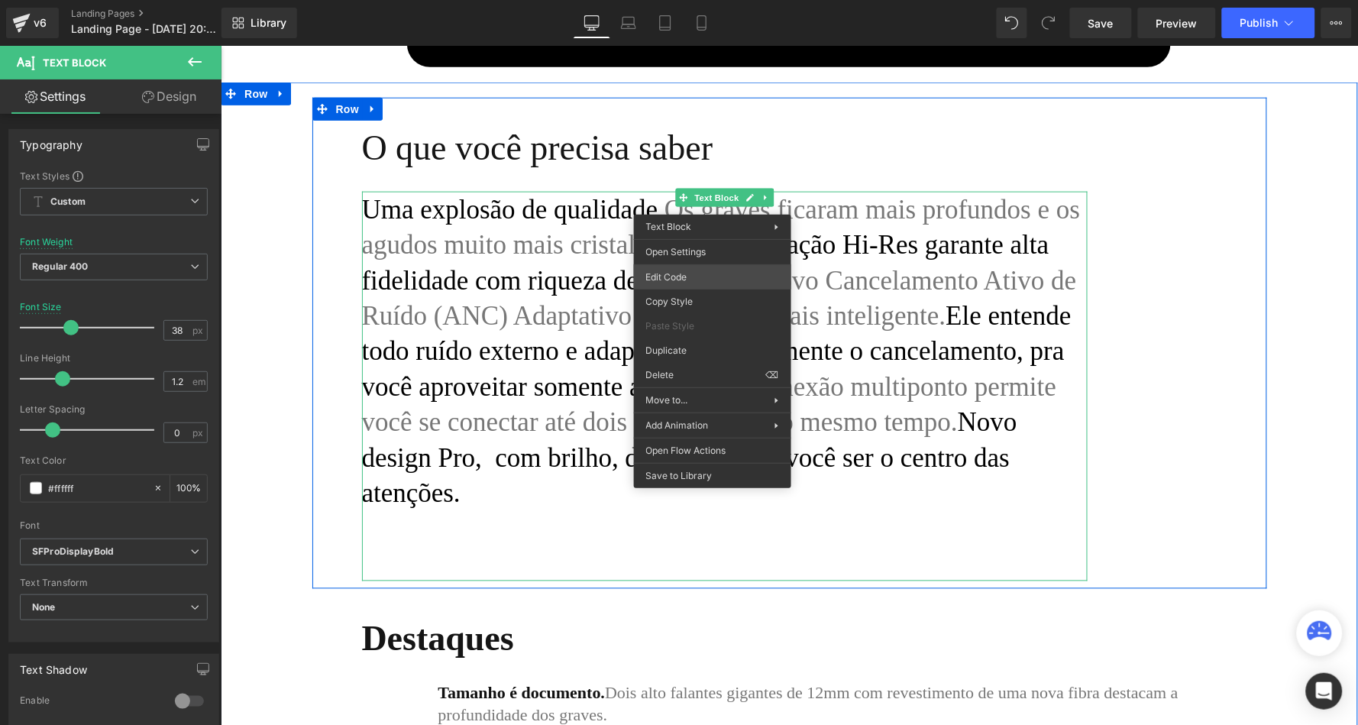
click at [701, 0] on div "Text Block You are previewing how the will restyle your page. You can not edit …" at bounding box center [679, 0] width 1358 height 0
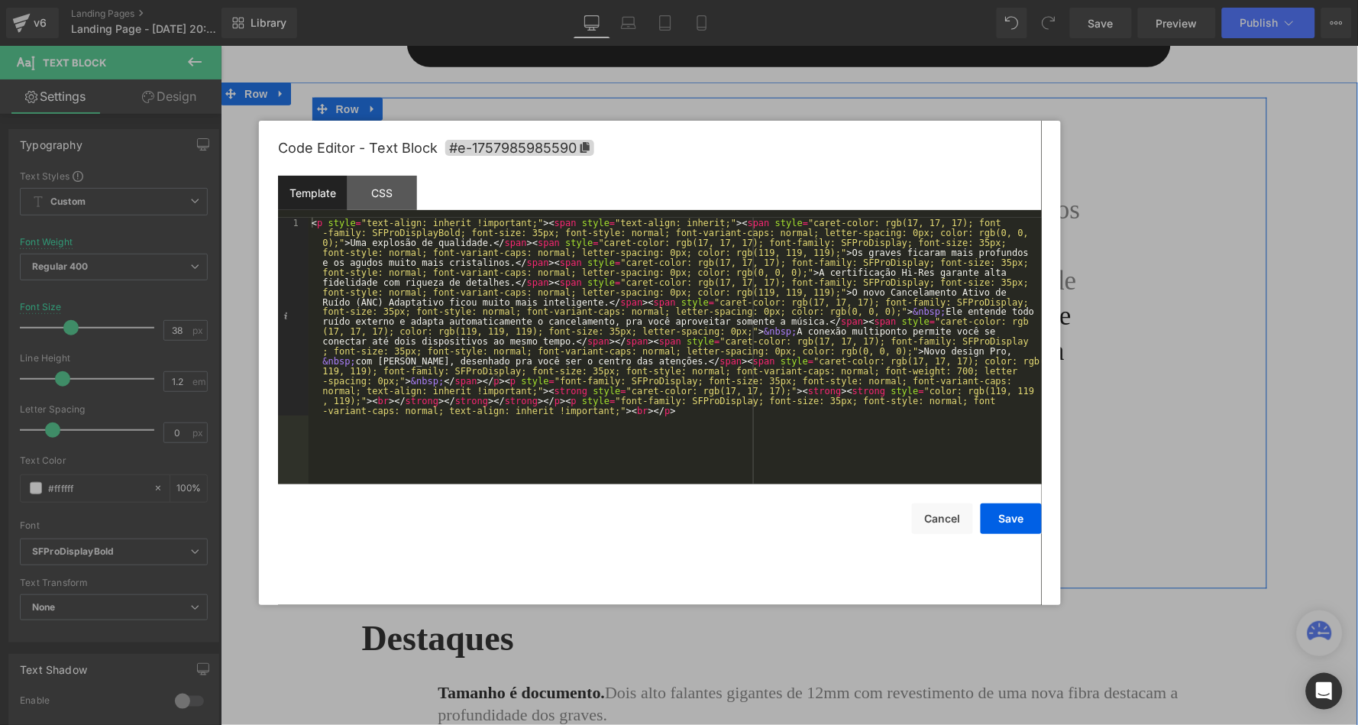
click at [403, 231] on div "< p style = "text-align: inherit !important;" > < span style = "text-align: inh…" at bounding box center [675, 549] width 733 height 662
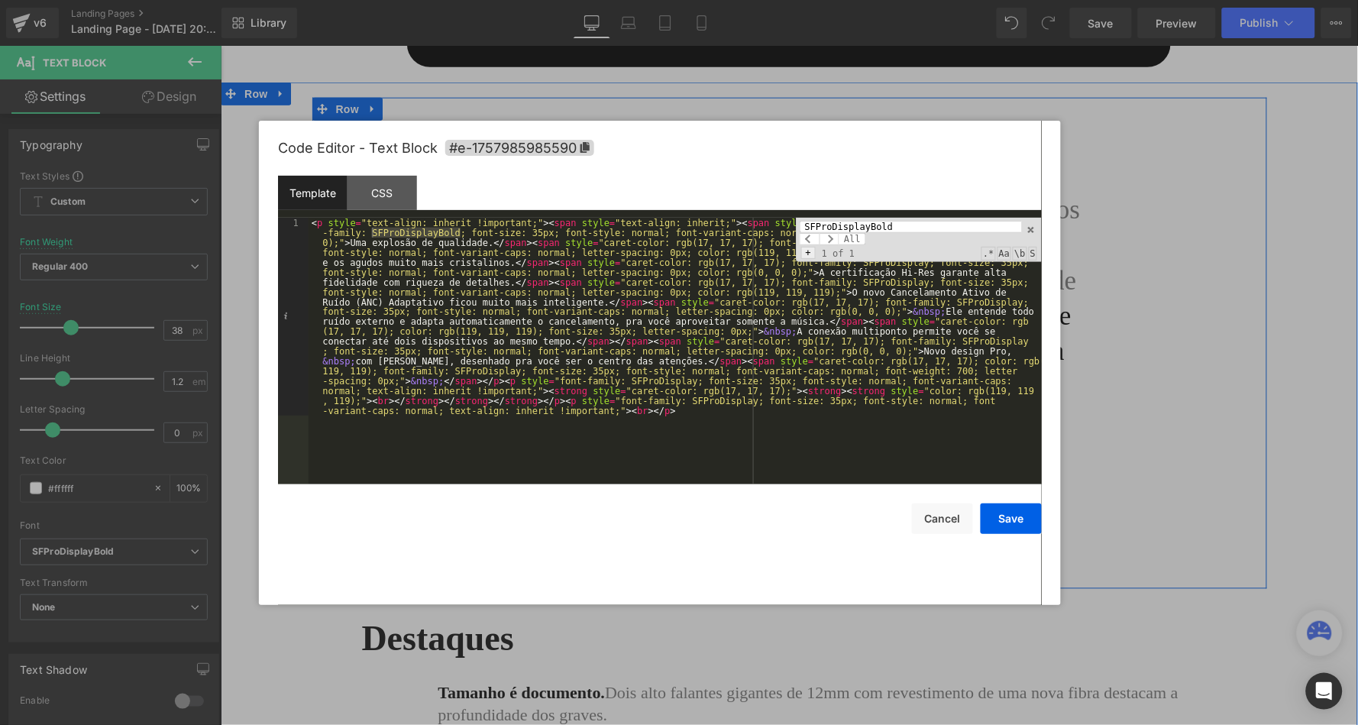
click at [810, 247] on span "+" at bounding box center [808, 253] width 15 height 12
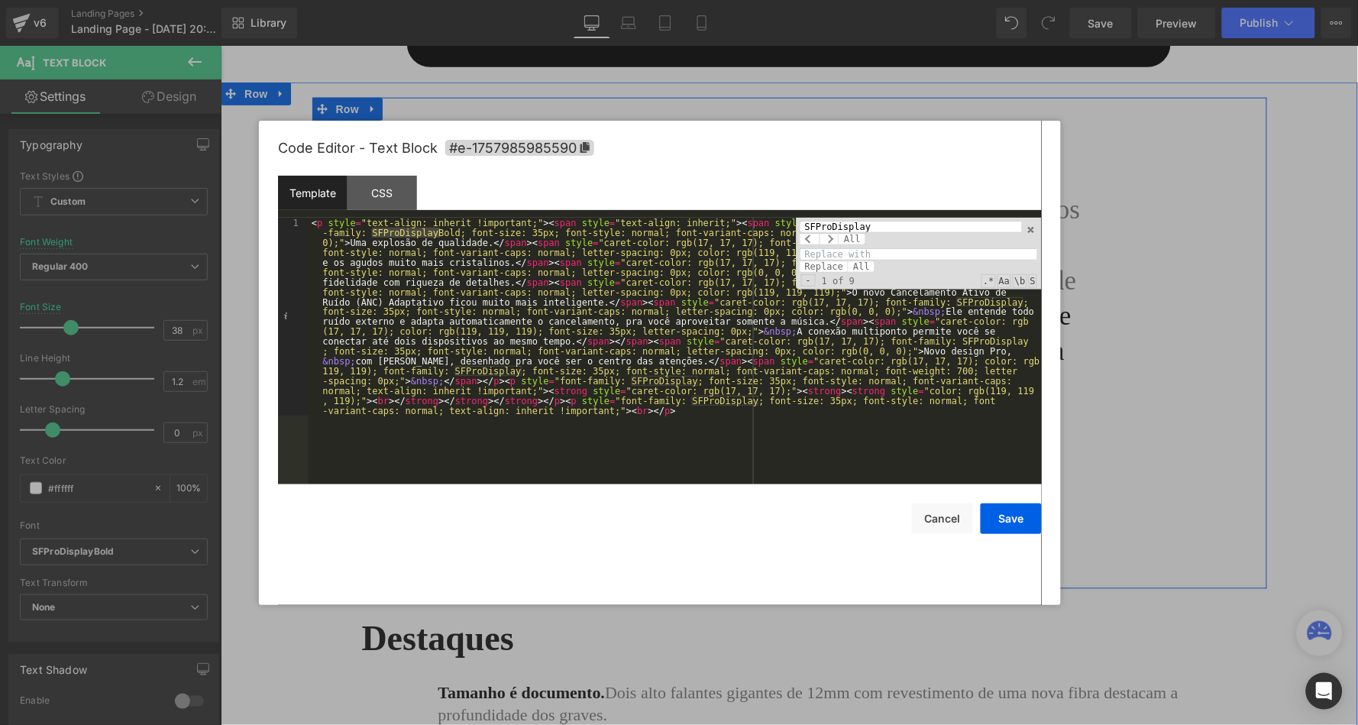
type input "SFProDisplay"
click at [830, 250] on input at bounding box center [919, 254] width 238 height 12
paste input "SFProDisplayBold"
type input "SFProDisplayBold"
click at [848, 237] on span "All" at bounding box center [852, 239] width 27 height 12
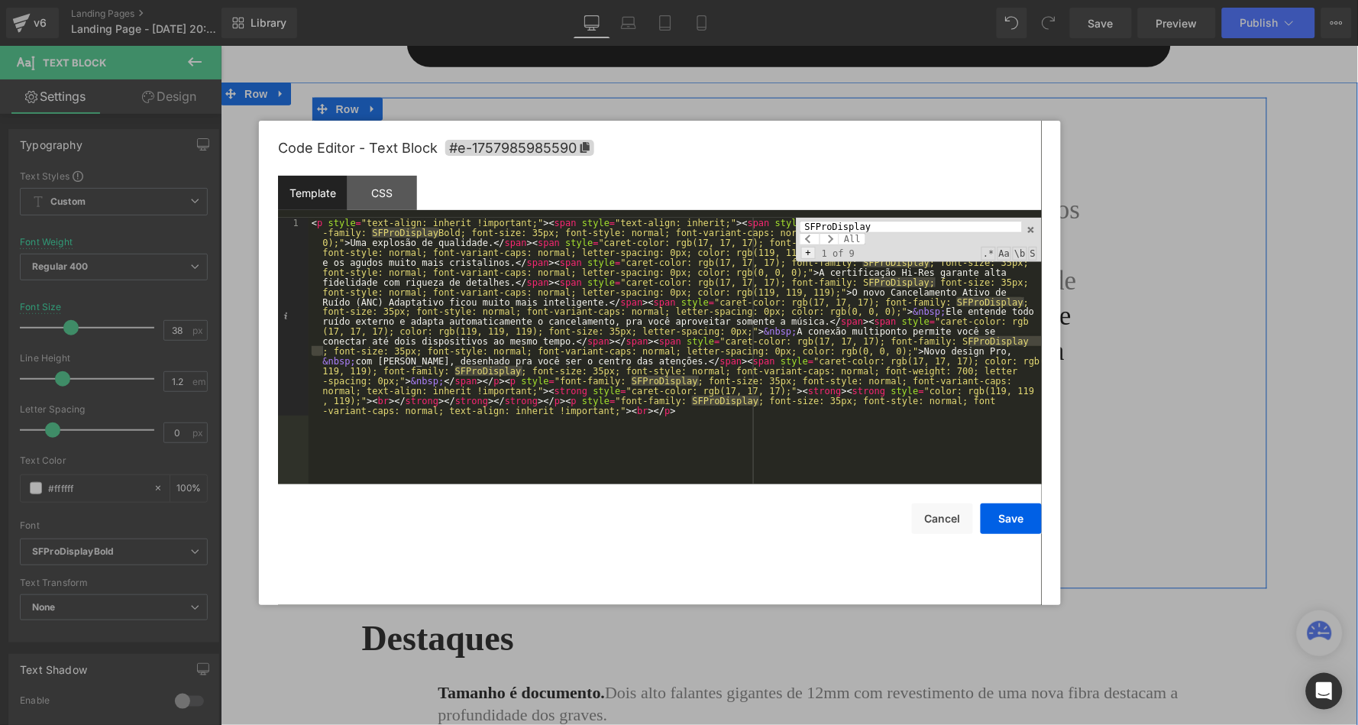
click at [806, 255] on span "+" at bounding box center [808, 253] width 15 height 12
click at [866, 261] on span "All" at bounding box center [861, 266] width 27 height 12
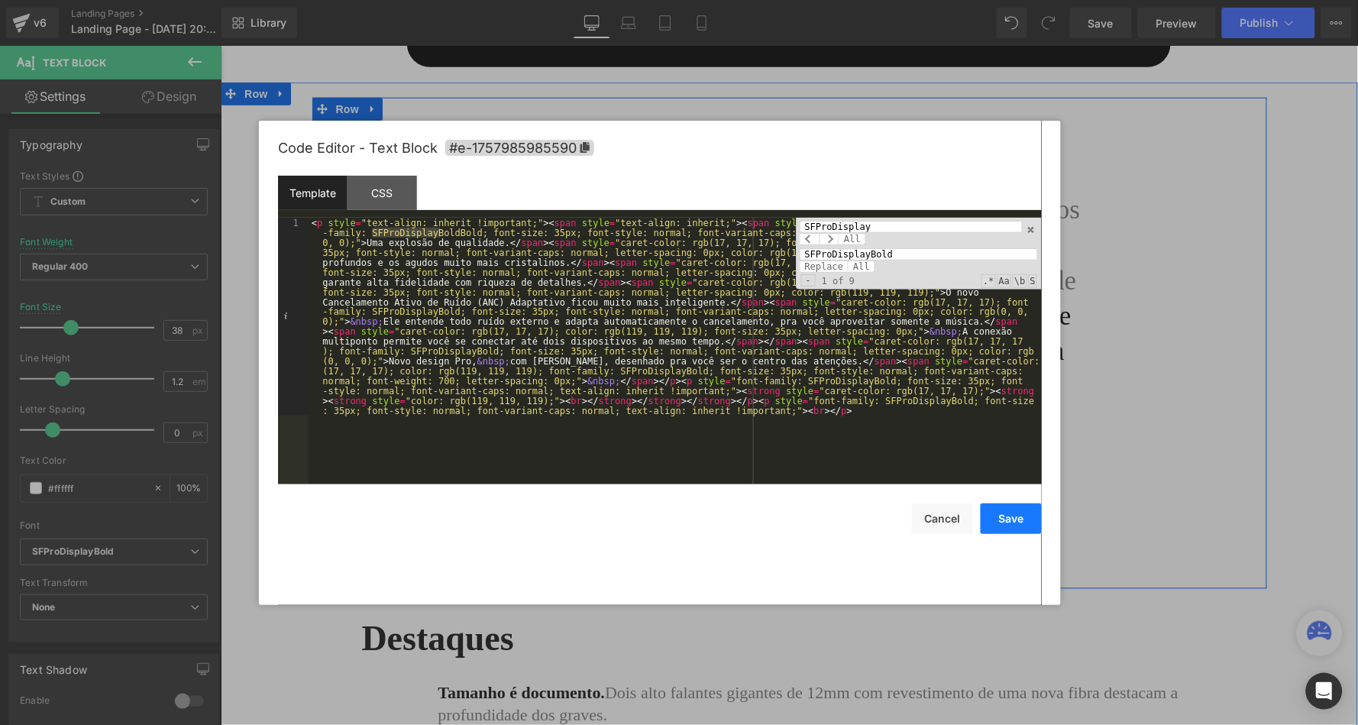
click at [1010, 525] on button "Save" at bounding box center [1011, 518] width 61 height 31
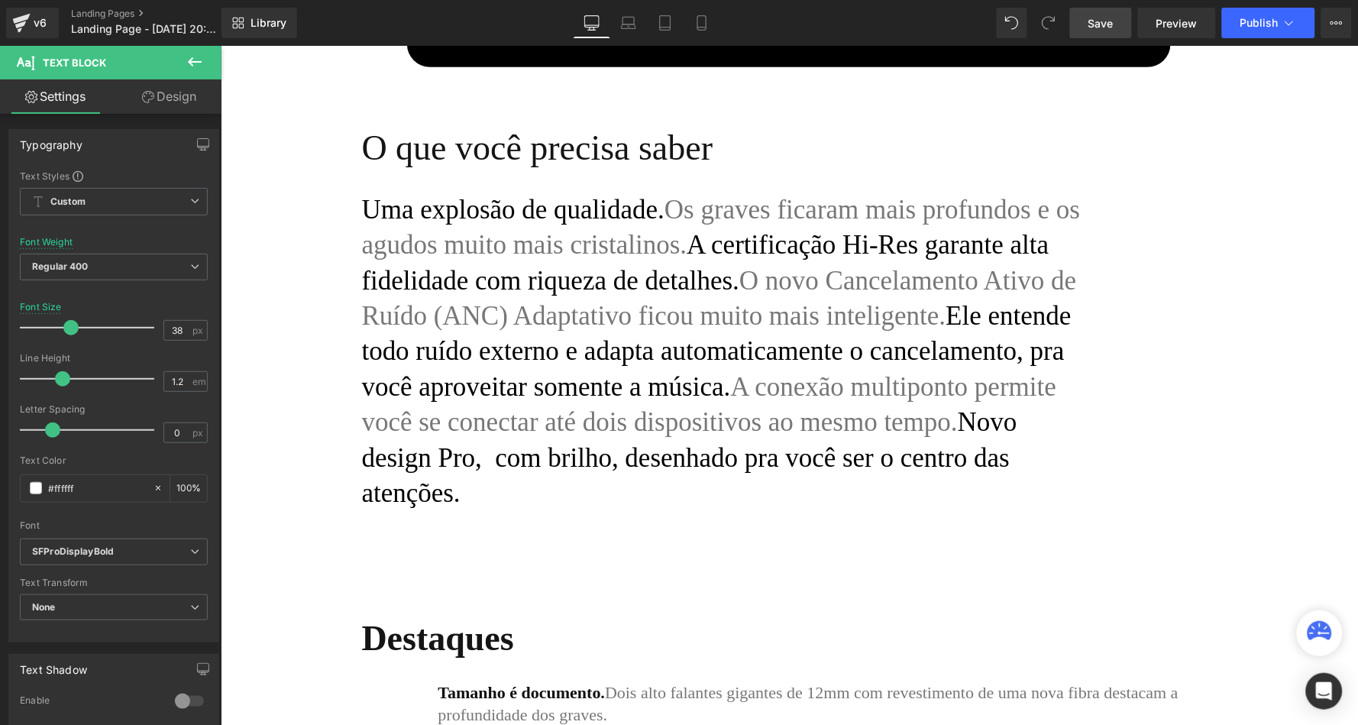
click at [1103, 27] on span "Save" at bounding box center [1100, 23] width 25 height 16
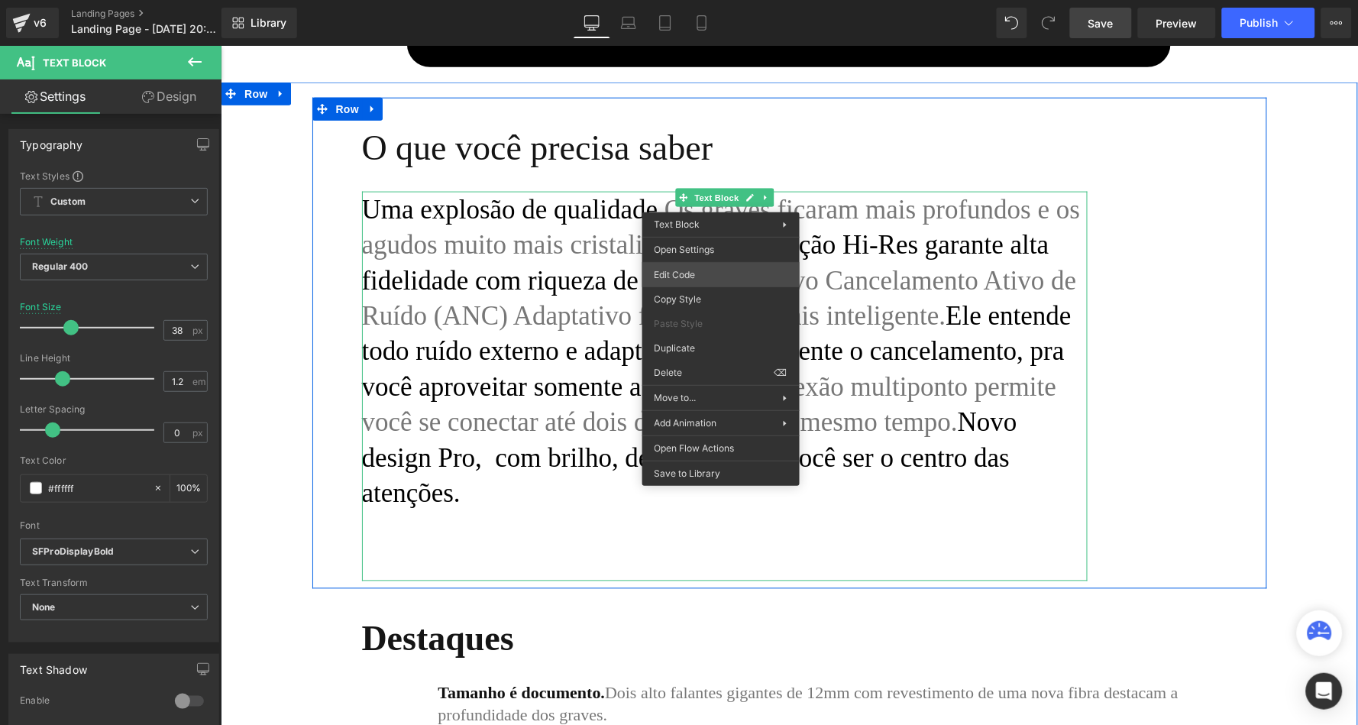
click at [714, 0] on div "Text Block You are previewing how the will restyle your page. You can not edit …" at bounding box center [679, 0] width 1358 height 0
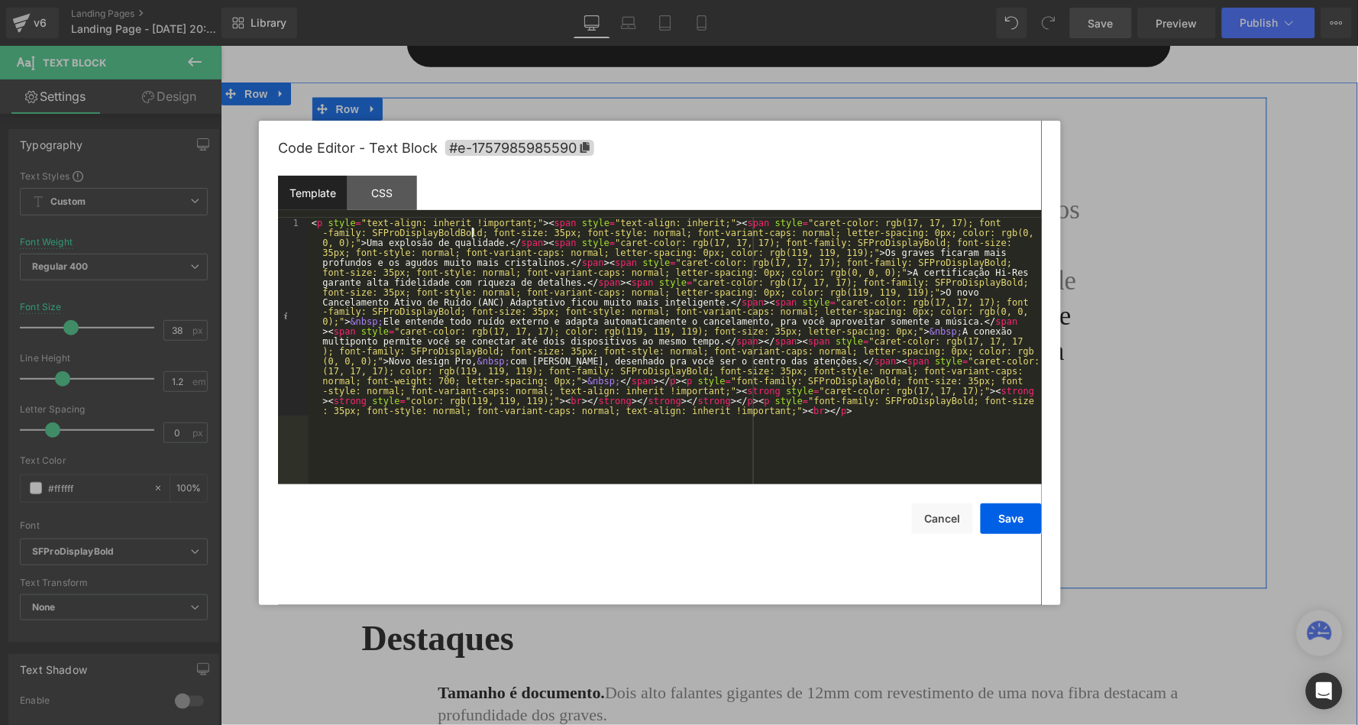
click at [470, 231] on div "< p style = "text-align: inherit !important;" > < span style = "text-align: inh…" at bounding box center [675, 549] width 733 height 662
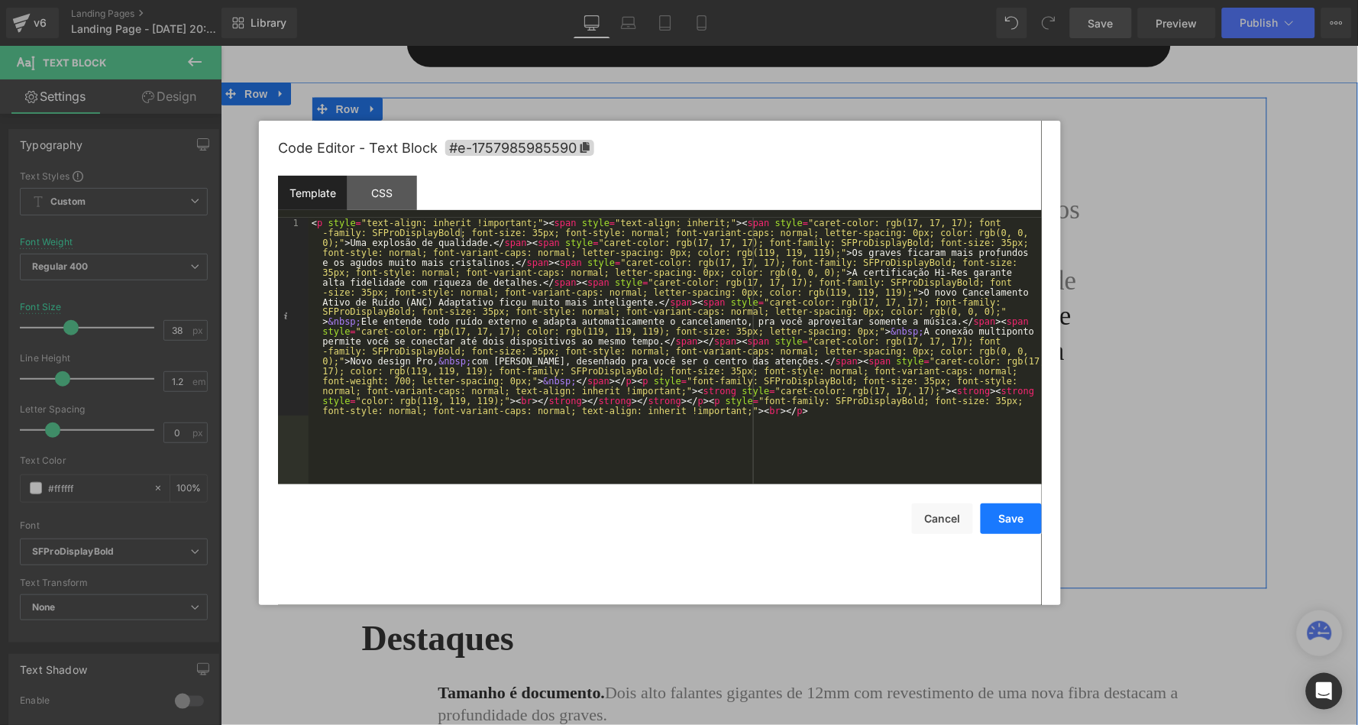
click at [1019, 521] on button "Save" at bounding box center [1011, 518] width 61 height 31
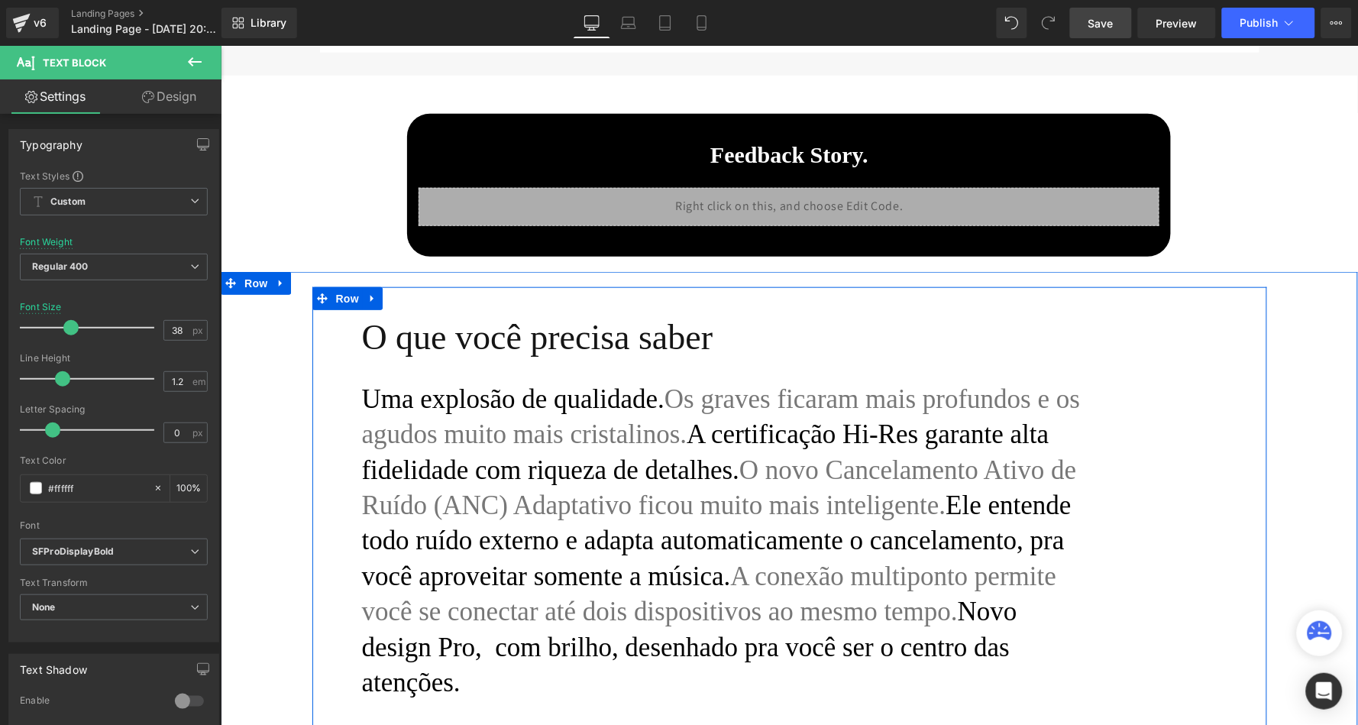
scroll to position [296, 0]
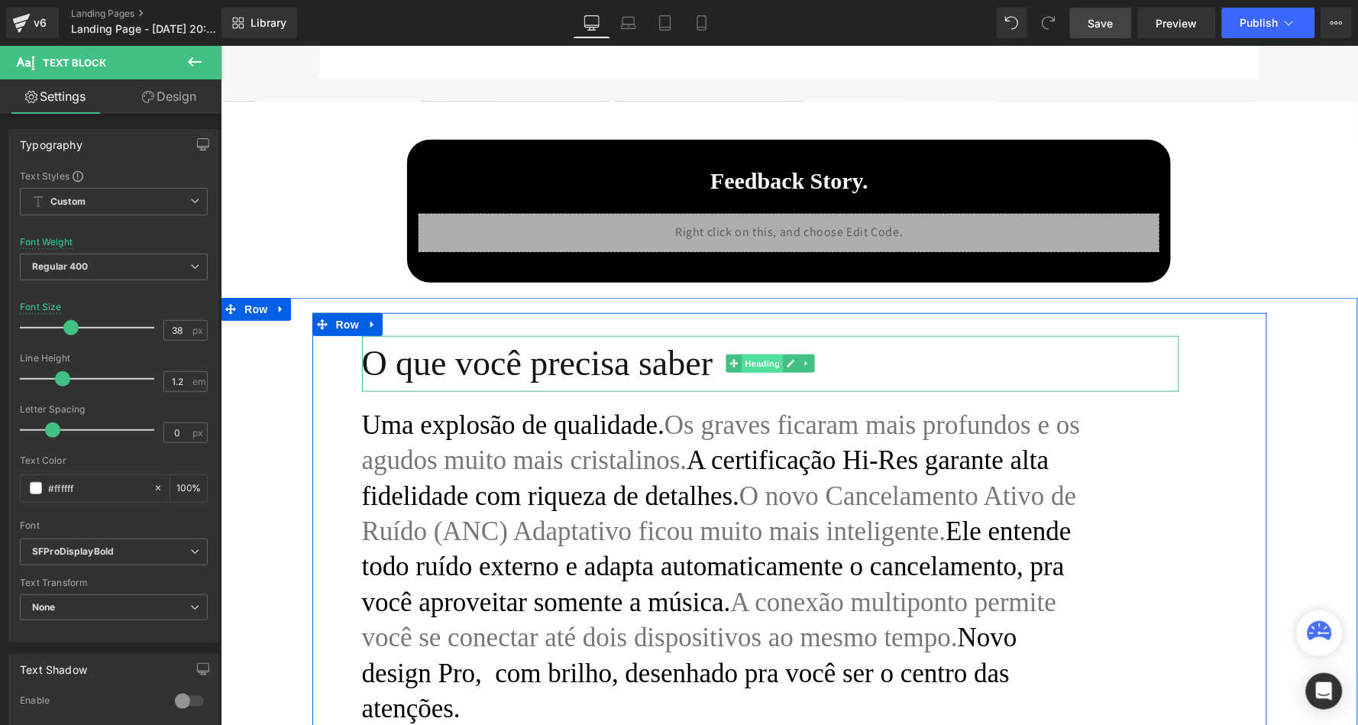
click at [741, 361] on span "Heading" at bounding box center [761, 363] width 41 height 18
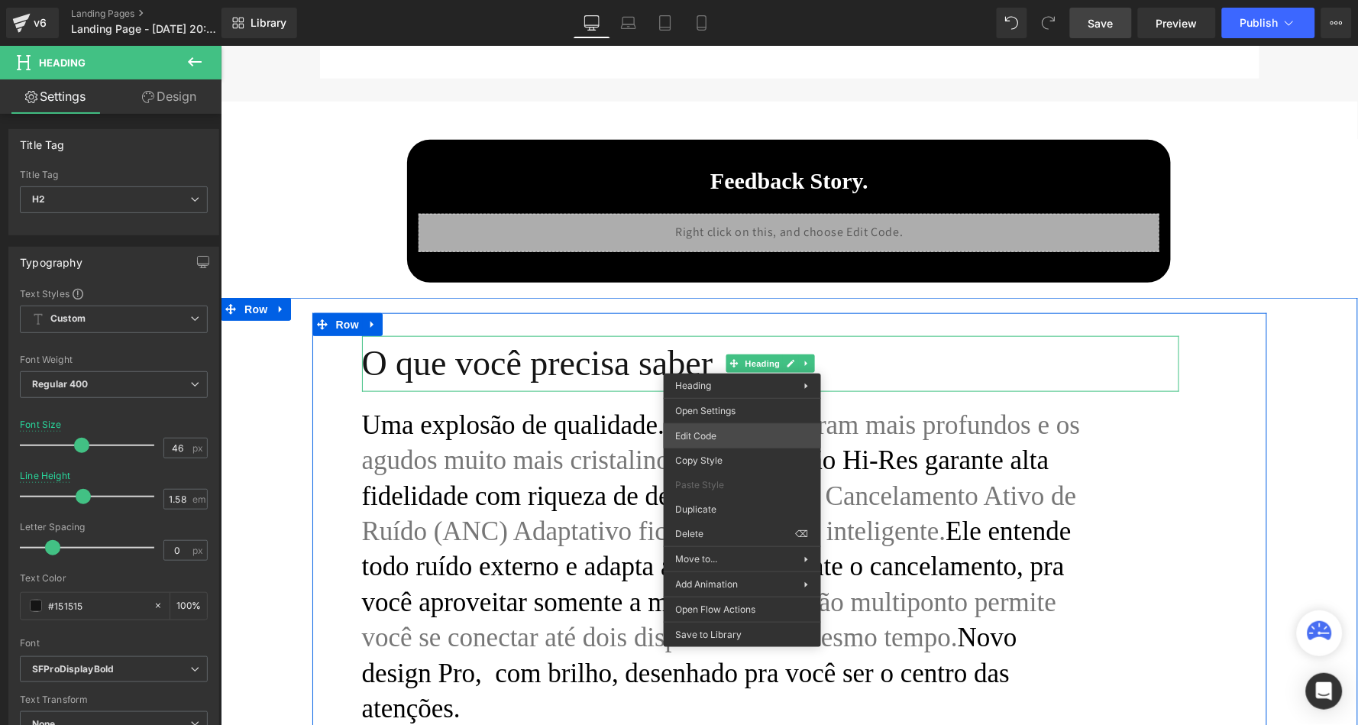
click at [734, 0] on div "Heading You are previewing how the will restyle your page. You can not edit Ele…" at bounding box center [679, 0] width 1358 height 0
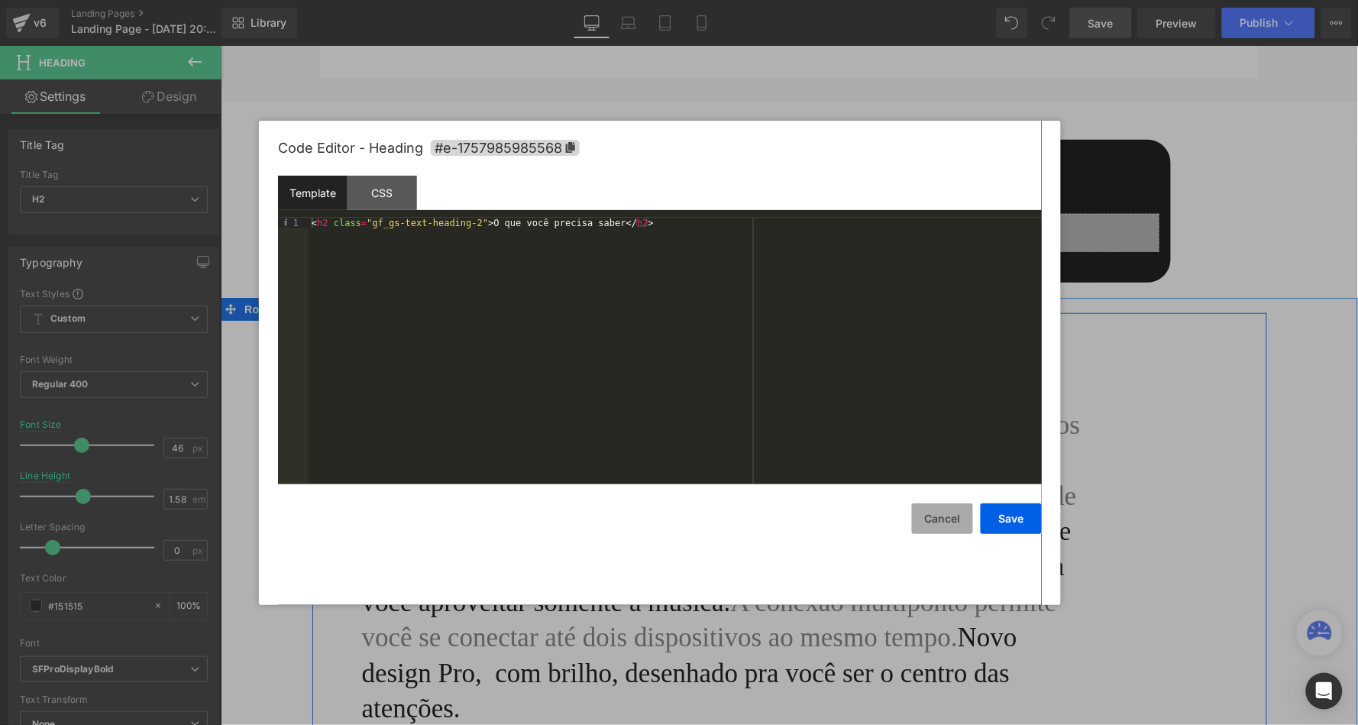
click at [936, 521] on button "Cancel" at bounding box center [942, 518] width 61 height 31
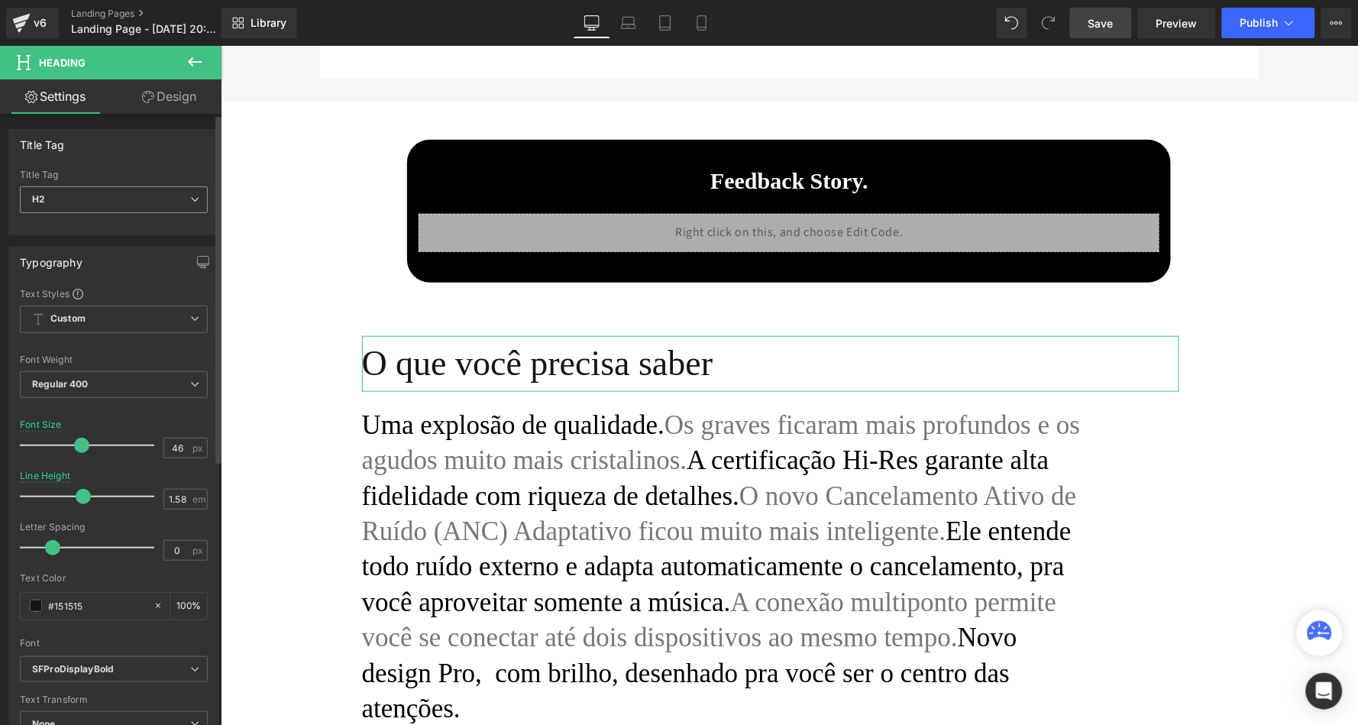
scroll to position [0, 0]
click at [94, 191] on span "H2" at bounding box center [114, 199] width 188 height 27
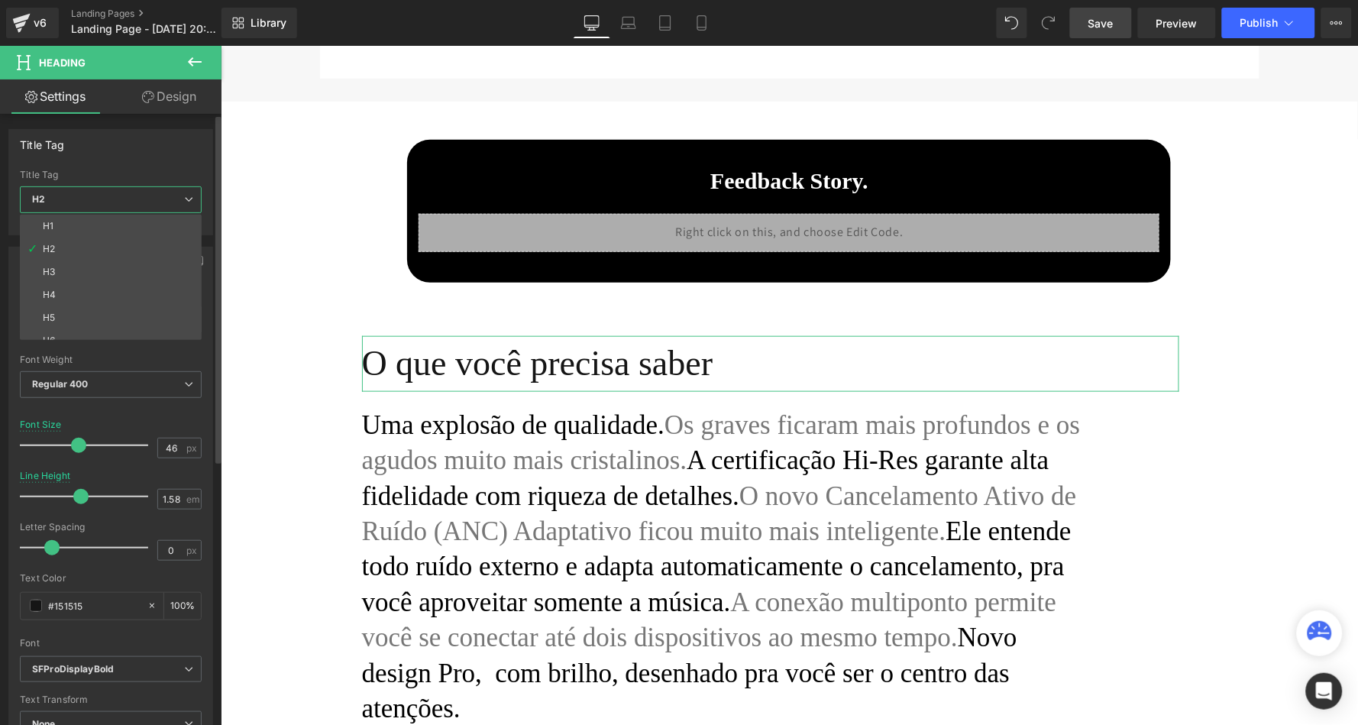
click at [124, 160] on div "Title Tag H1 H2 H3 H4 H5 H6 Title Tag H2 H1 H2 H3 H4 H5 H6" at bounding box center [110, 182] width 205 height 106
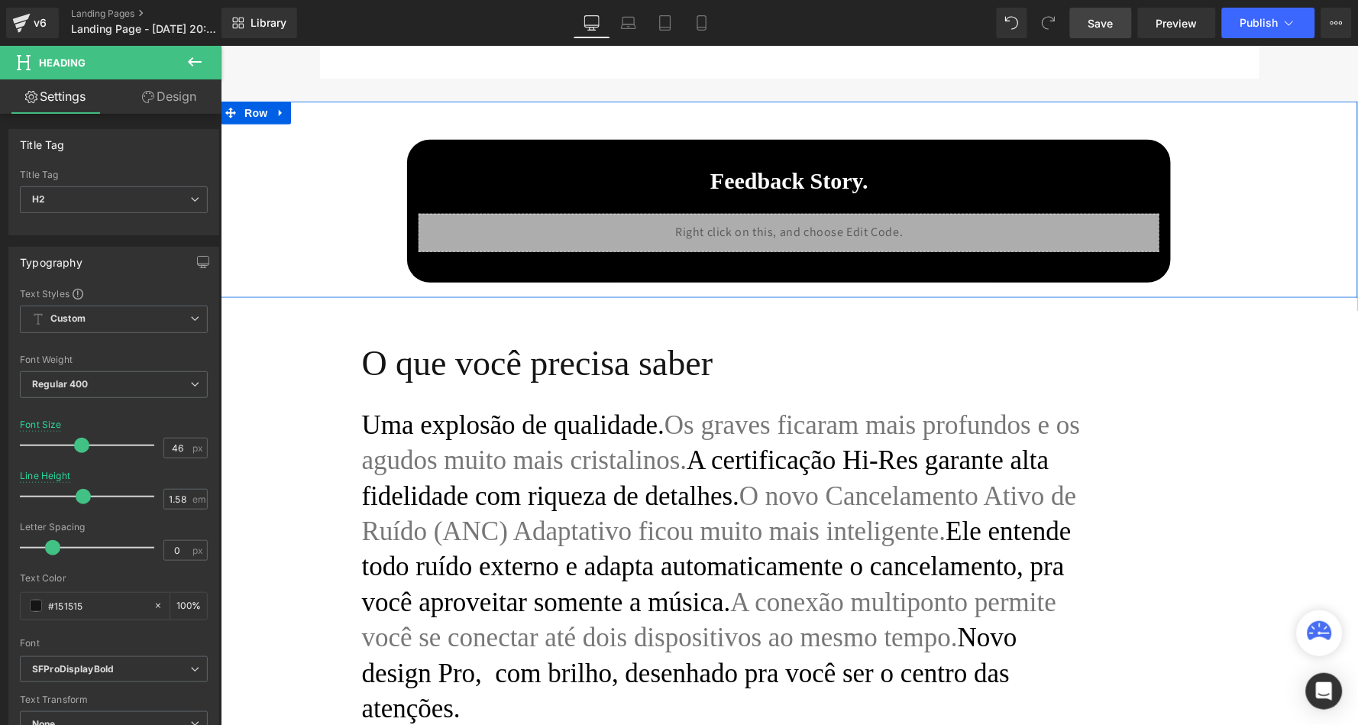
click at [187, 57] on icon at bounding box center [195, 62] width 18 height 18
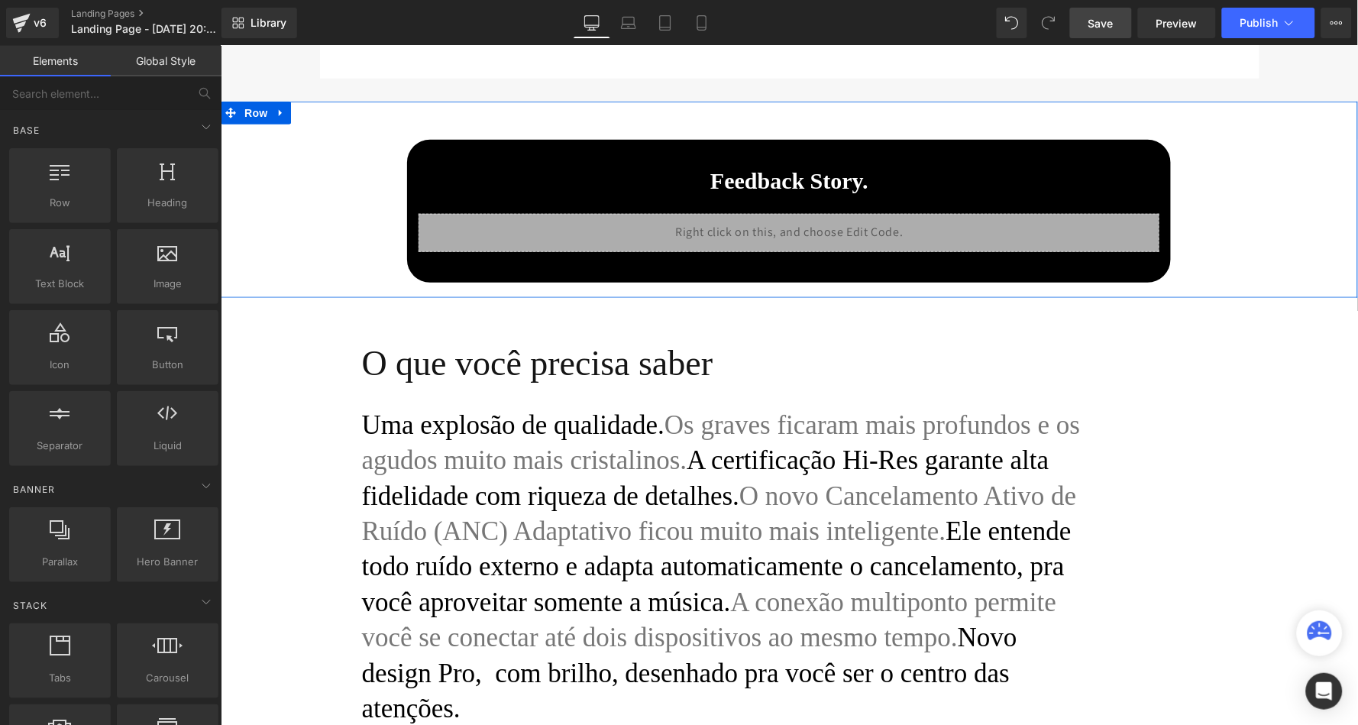
click at [187, 64] on link "Global Style" at bounding box center [166, 61] width 111 height 31
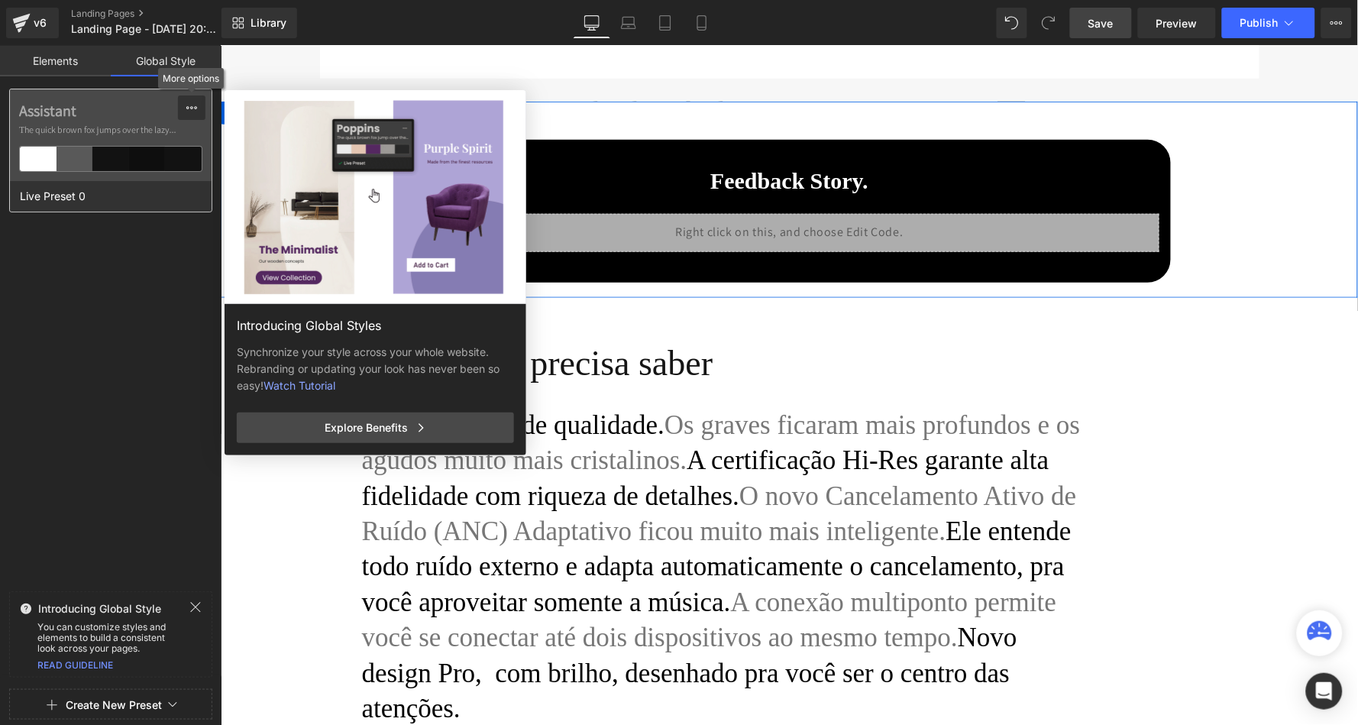
click at [192, 104] on icon at bounding box center [192, 108] width 12 height 12
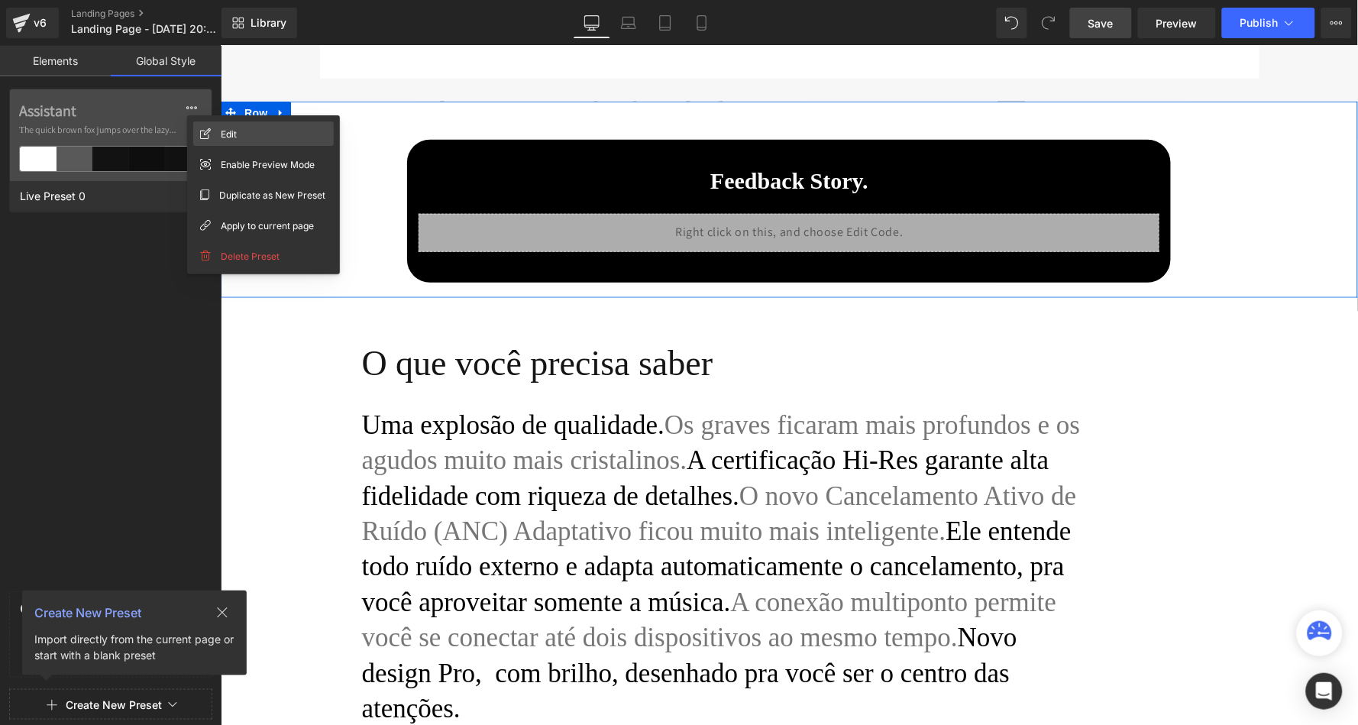
click at [223, 137] on span "Edit" at bounding box center [229, 134] width 16 height 16
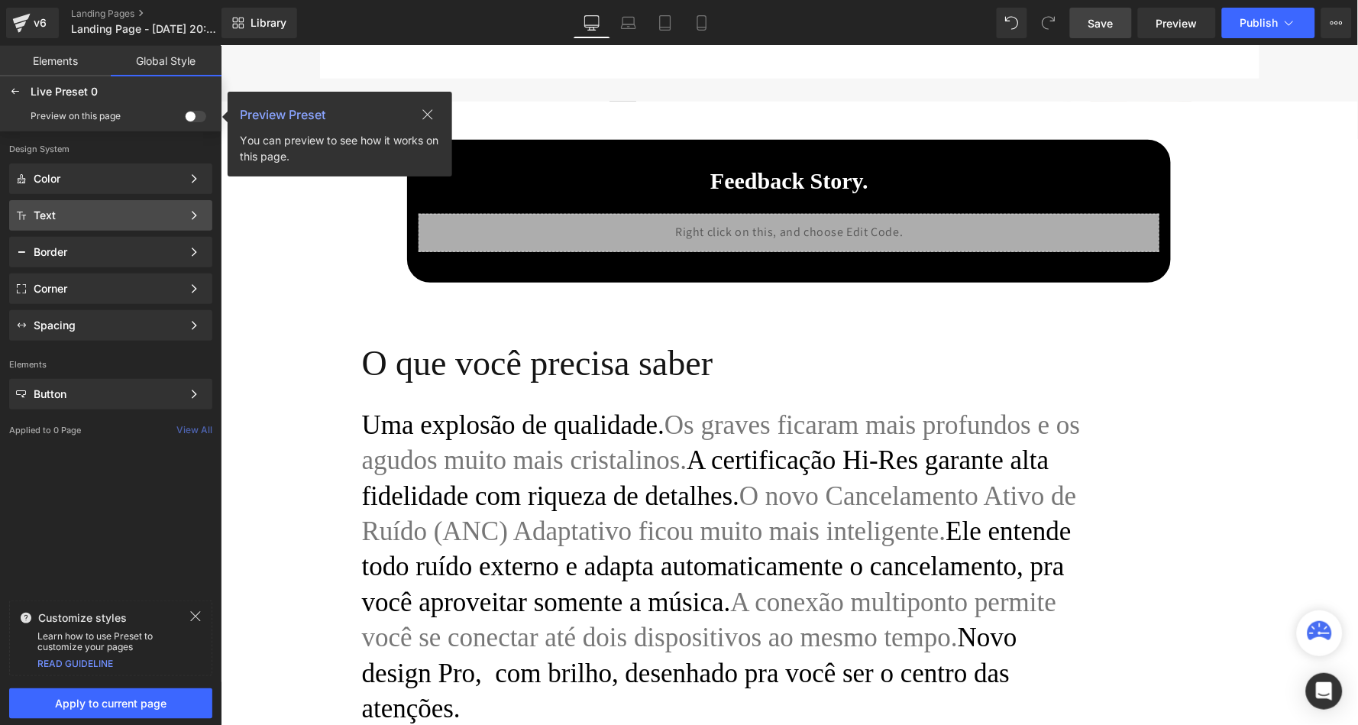
click at [144, 222] on div "Text" at bounding box center [110, 215] width 203 height 31
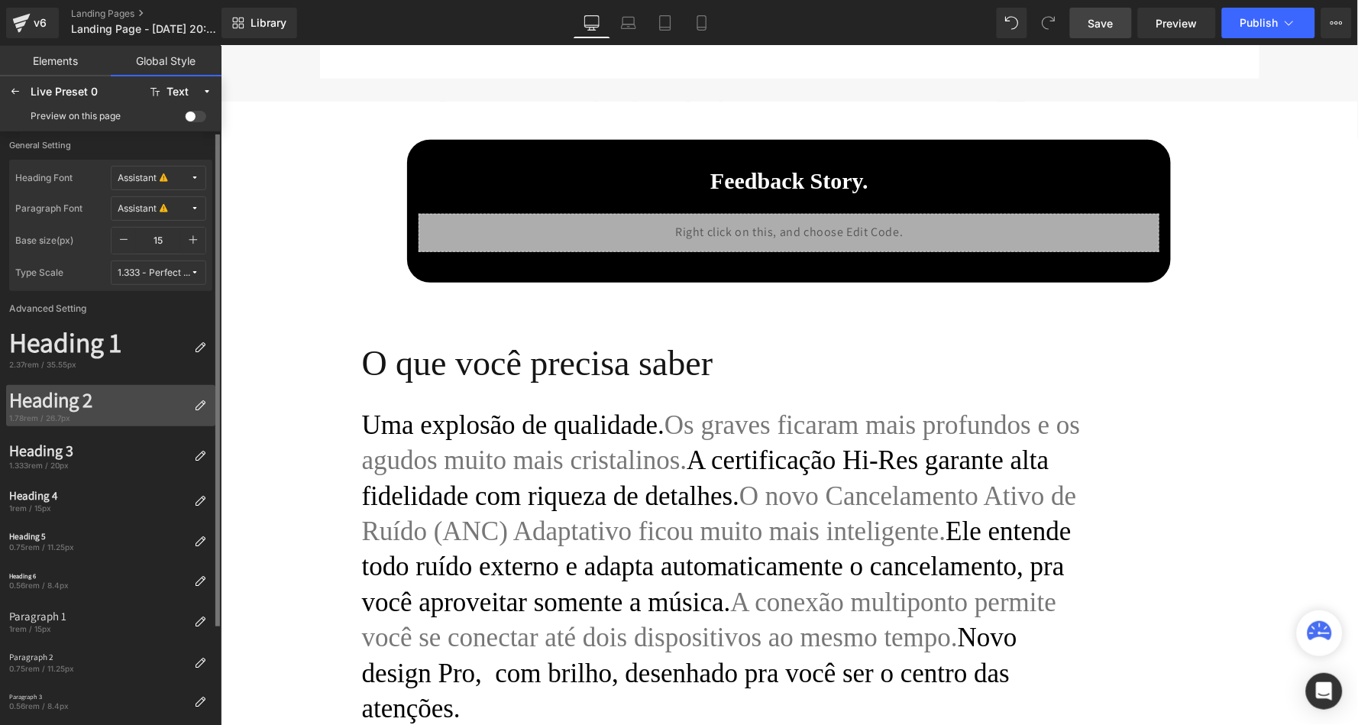
scroll to position [2, 0]
click at [202, 401] on icon at bounding box center [200, 407] width 12 height 12
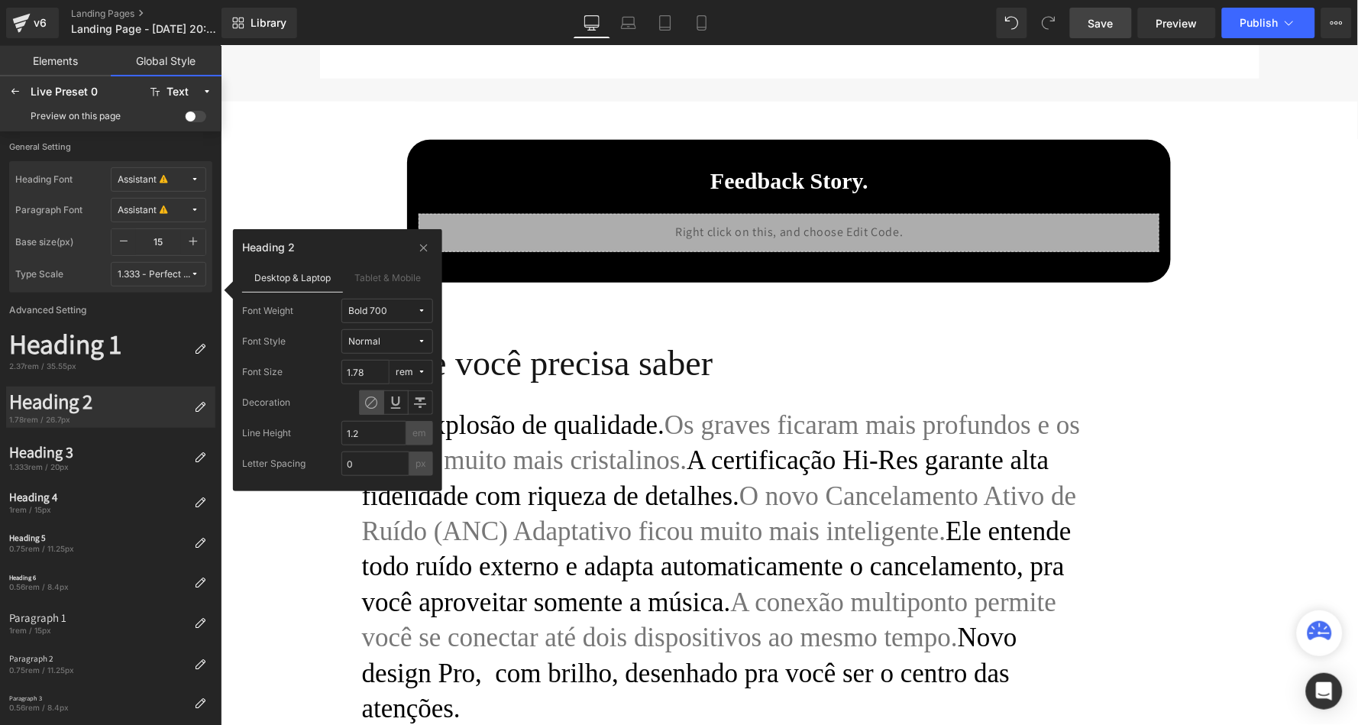
click at [409, 344] on span "Normal" at bounding box center [382, 341] width 69 height 11
click at [399, 273] on label "Tablet & Mobile" at bounding box center [388, 277] width 91 height 29
click at [307, 276] on label "Desktop & Laptop" at bounding box center [292, 277] width 101 height 29
click at [421, 247] on icon at bounding box center [424, 247] width 11 height 12
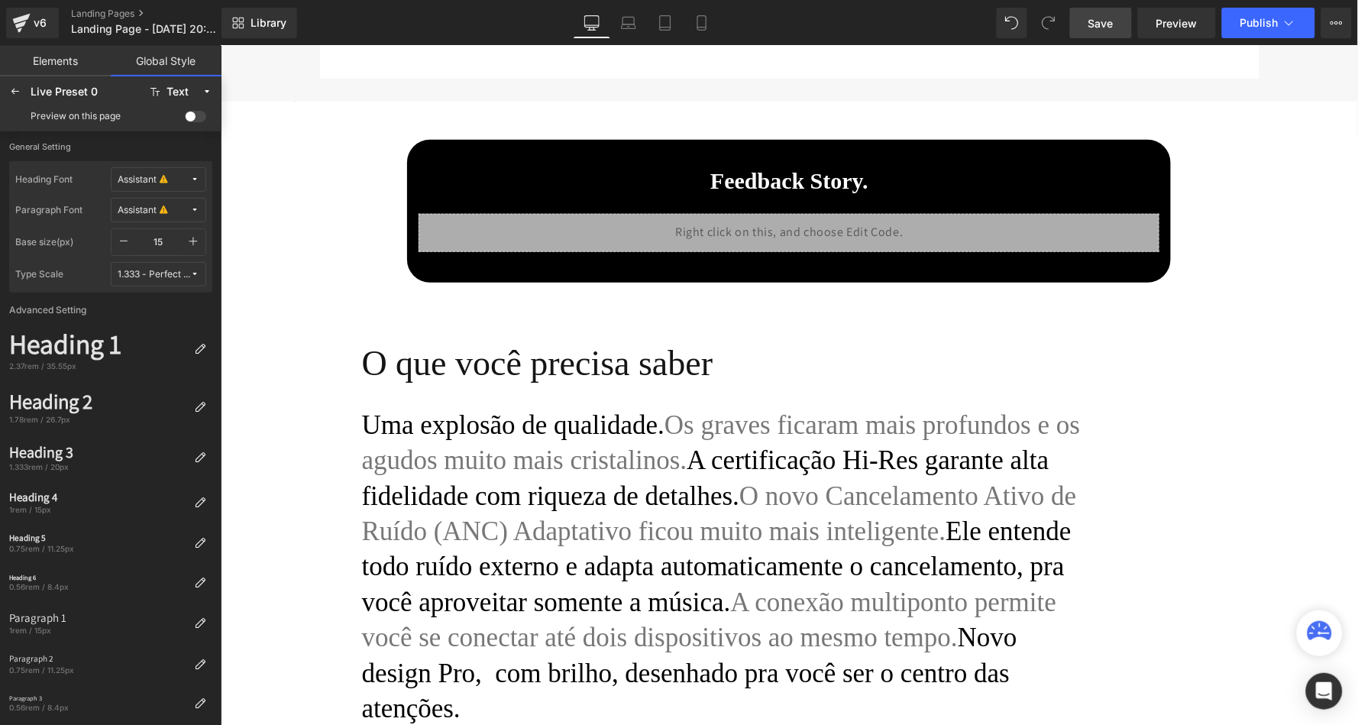
click at [62, 58] on link "Elements" at bounding box center [55, 61] width 111 height 31
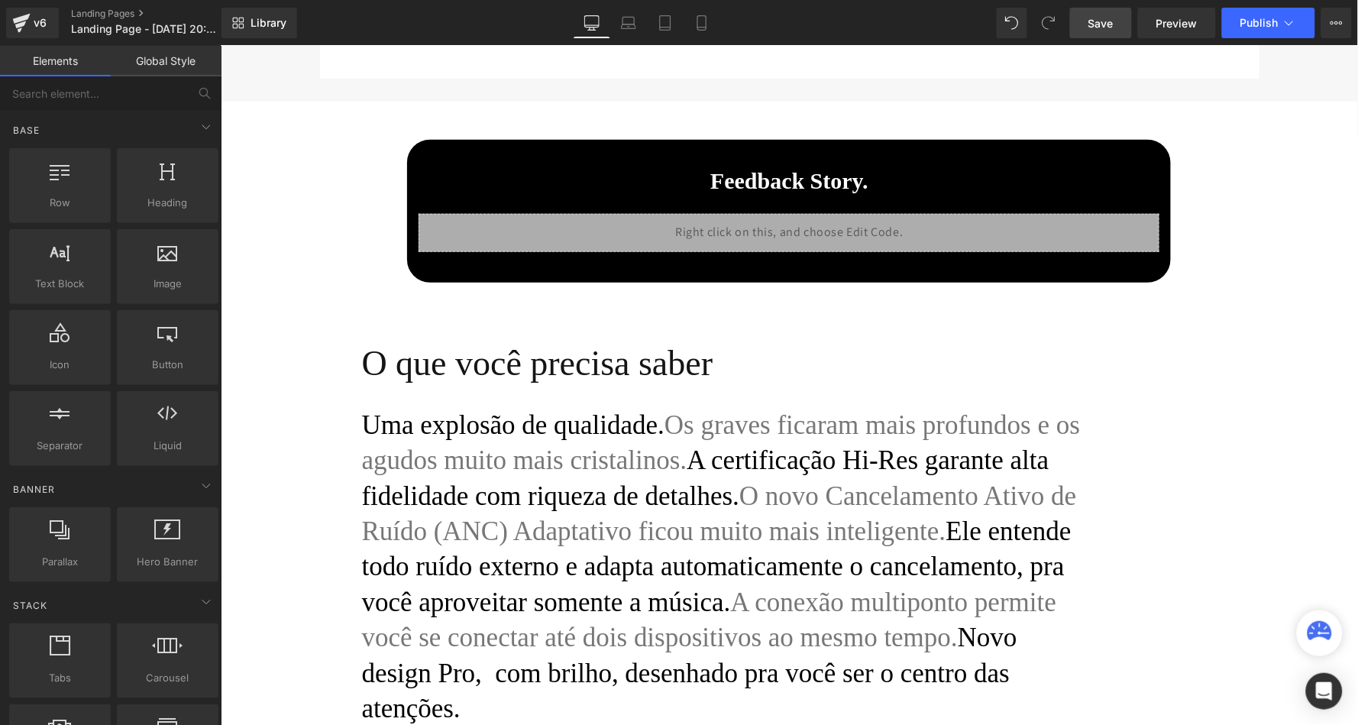
click at [170, 60] on link "Global Style" at bounding box center [166, 61] width 111 height 31
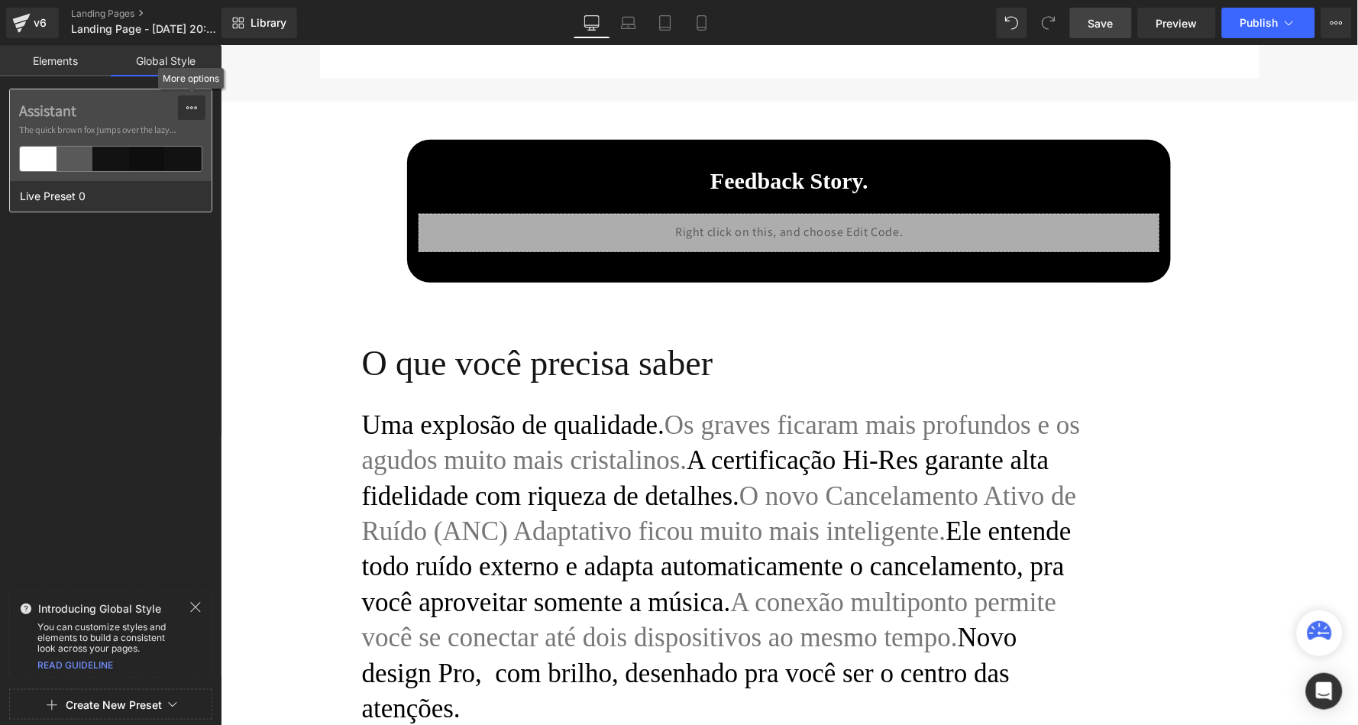
click at [196, 106] on icon at bounding box center [191, 107] width 11 height 3
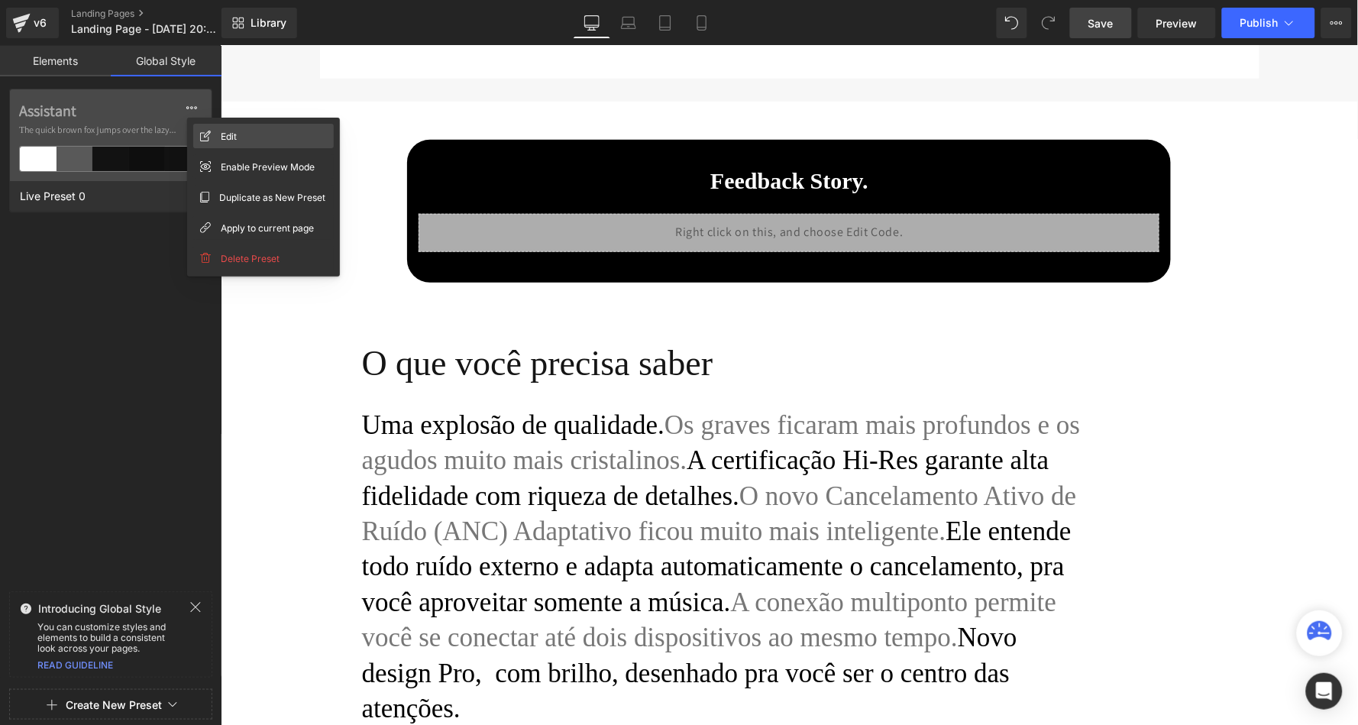
click at [211, 137] on div "Edit" at bounding box center [263, 136] width 141 height 24
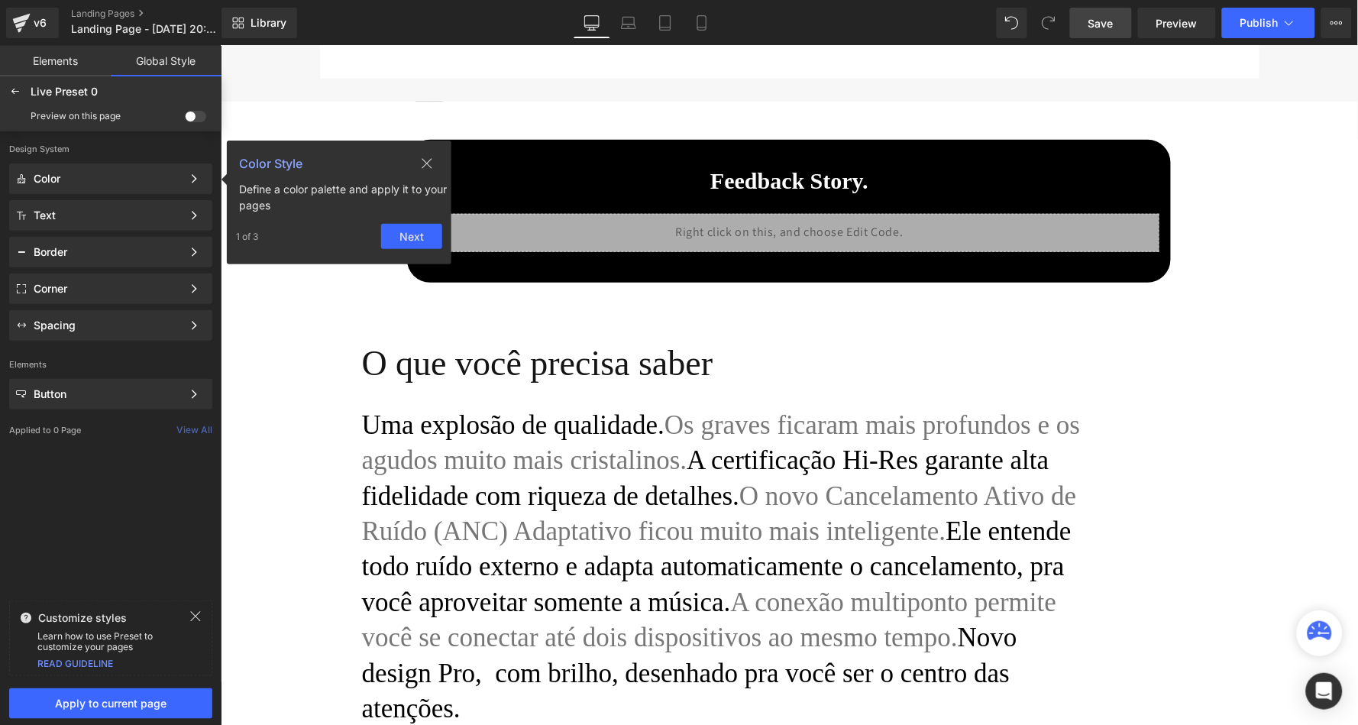
click at [190, 115] on span at bounding box center [195, 116] width 21 height 11
click at [185, 119] on input "checkbox" at bounding box center [185, 119] width 0 height 0
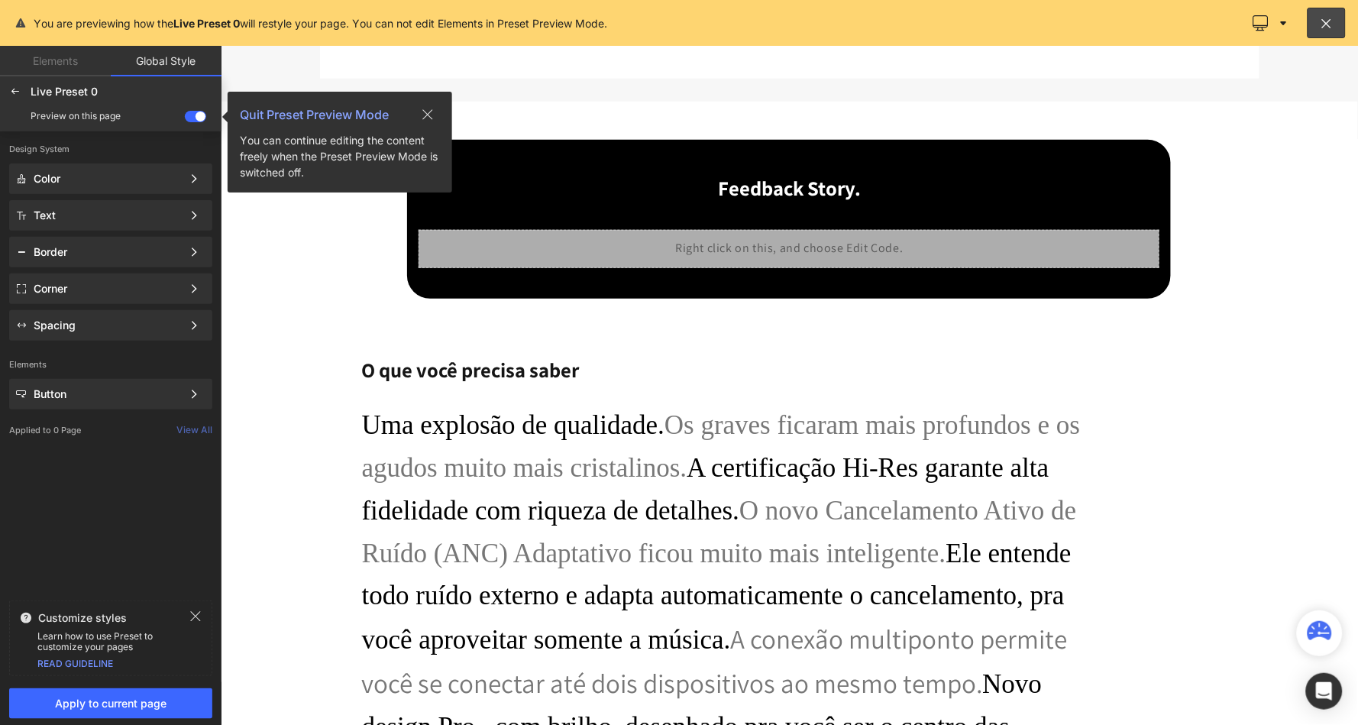
click at [427, 113] on icon at bounding box center [428, 114] width 10 height 10
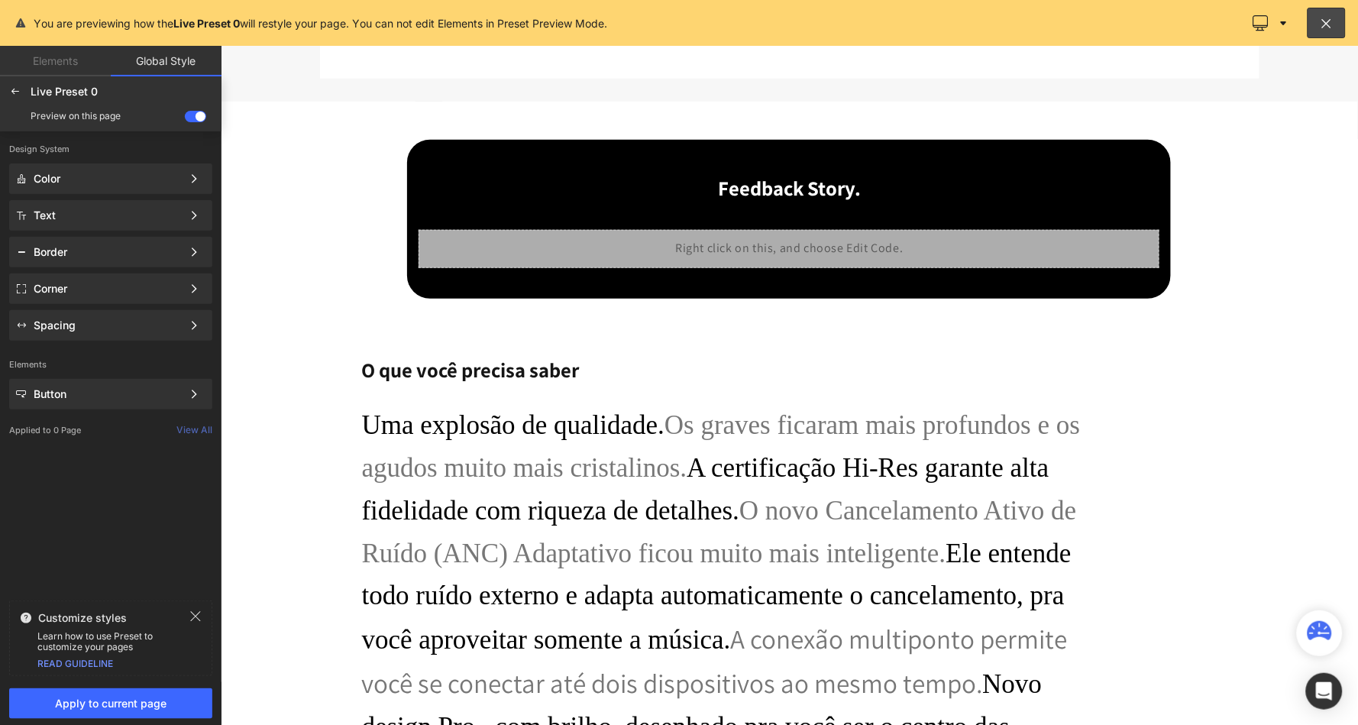
click at [196, 116] on span at bounding box center [195, 116] width 21 height 11
click at [185, 119] on input "checkbox" at bounding box center [185, 119] width 0 height 0
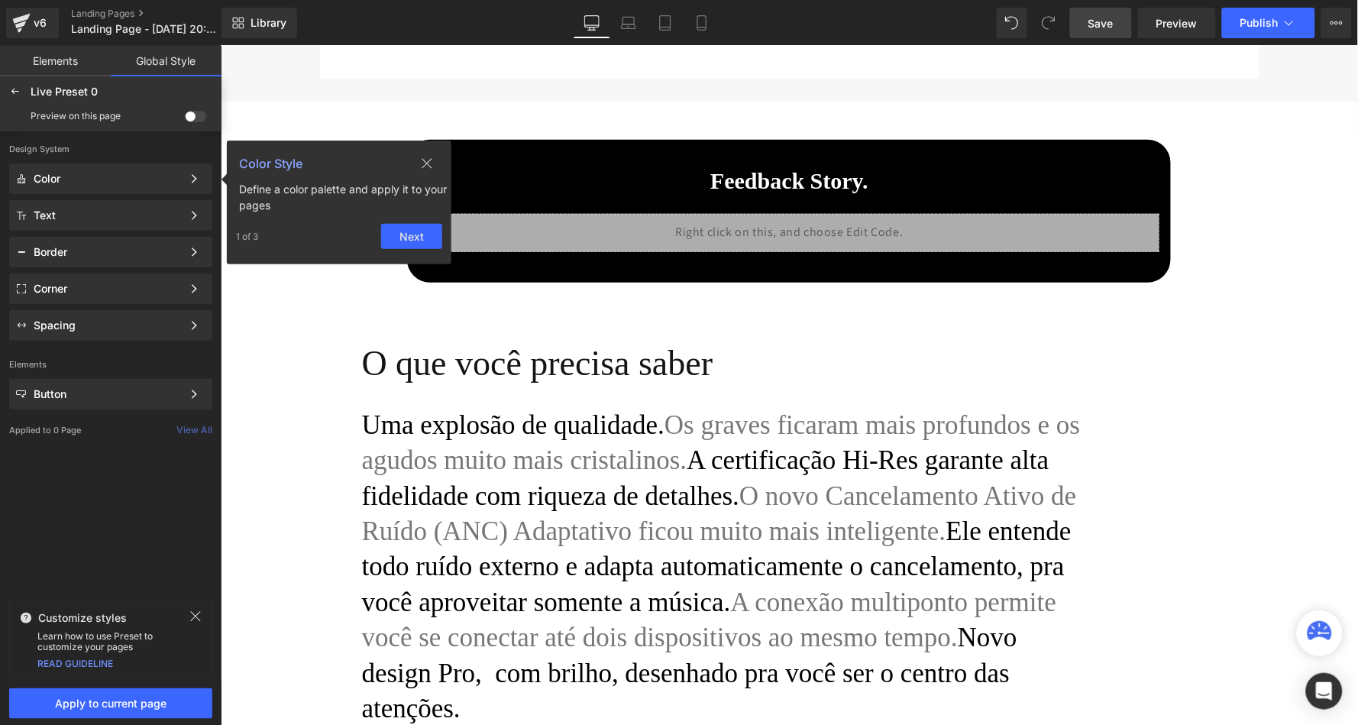
click at [67, 64] on link "Elements" at bounding box center [55, 61] width 111 height 31
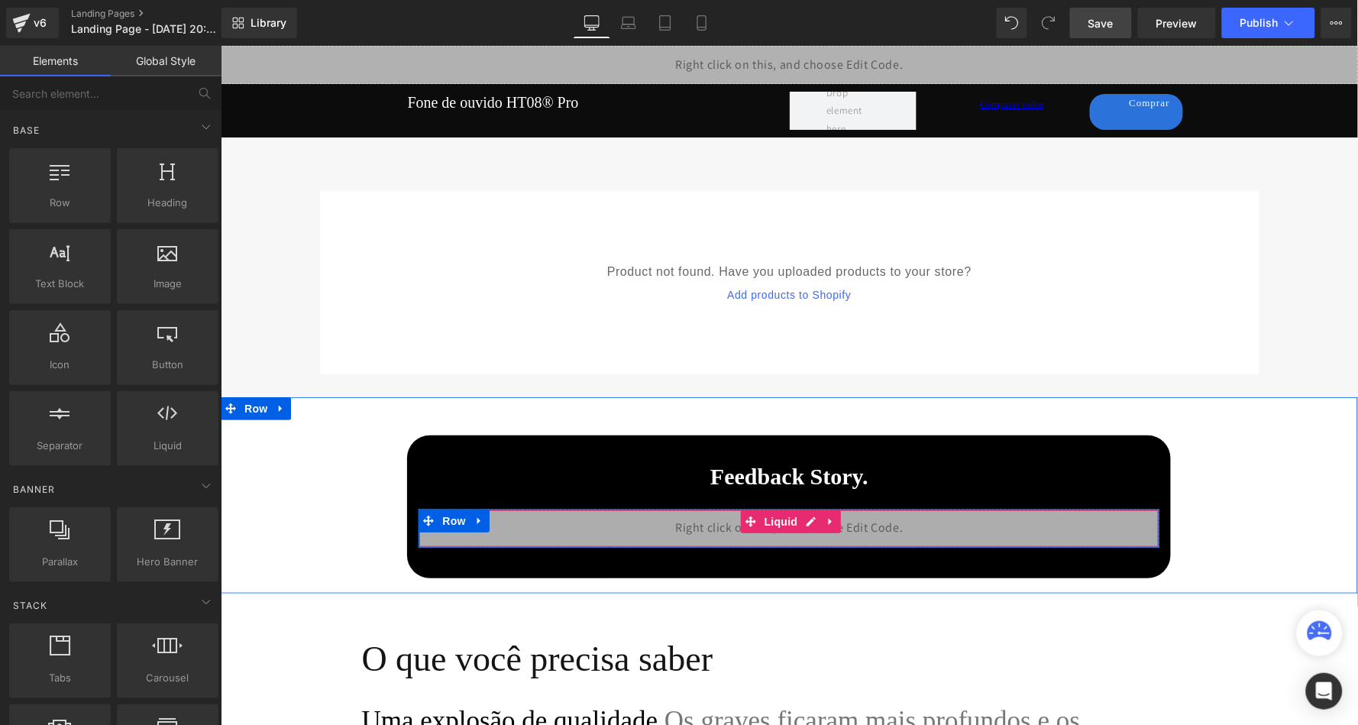
scroll to position [0, 0]
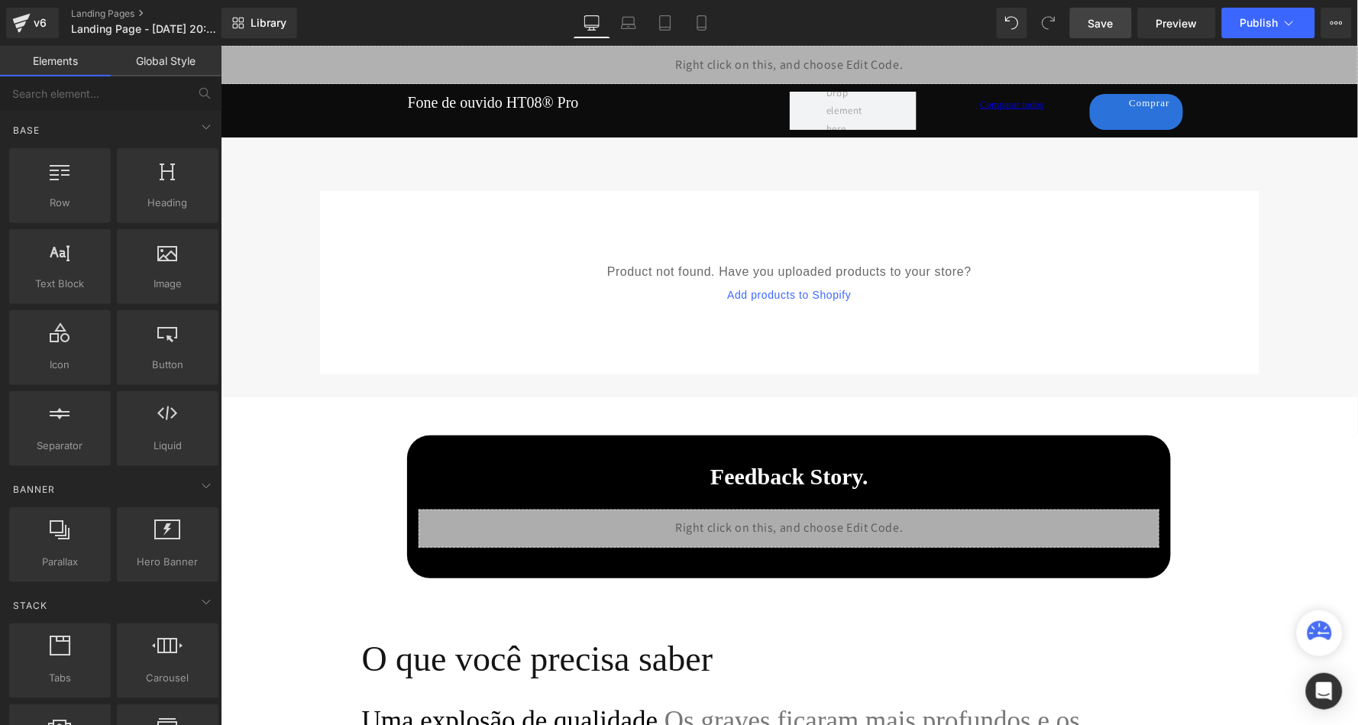
click at [1113, 27] on span "Save" at bounding box center [1100, 23] width 25 height 16
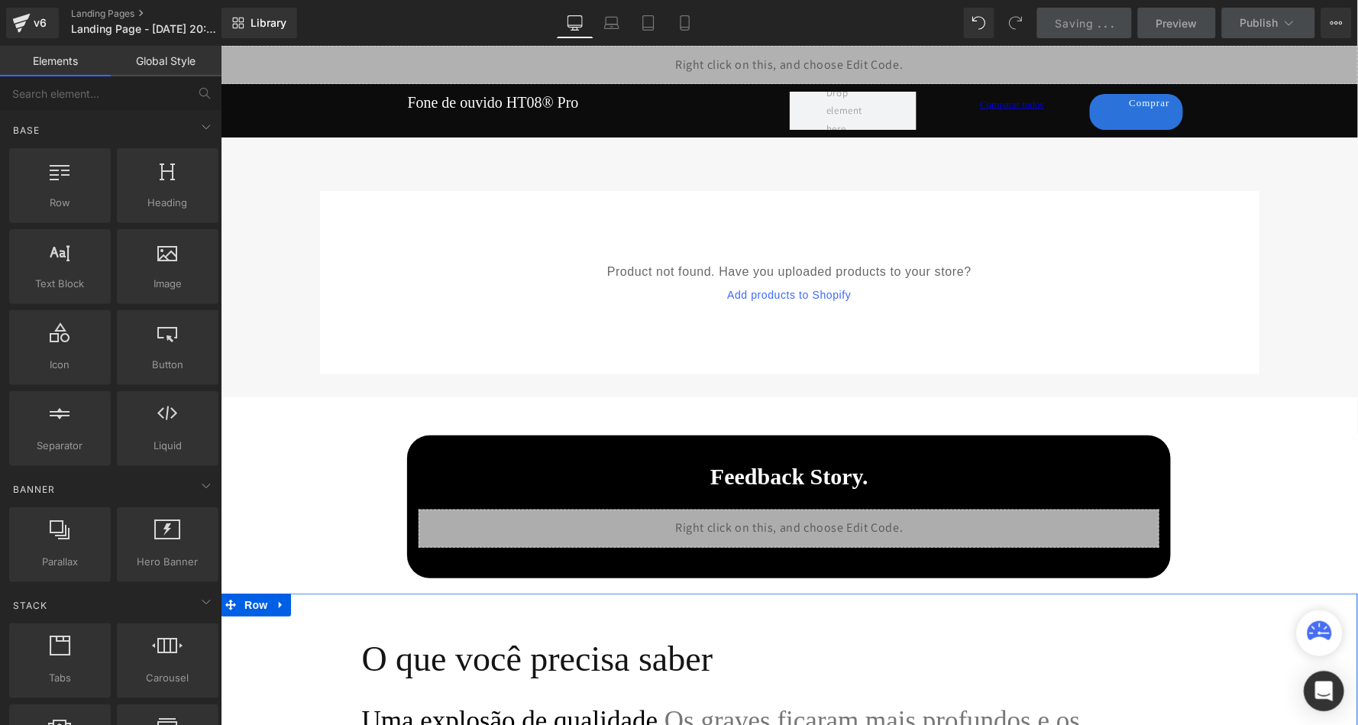
click at [1331, 691] on icon "Open Intercom Messenger" at bounding box center [1324, 691] width 18 height 20
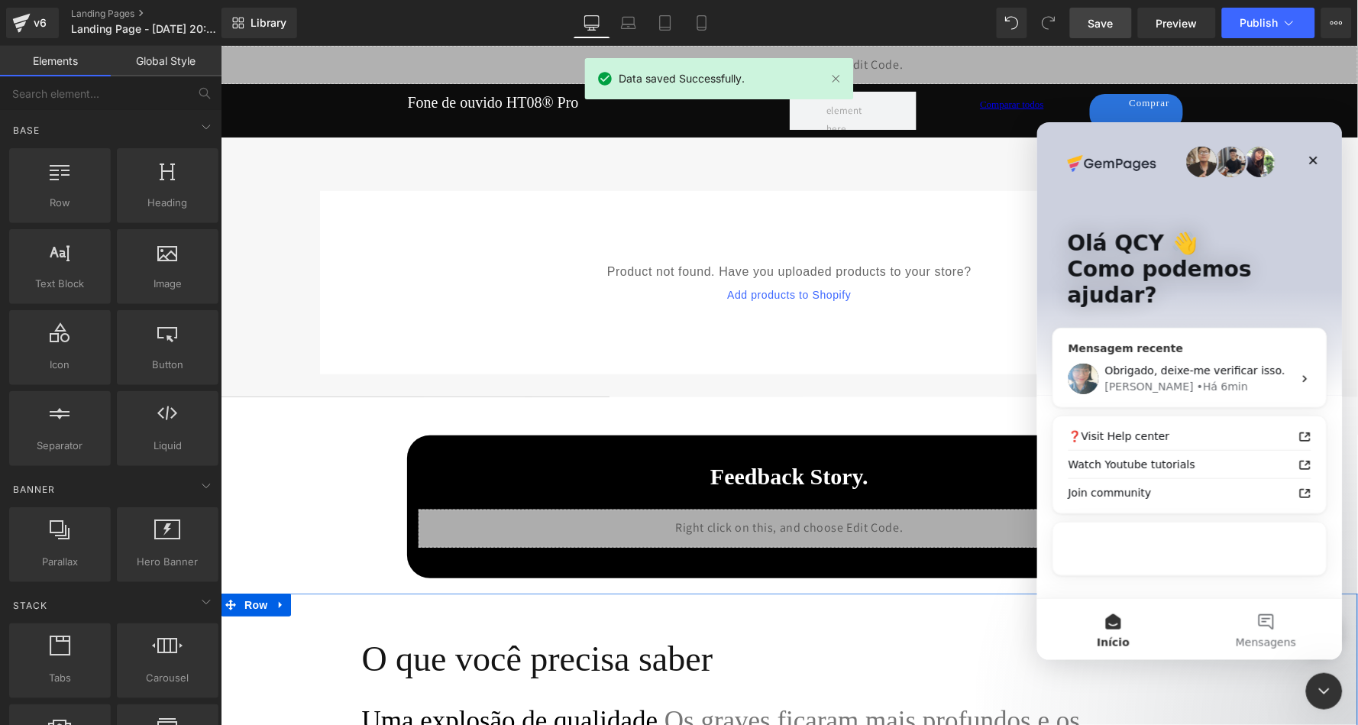
click at [1175, 364] on span "Obrigado, deixe-me verificar isso." at bounding box center [1194, 370] width 180 height 12
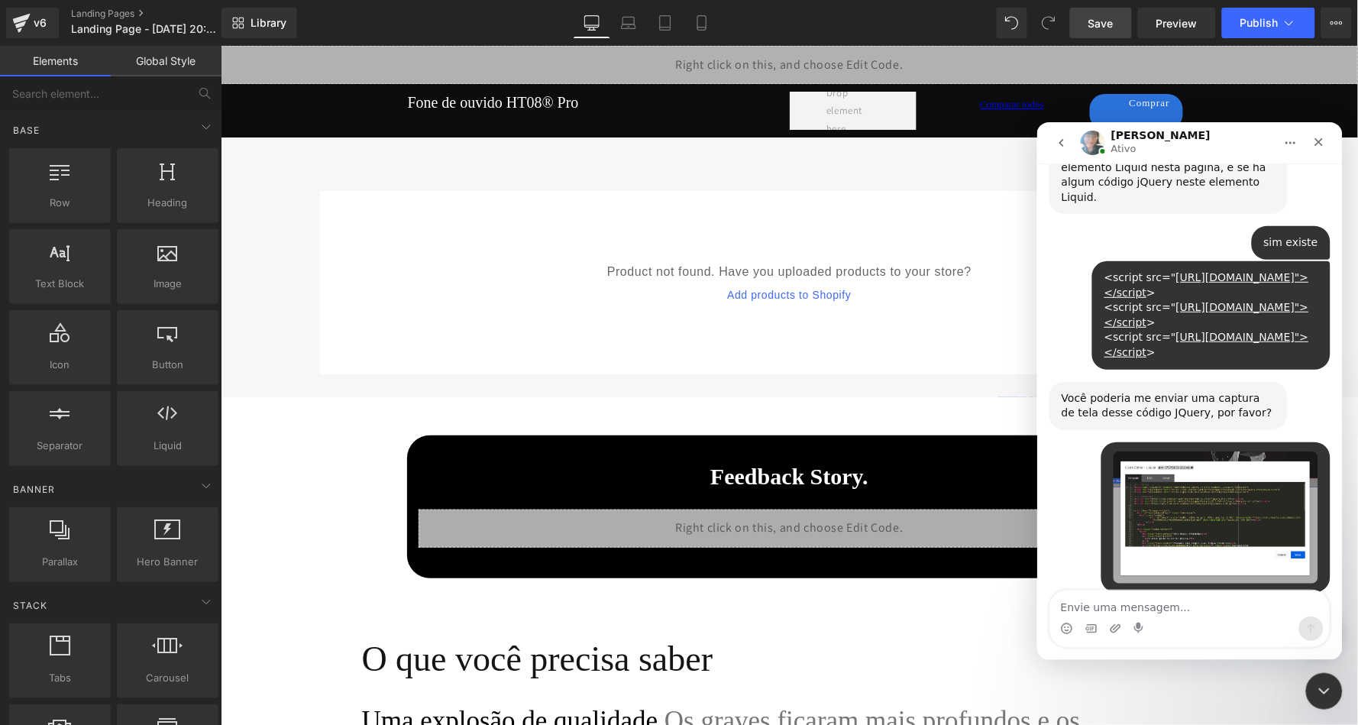
scroll to position [2253, 0]
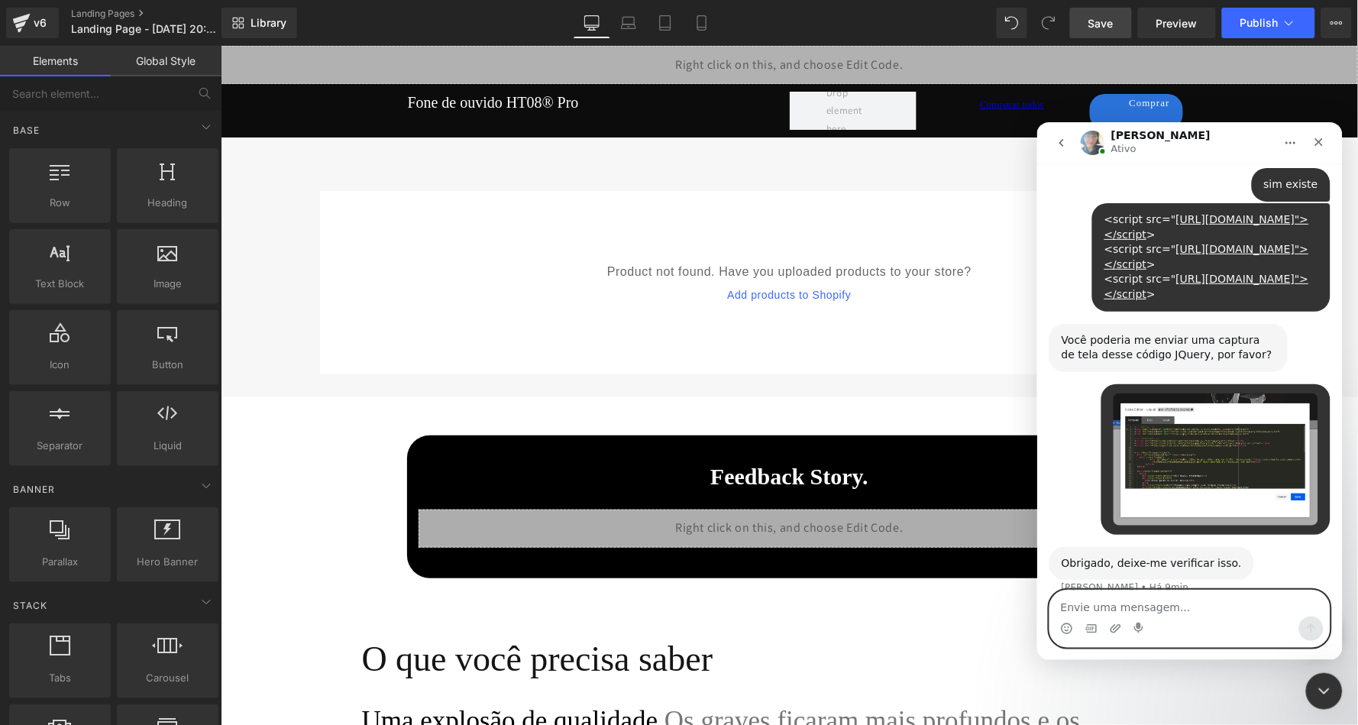
click at [1178, 614] on textarea "Envie uma mensagem..." at bounding box center [1189, 603] width 280 height 26
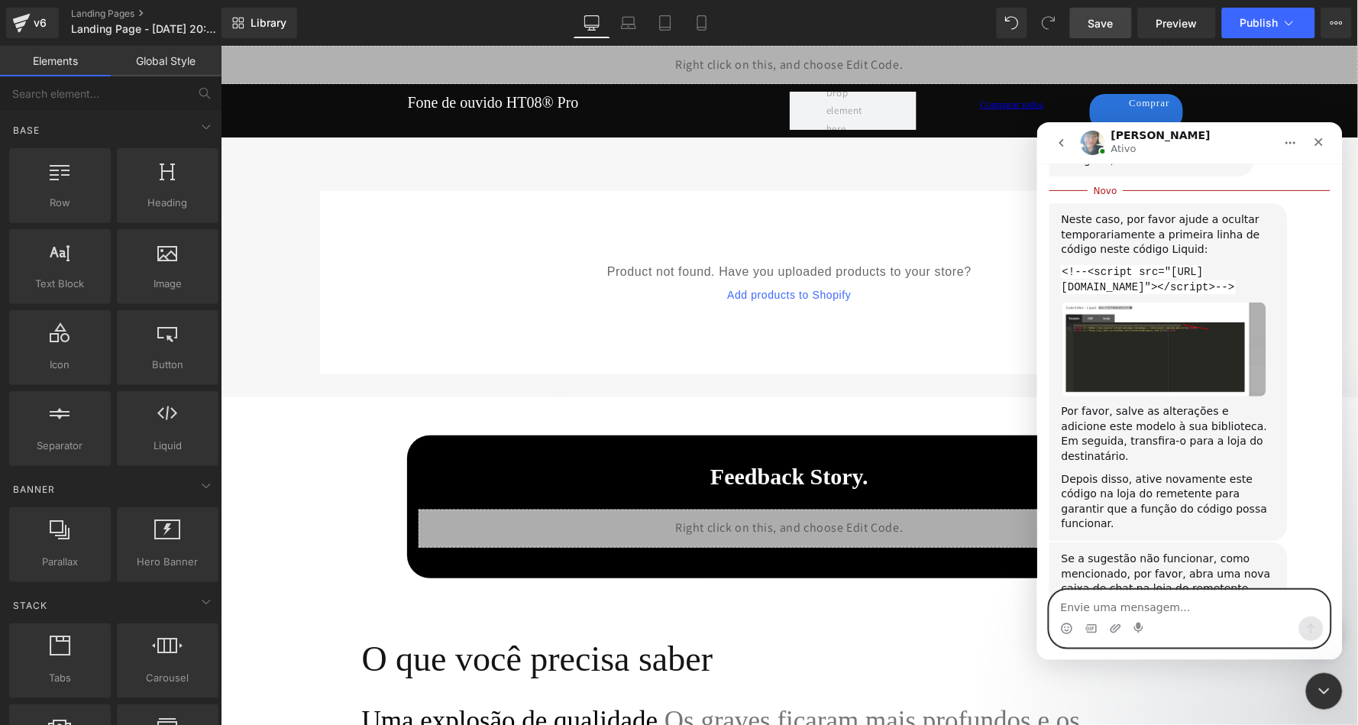
scroll to position [2620, 0]
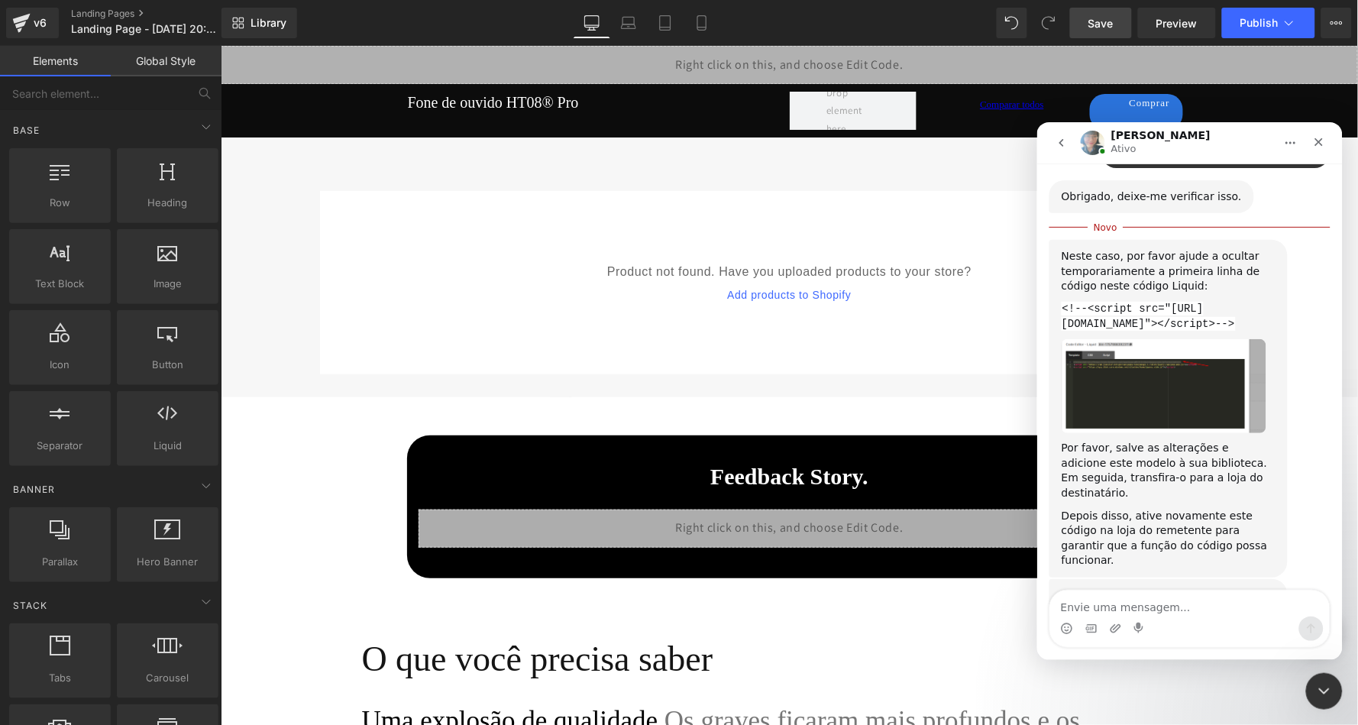
click at [1154, 341] on img "Annie diz…" at bounding box center [1163, 385] width 205 height 94
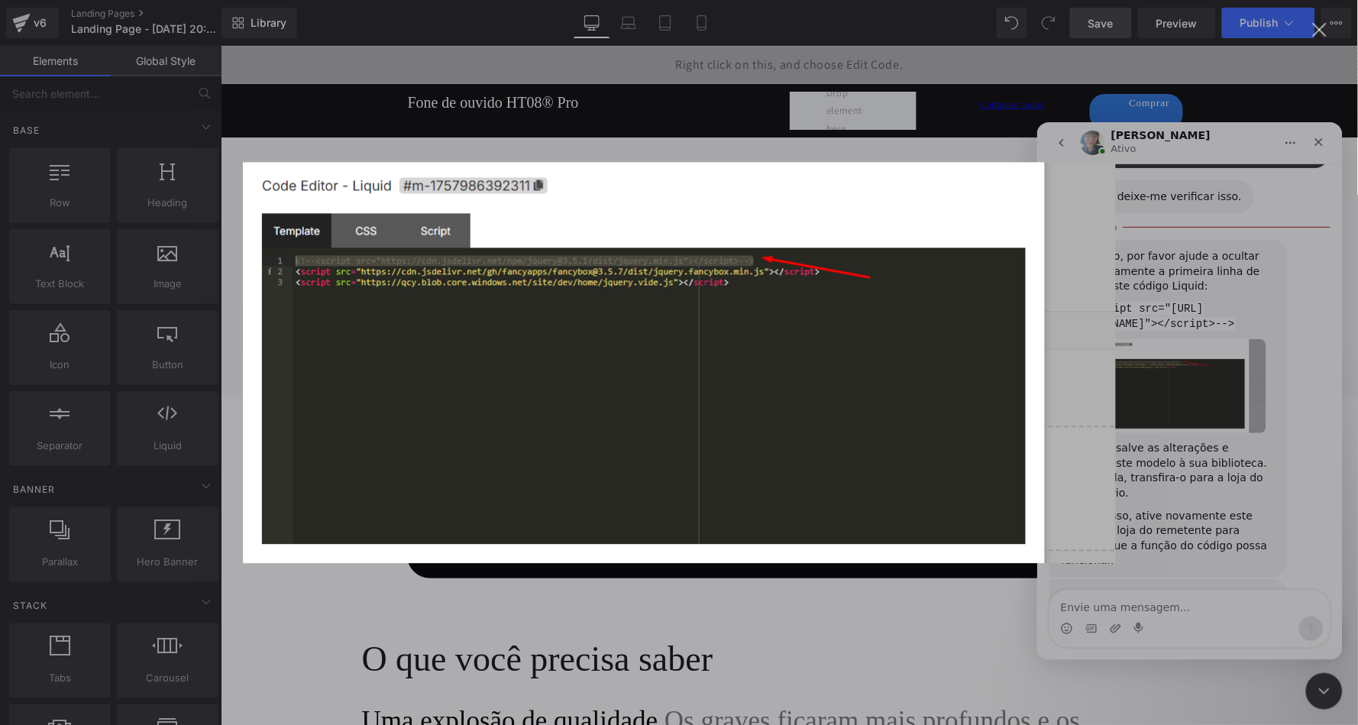
click at [1142, 413] on div "Messenger da Intercom" at bounding box center [679, 362] width 1358 height 725
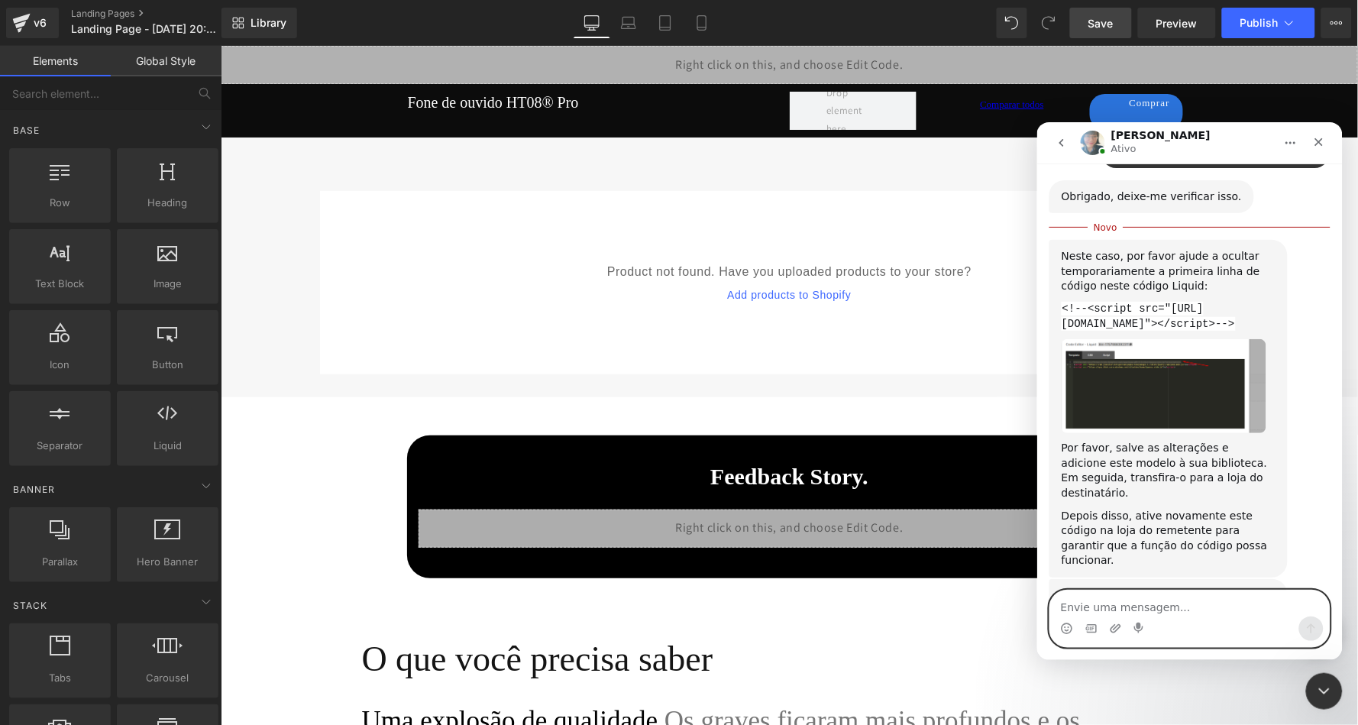
click at [1129, 600] on textarea "Envie uma mensagem..." at bounding box center [1189, 603] width 280 height 26
type textarea "ok"
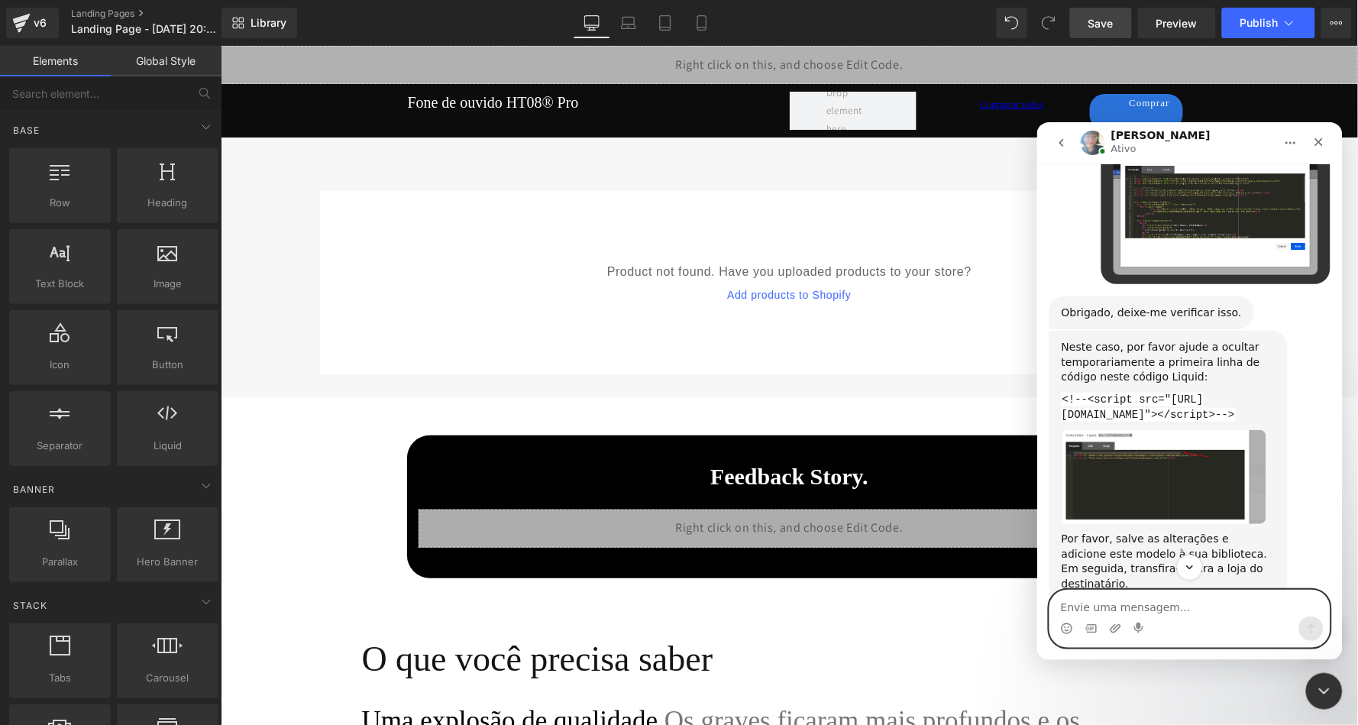
scroll to position [2416, 0]
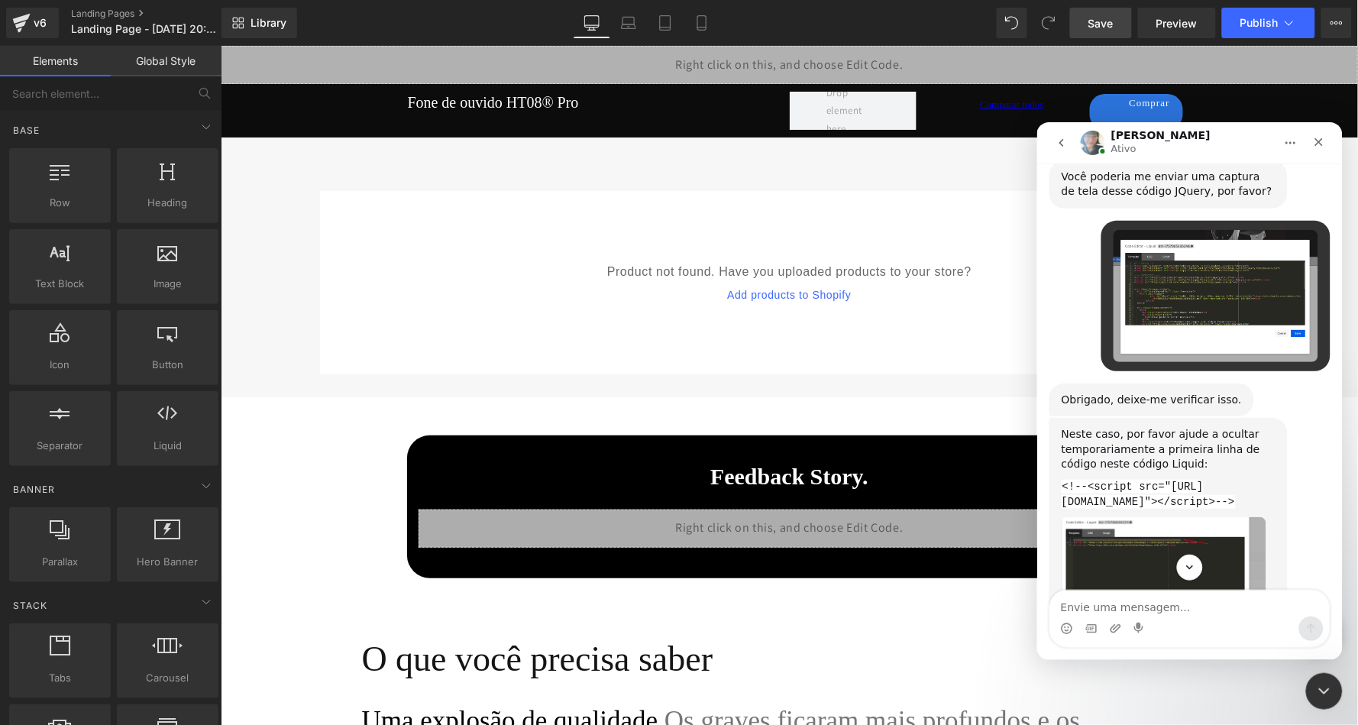
click at [1088, 479] on code "<!--<script src="[URL][DOMAIN_NAME]"></script>-->" at bounding box center [1148, 493] width 174 height 29
drag, startPoint x: 1085, startPoint y: 406, endPoint x: 1057, endPoint y: 406, distance: 28.3
click at [1057, 417] on div "Neste caso, por favor ajude a ocultar temporariamente a primeira linha de códig…" at bounding box center [1168, 586] width 238 height 338
copy code "<!--"
click at [1154, 426] on div "Neste caso, por favor ajude a ocultar temporariamente a primeira linha de códig…" at bounding box center [1168, 448] width 214 height 45
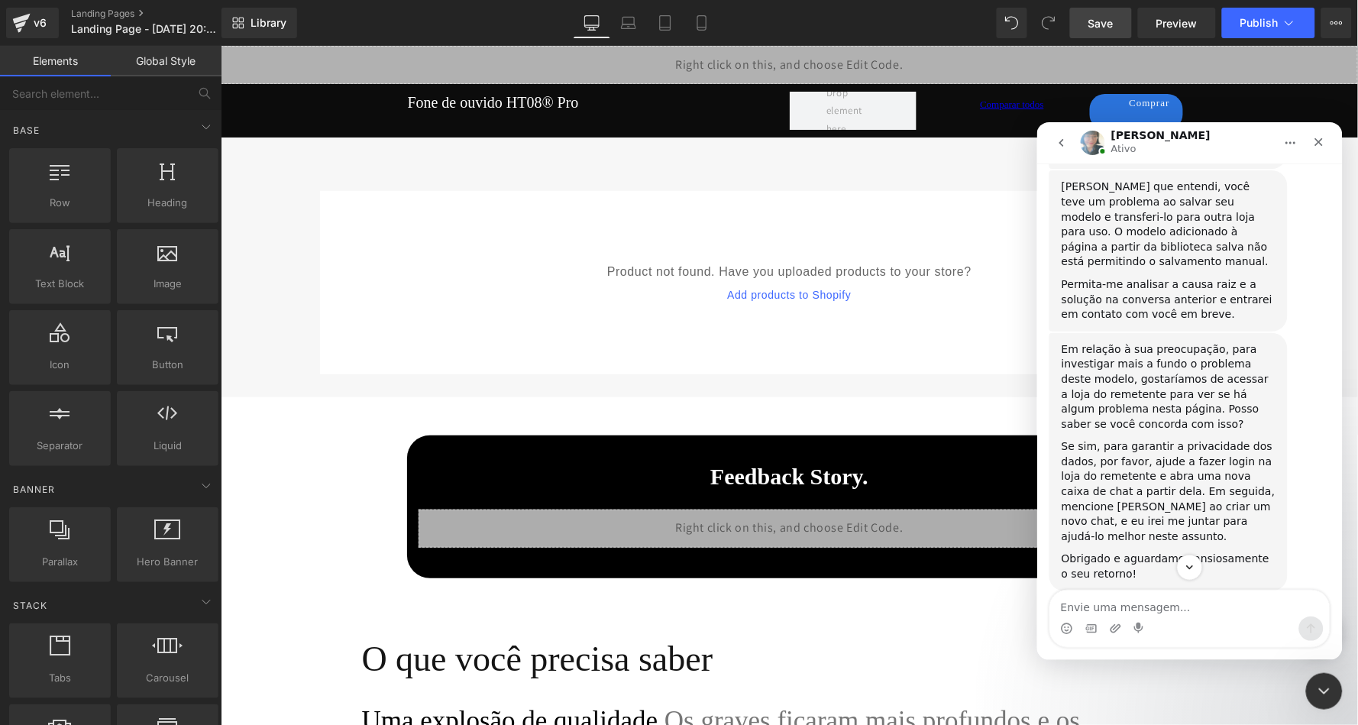
scroll to position [1351, 0]
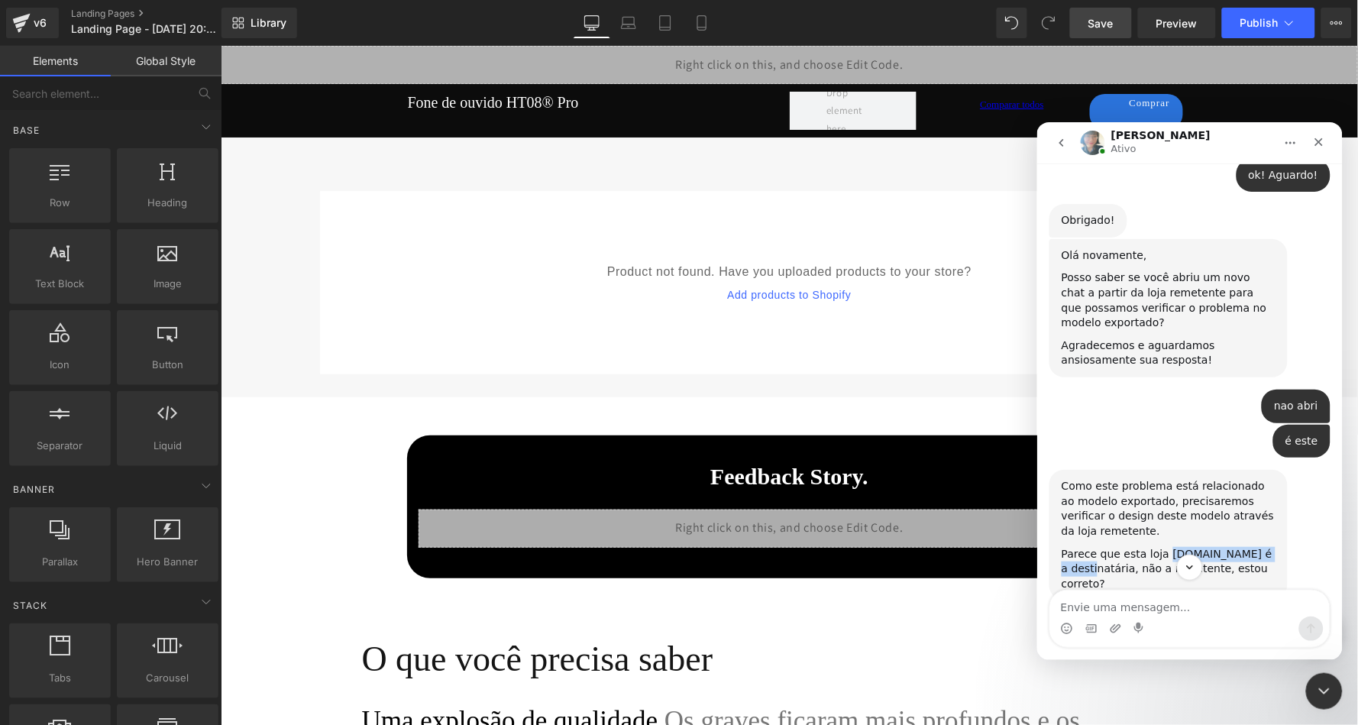
drag, startPoint x: 1166, startPoint y: 465, endPoint x: 1150, endPoint y: 476, distance: 19.3
click at [1150, 546] on div "Parece que esta loja [DOMAIN_NAME] é a destinatária, não a remetente, estou cor…" at bounding box center [1168, 568] width 214 height 45
copy div "[DOMAIN_NAME]"
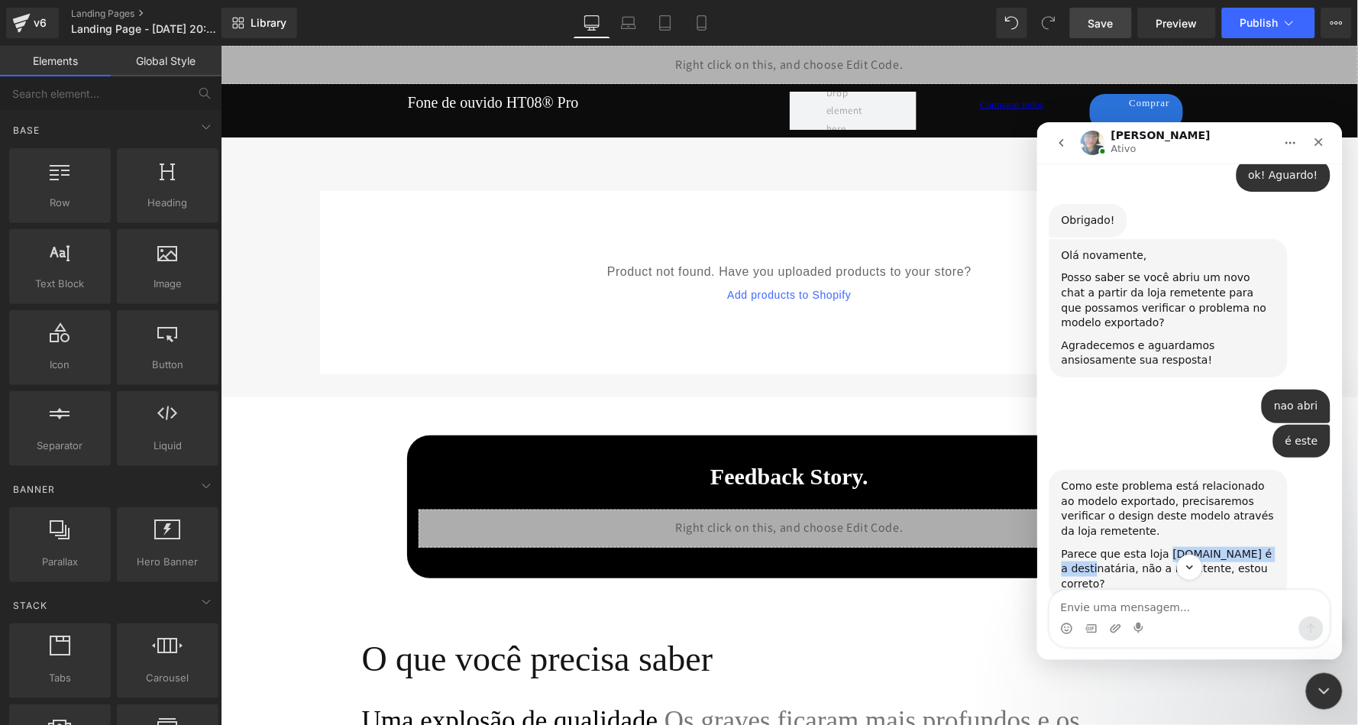
copy div "[DOMAIN_NAME]"
click at [1326, 687] on icon "Encerramento do Messenger da Intercom" at bounding box center [1321, 689] width 18 height 18
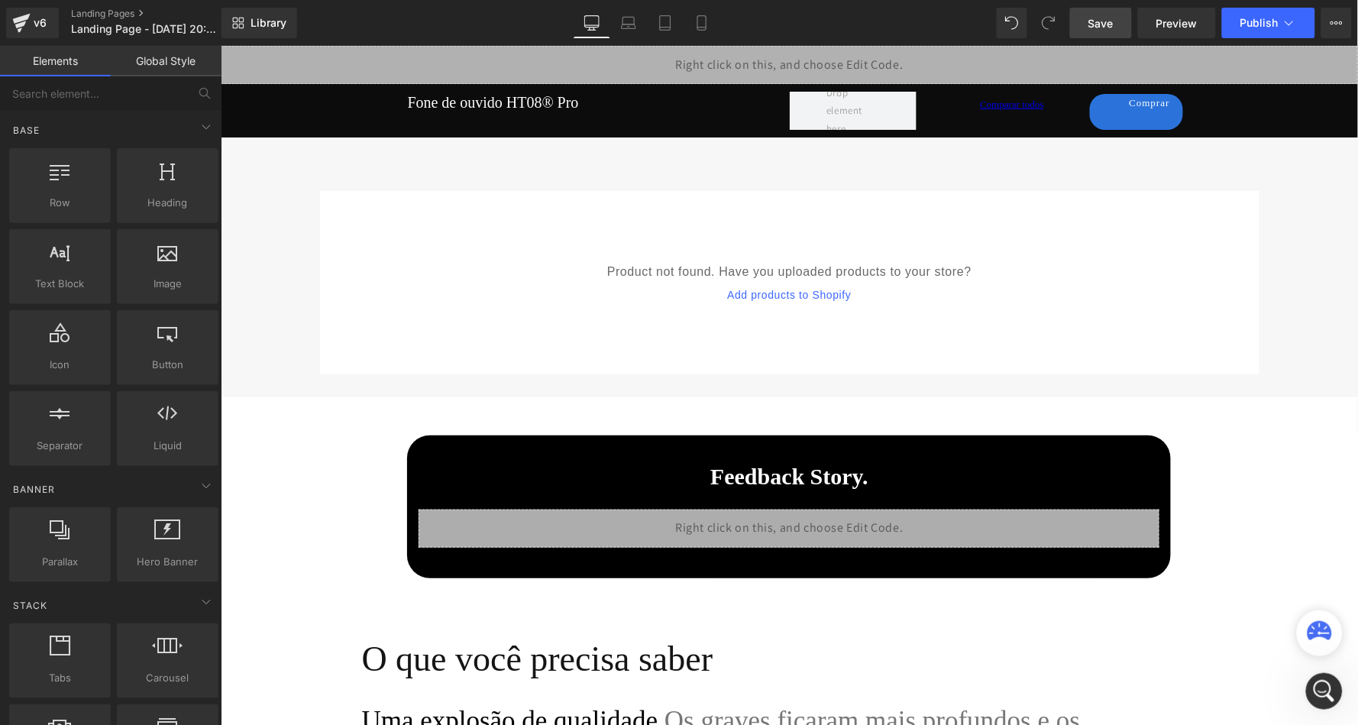
scroll to position [0, 0]
click at [1113, 24] on span "Save" at bounding box center [1100, 23] width 25 height 16
